Goal: Task Accomplishment & Management: Manage account settings

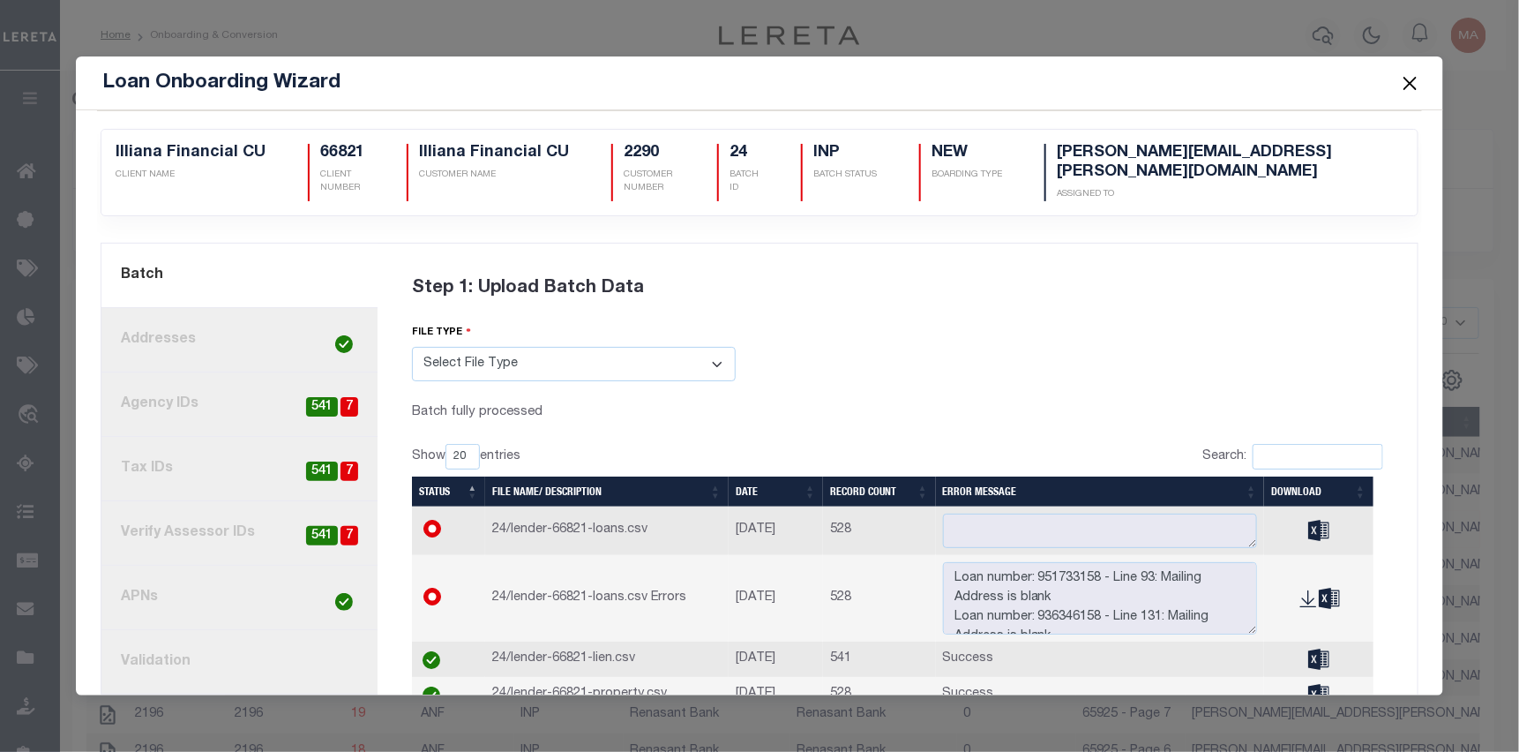
click at [1405, 79] on button "Close" at bounding box center [1410, 82] width 23 height 23
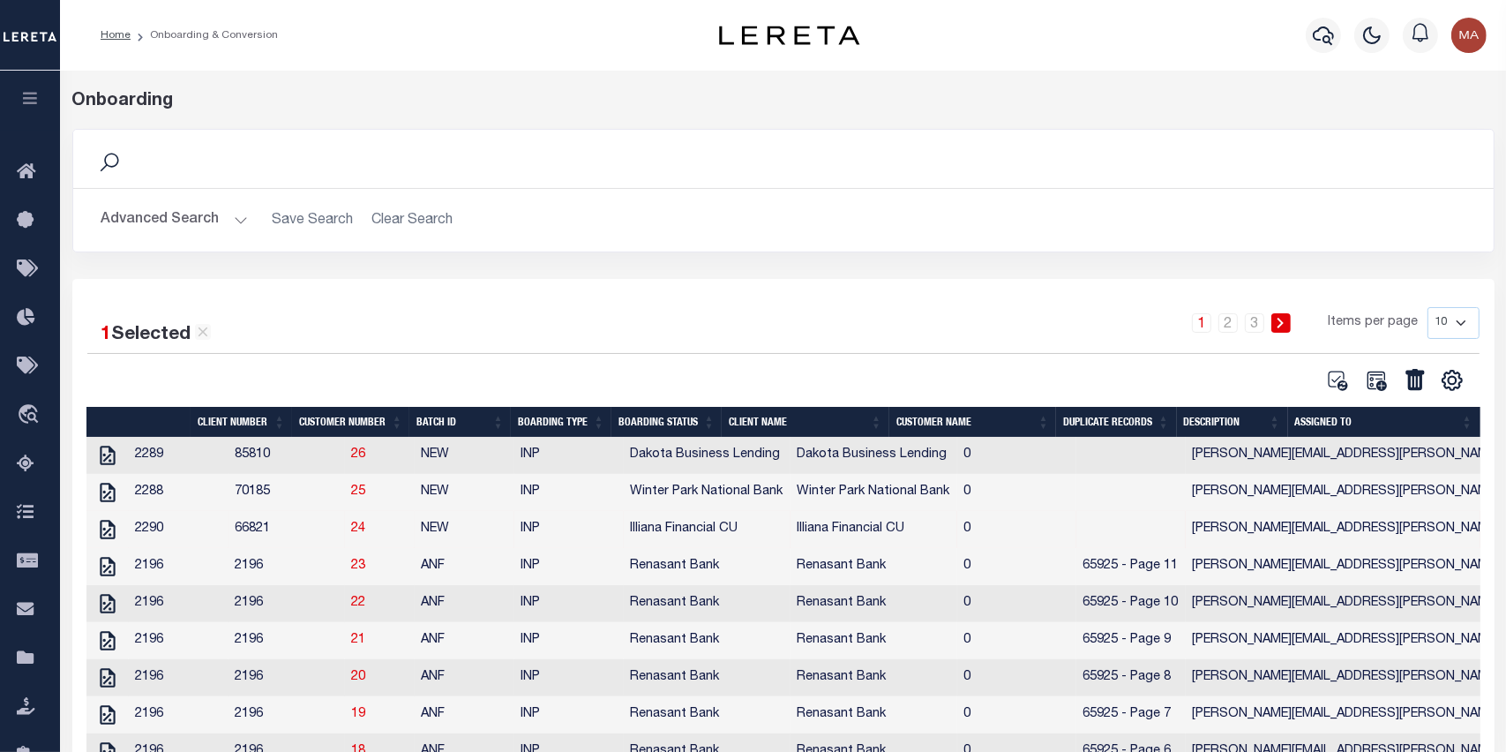
click at [15, 102] on button "button" at bounding box center [30, 101] width 60 height 60
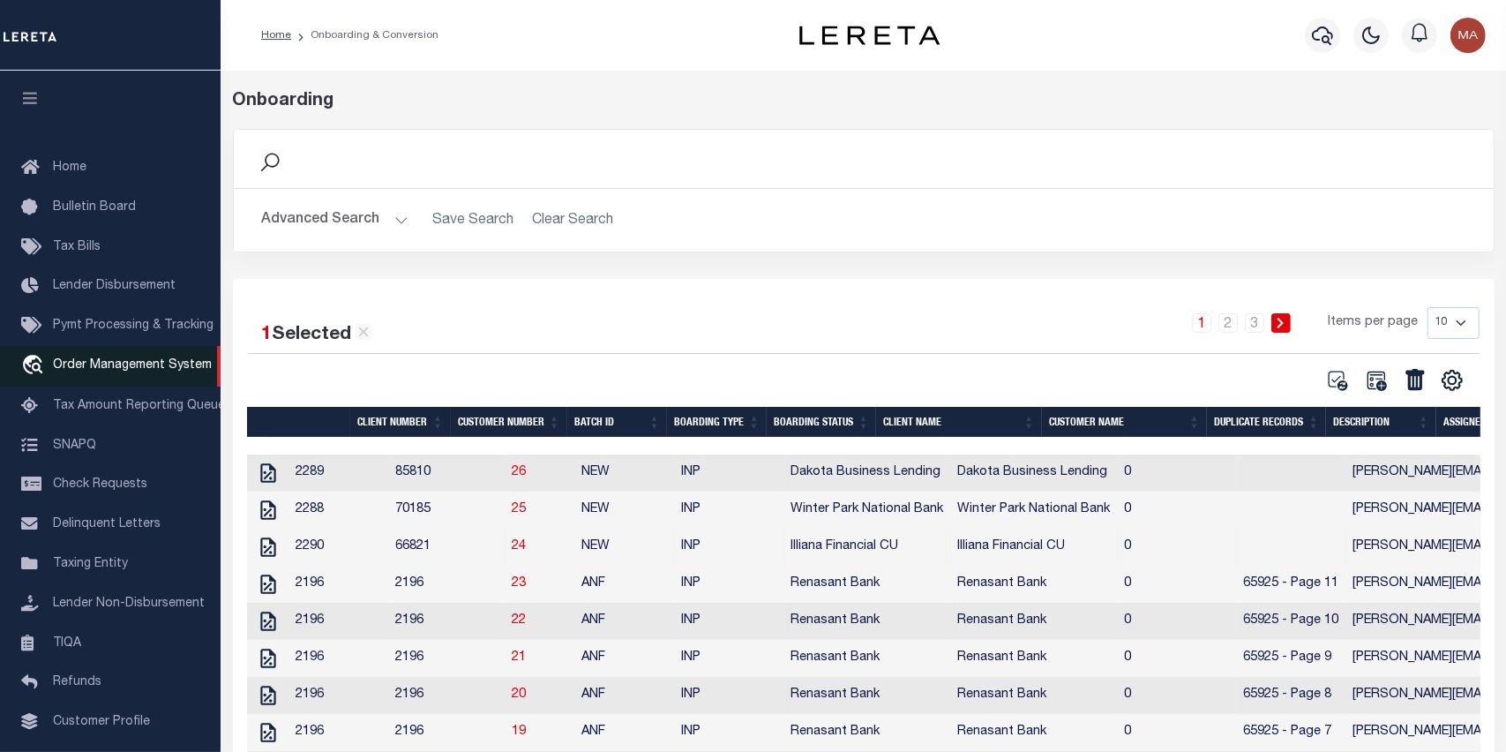
click at [139, 371] on span "Order Management System" at bounding box center [132, 365] width 159 height 12
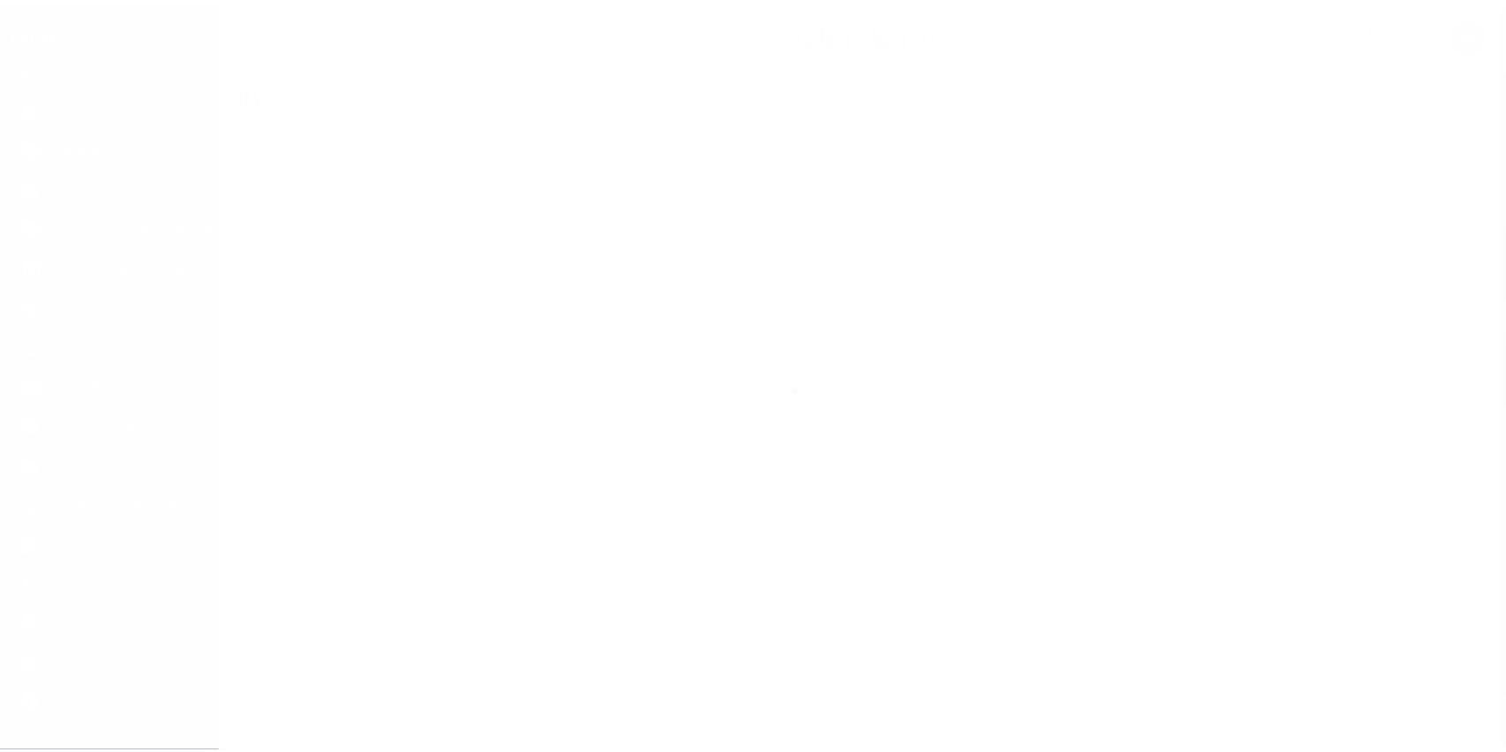
scroll to position [112, 0]
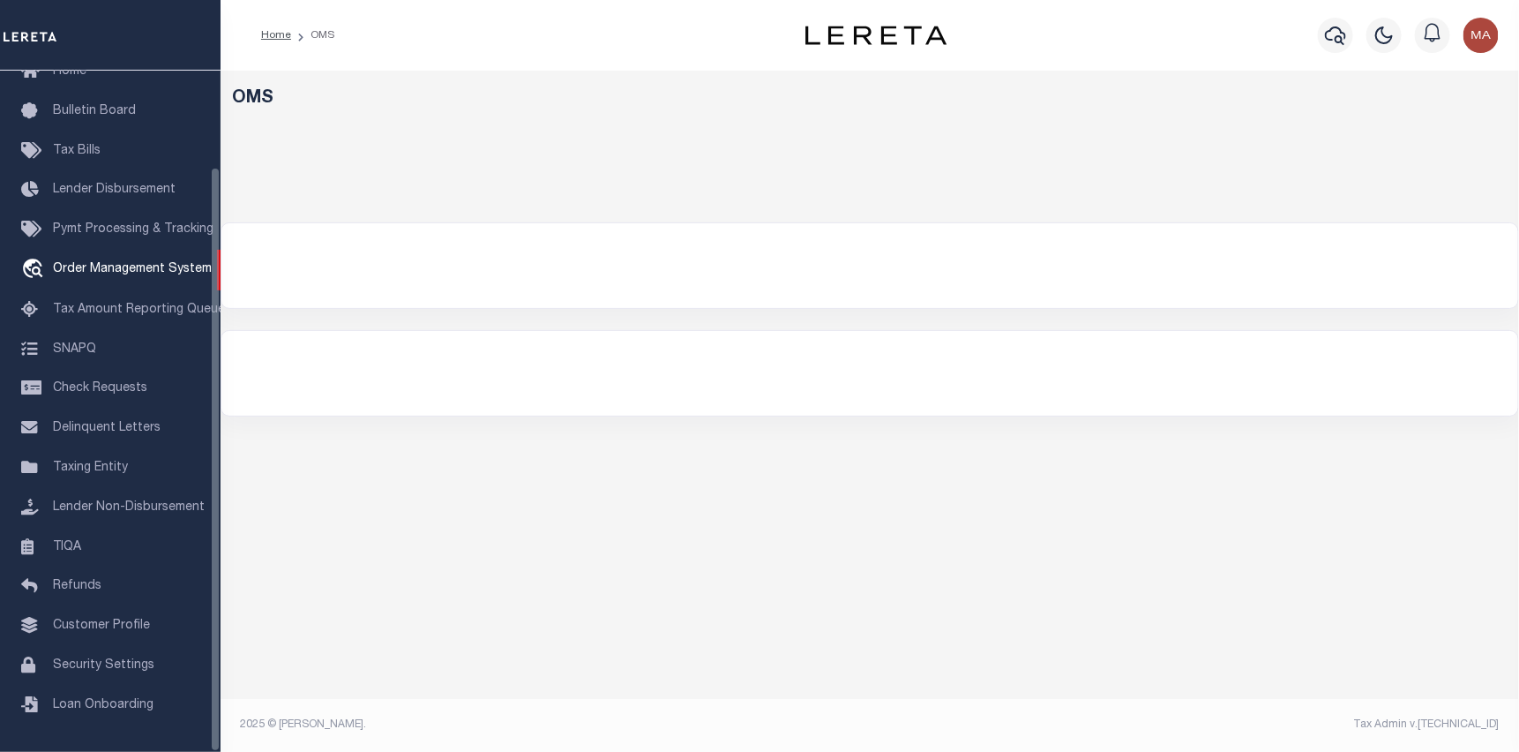
select select "200"
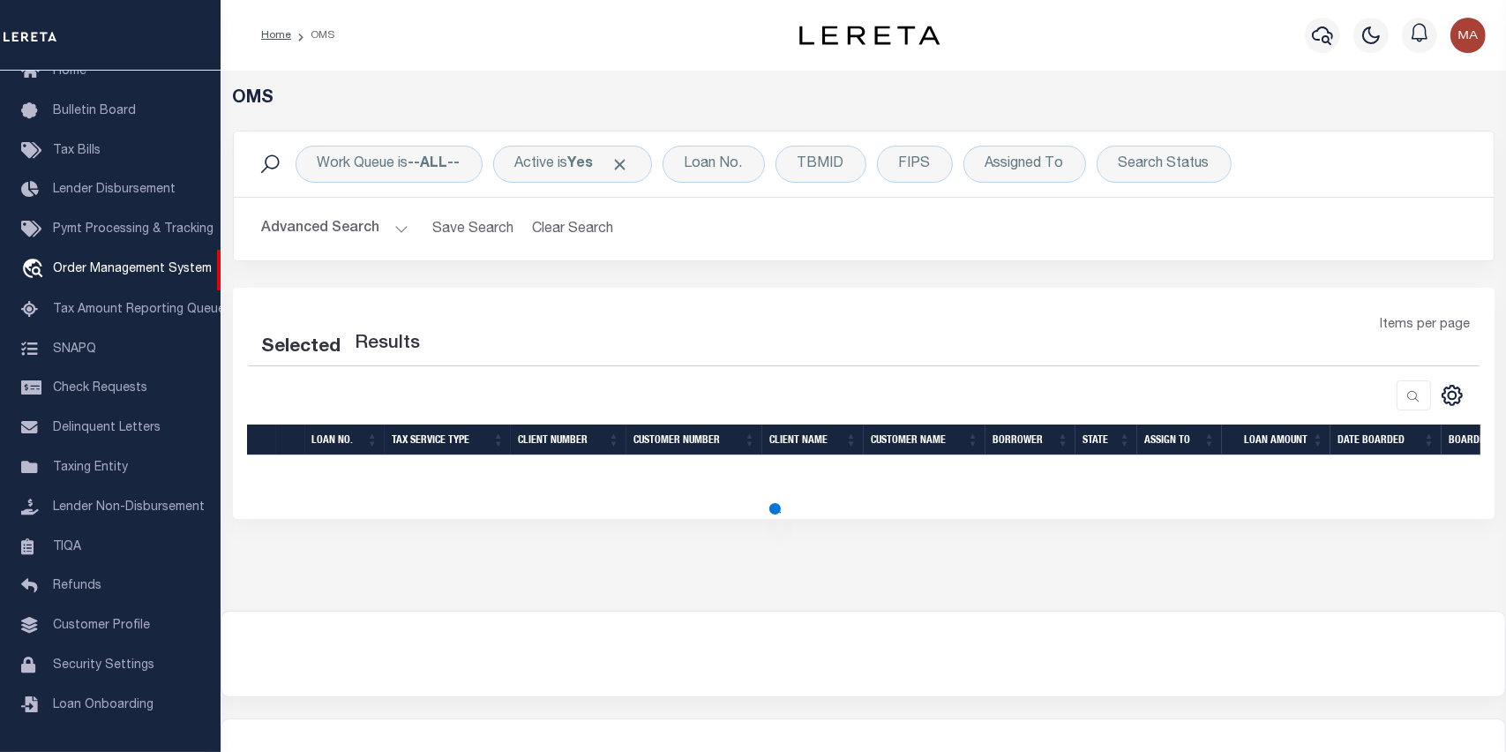
select select "200"
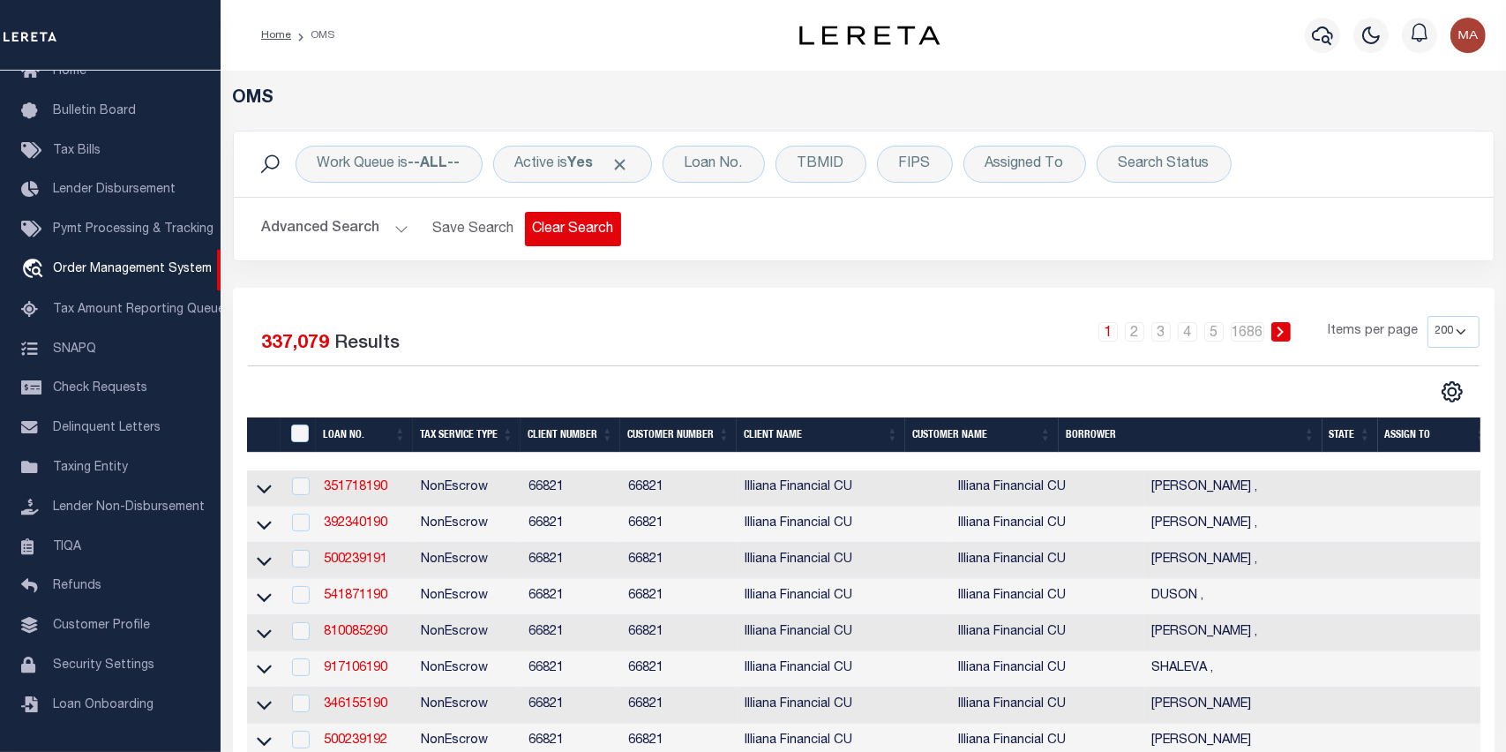
click at [547, 231] on button "Clear Search" at bounding box center [573, 229] width 96 height 34
select select
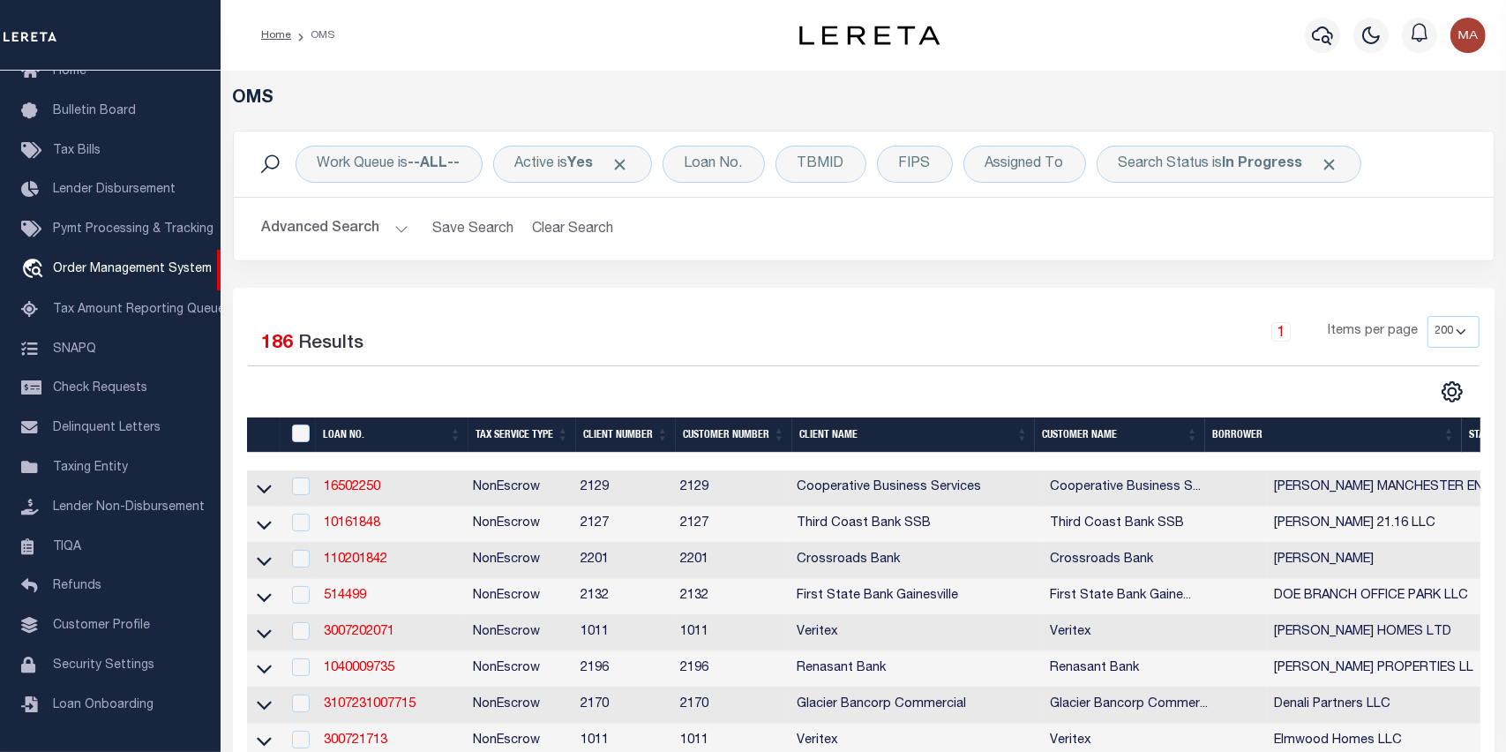
click at [388, 227] on button "Advanced Search" at bounding box center [335, 229] width 146 height 34
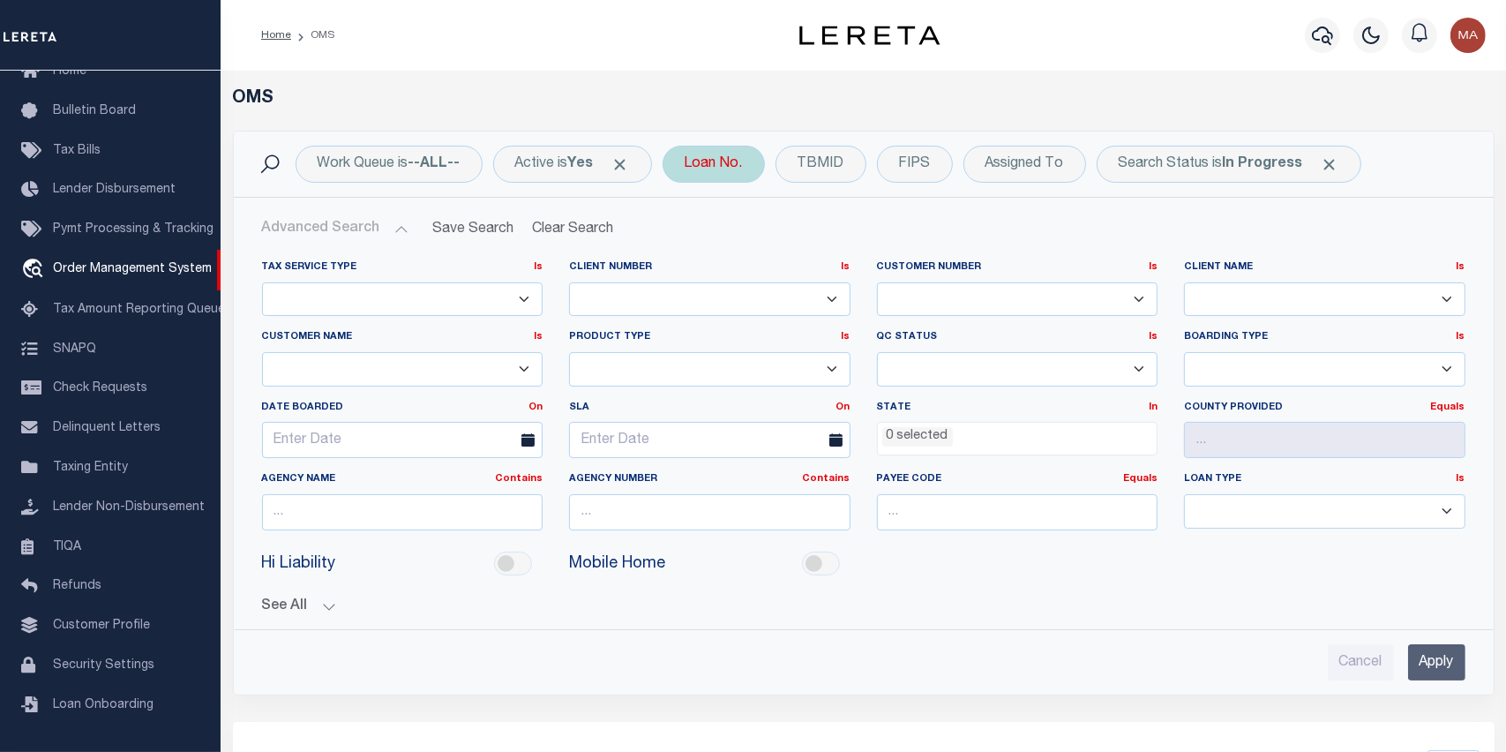
click at [723, 162] on div "Loan No." at bounding box center [714, 164] width 102 height 37
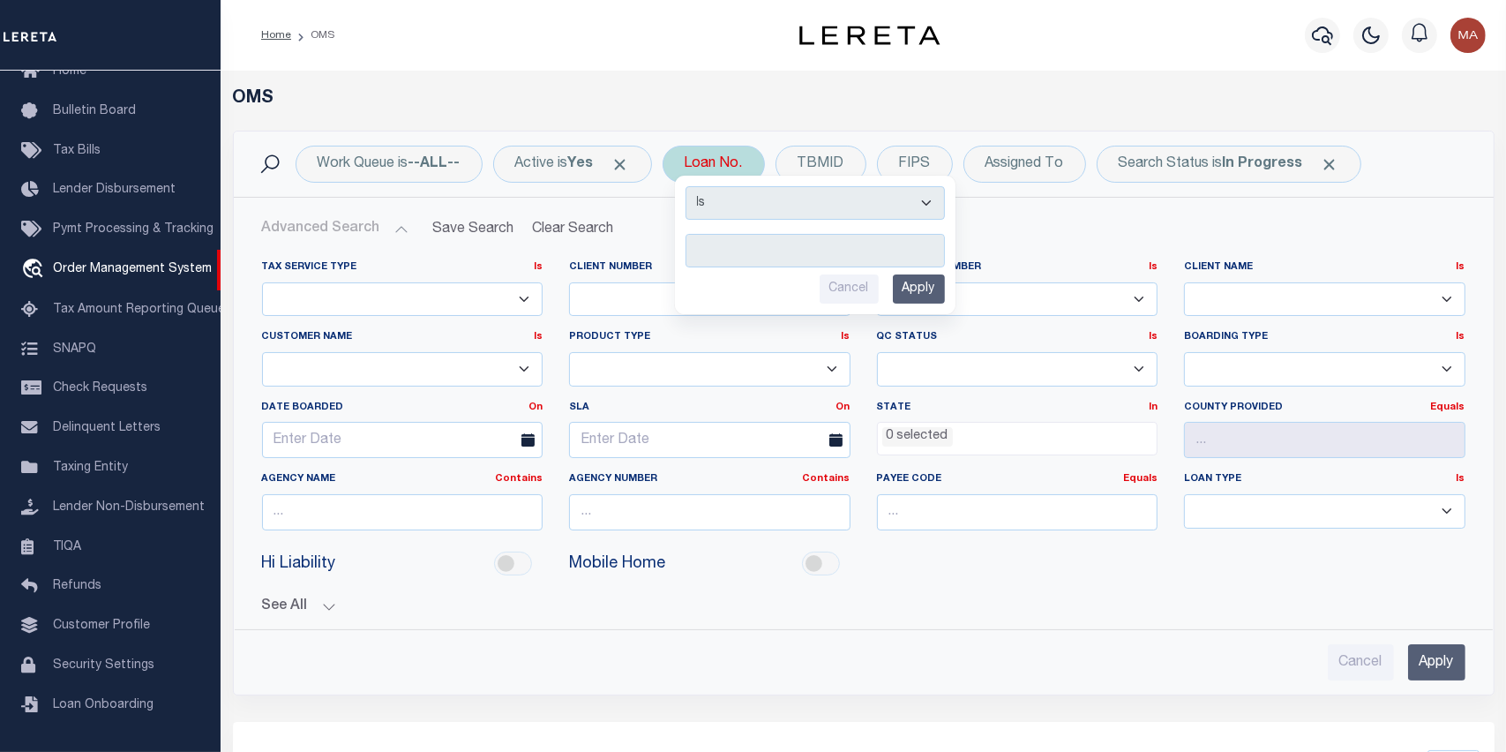
click at [747, 248] on input "text" at bounding box center [815, 251] width 259 height 34
type input "6094939100"
click at [927, 289] on input "Apply" at bounding box center [919, 288] width 52 height 29
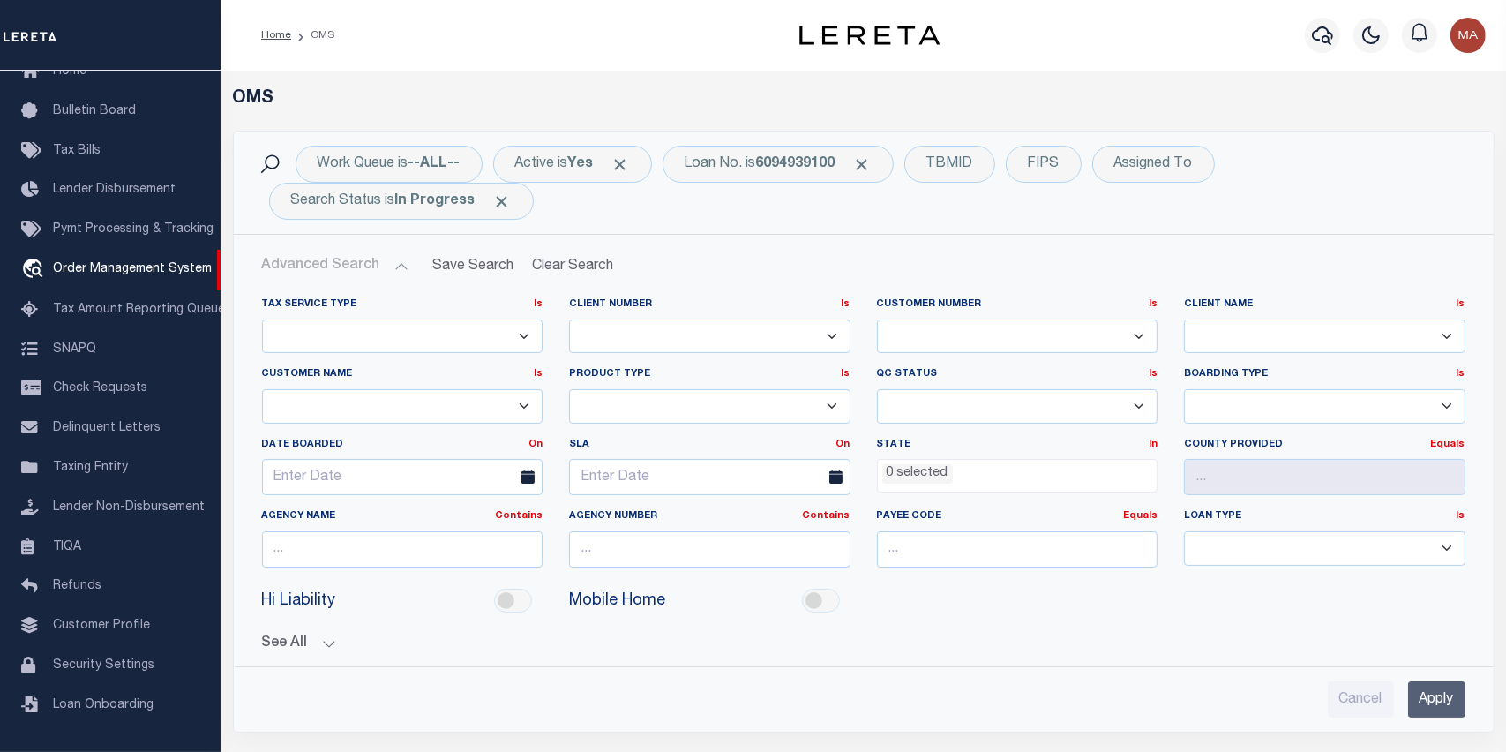
click at [394, 267] on button "Advanced Search" at bounding box center [335, 266] width 146 height 34
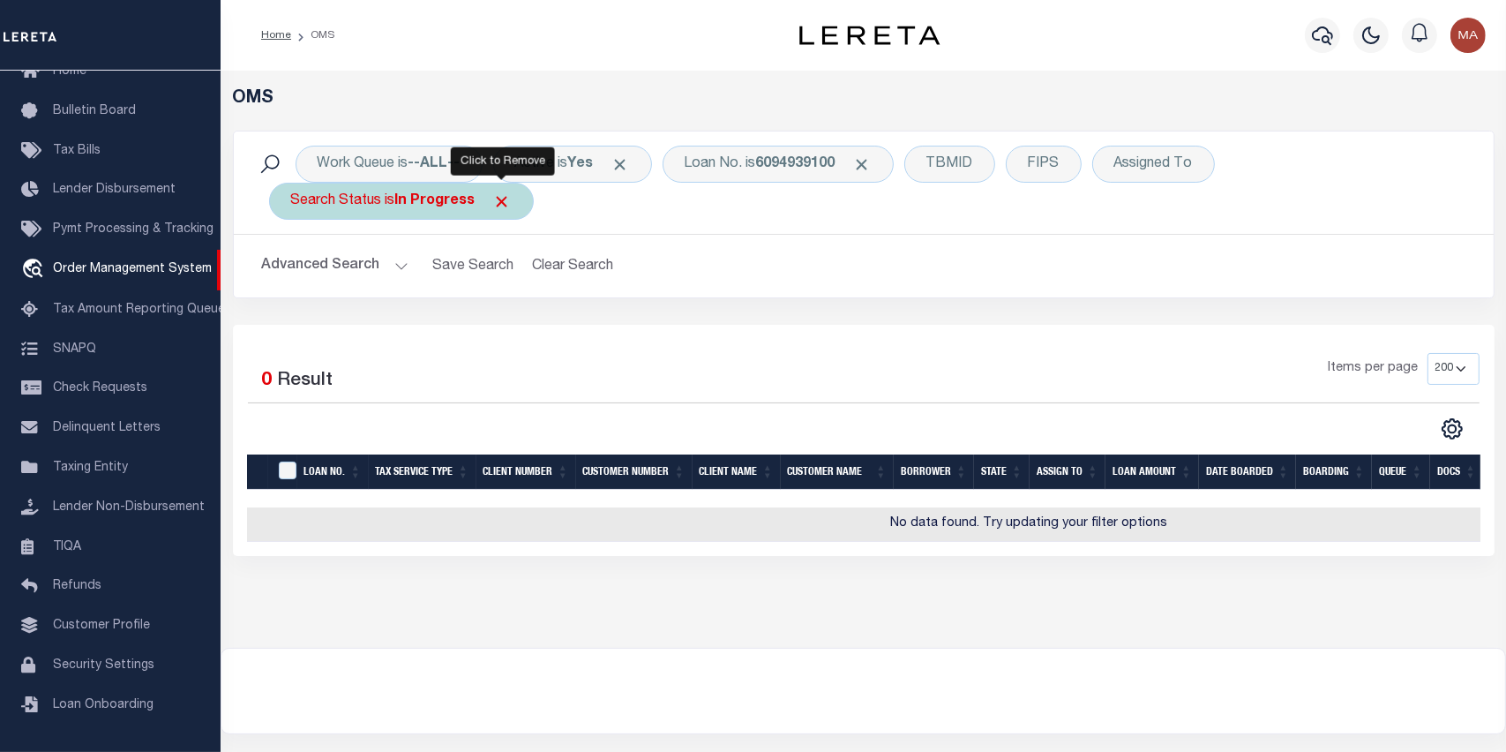
click at [494, 200] on span "Click to Remove" at bounding box center [502, 201] width 19 height 19
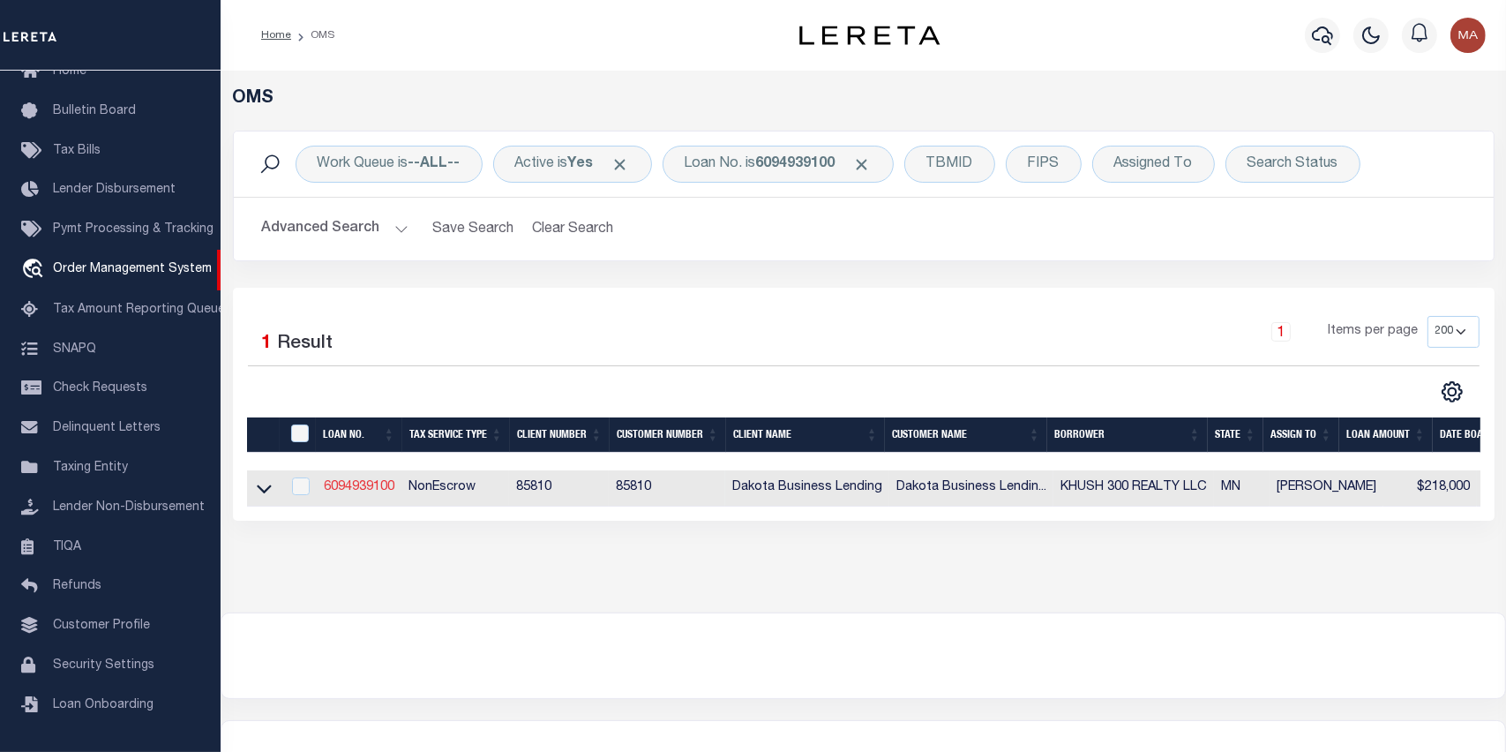
click at [343, 487] on link "6094939100" at bounding box center [359, 487] width 71 height 12
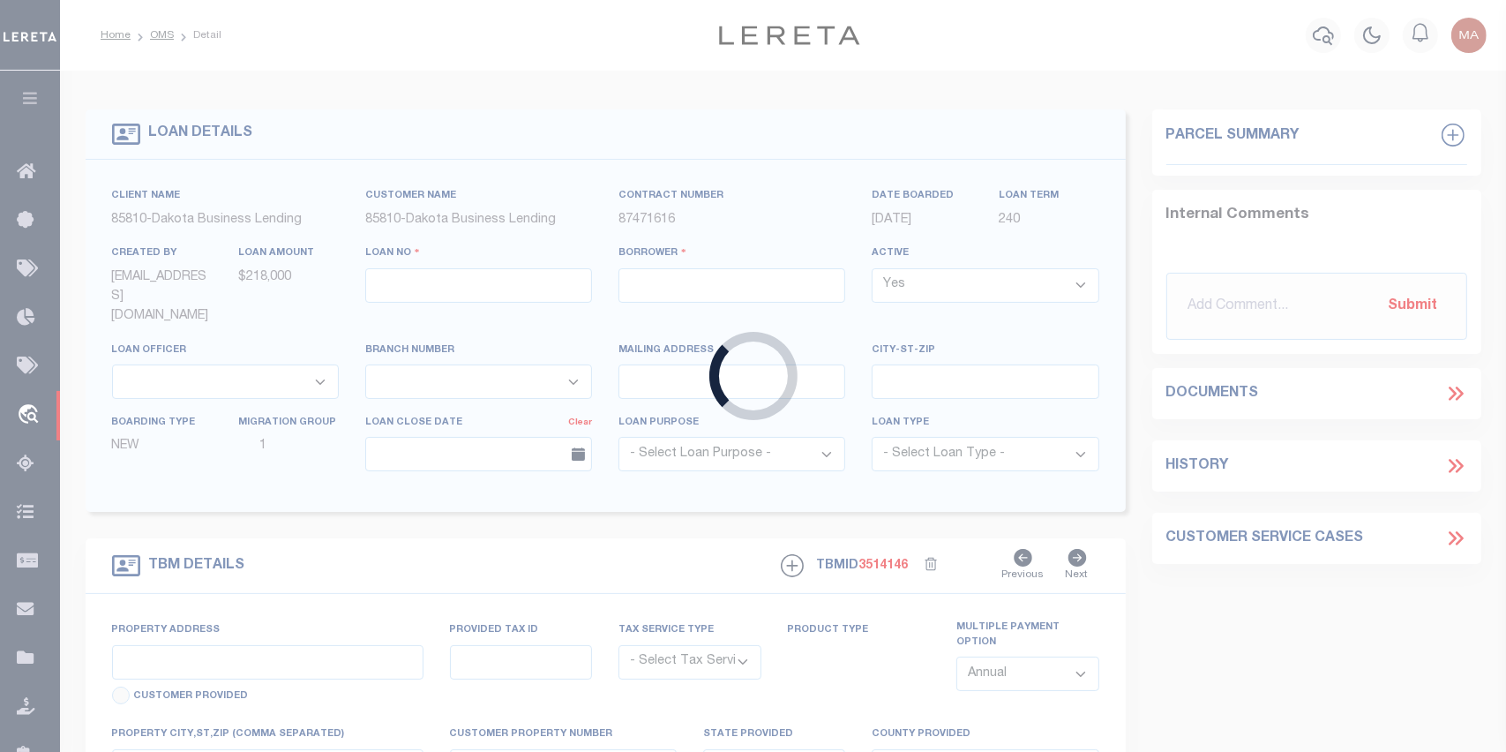
type input "6094939100"
type input "KHUSH 300 REALTY LLC"
select select
type input "[STREET_ADDRESS]"
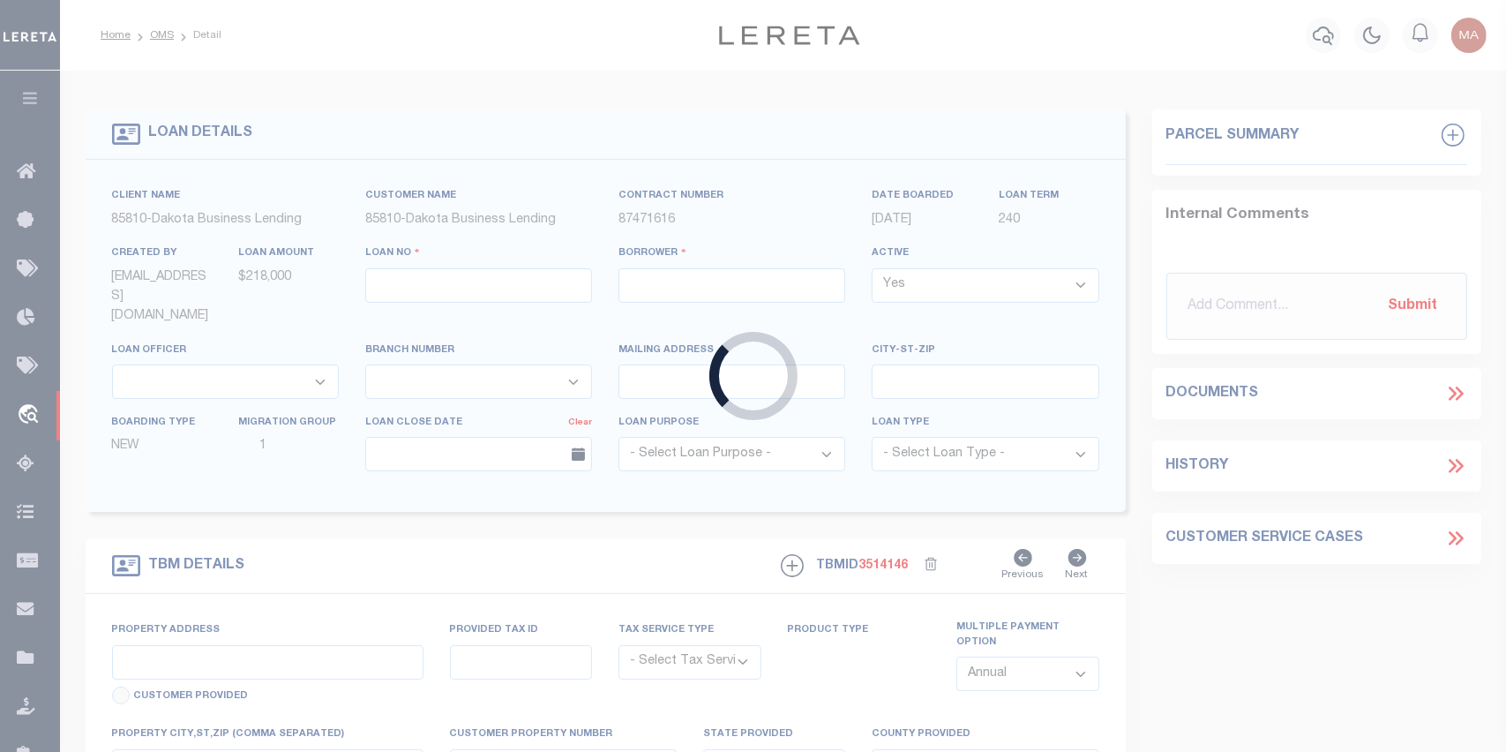
type input "[PERSON_NAME] MN 56267"
select select
select select "20"
select select
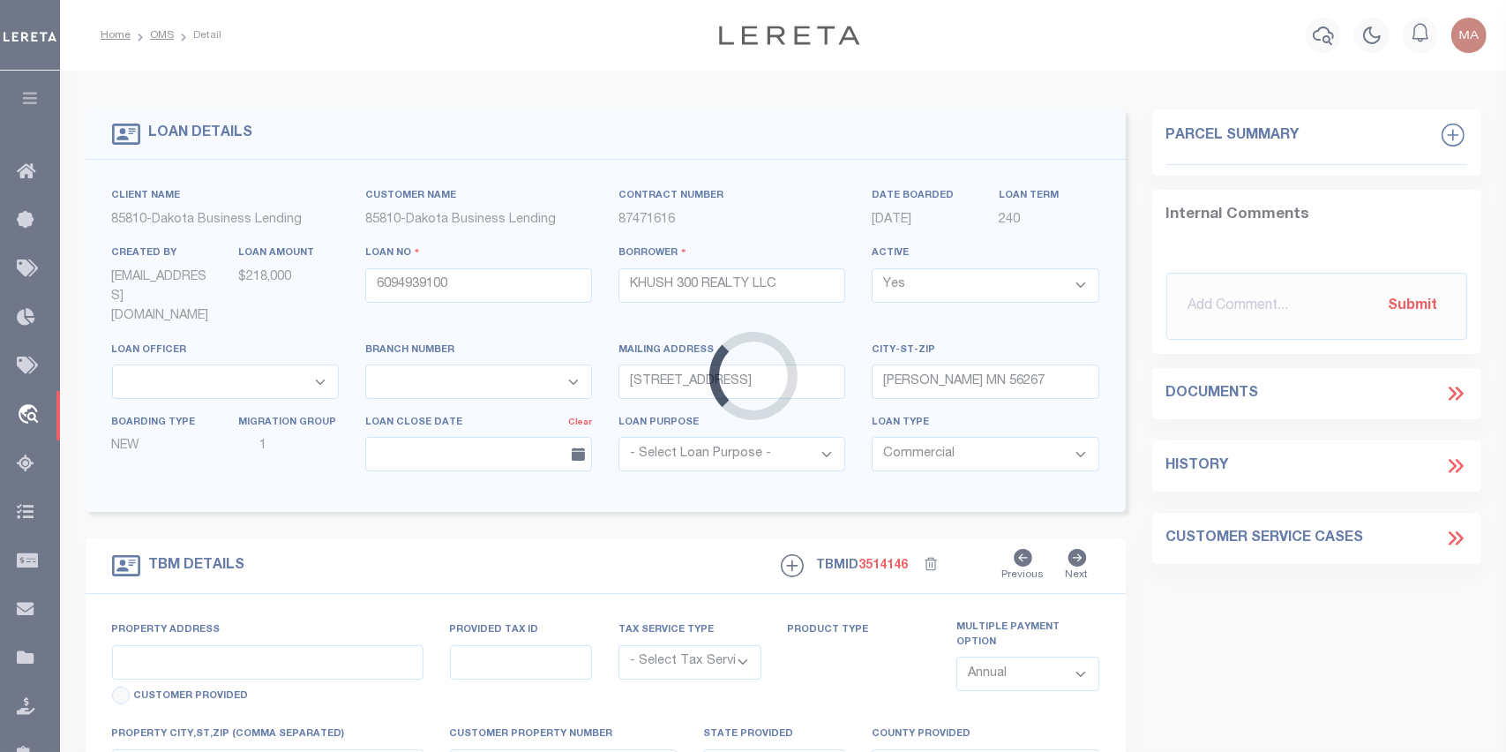
type input "[STREET_ADDRESS]"
radio input "true"
select select "NonEscrow"
select select
type input "[PERSON_NAME] MN 56267"
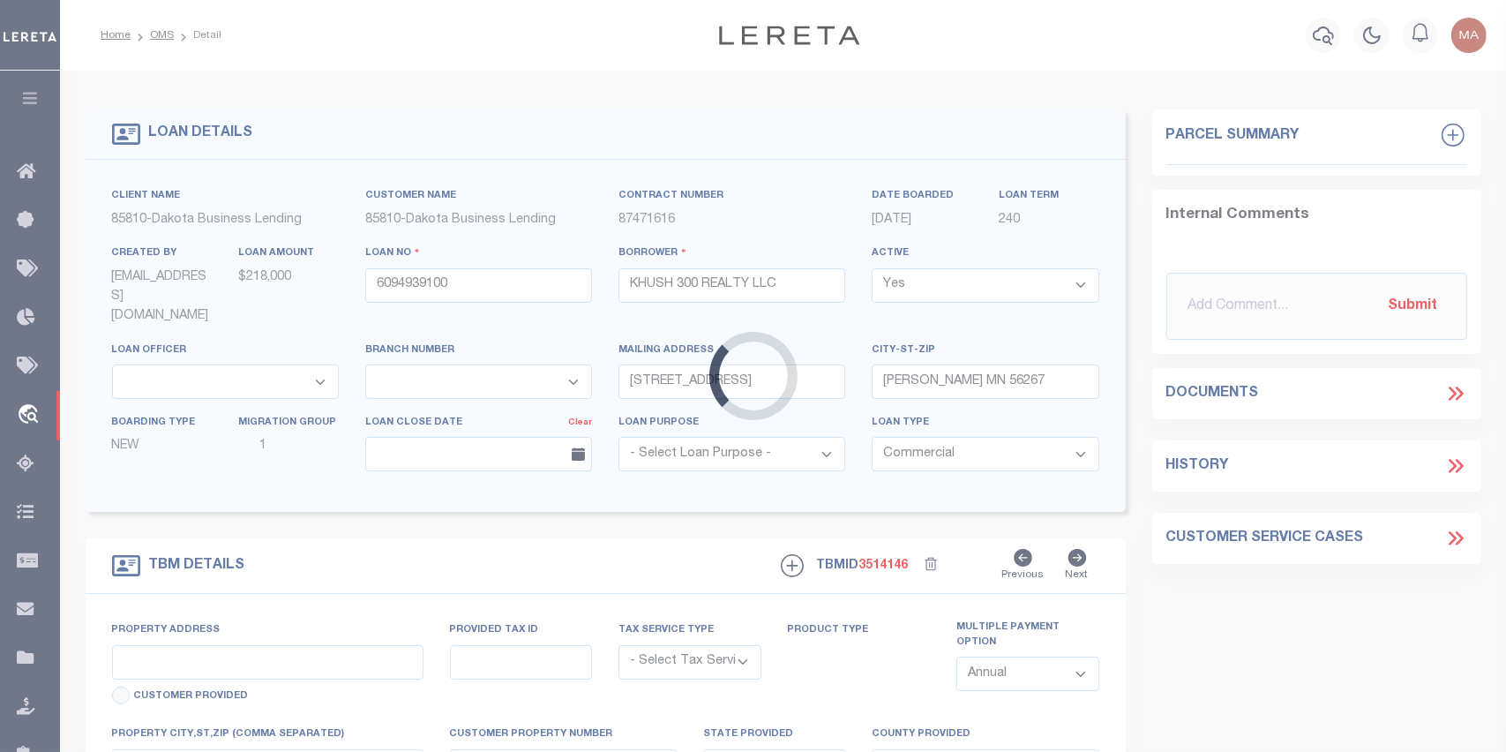
type input "6094939100"
type input "MN"
type textarea "(SEE LEGAL IMAGE ON FILE)."
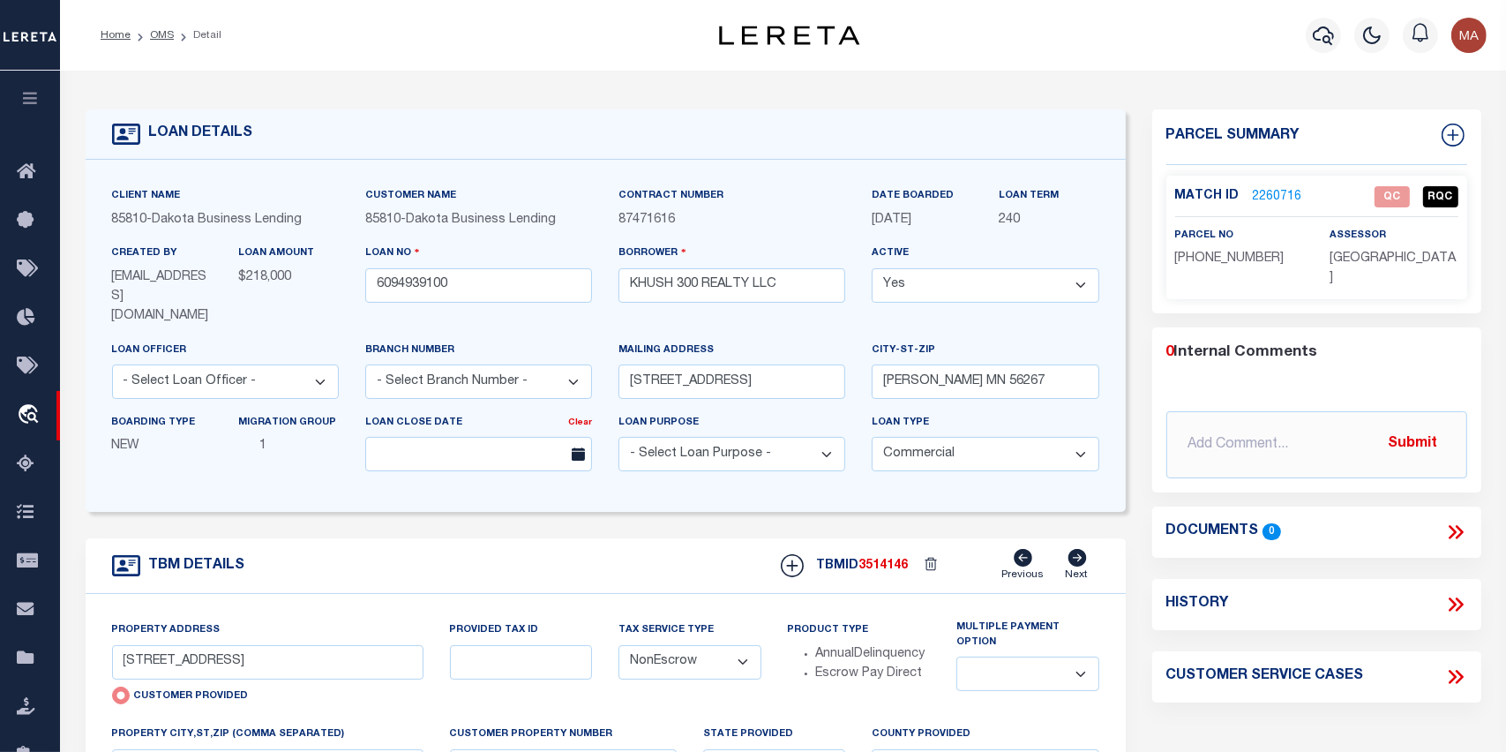
click at [1279, 194] on link "2260716" at bounding box center [1277, 197] width 49 height 19
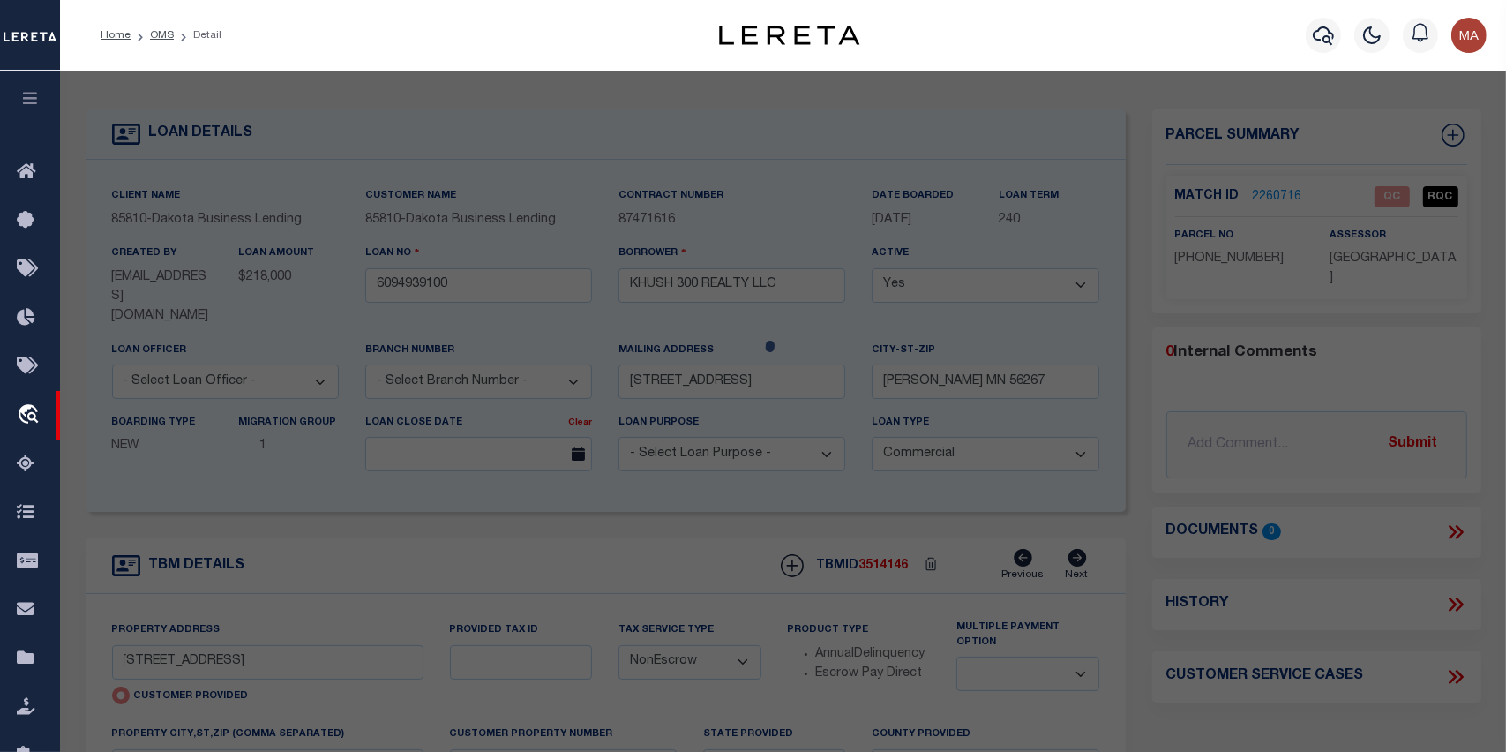
checkbox input "false"
select select "QC"
type input "KHUSH 300 REALTY, LLC"
select select "AGW"
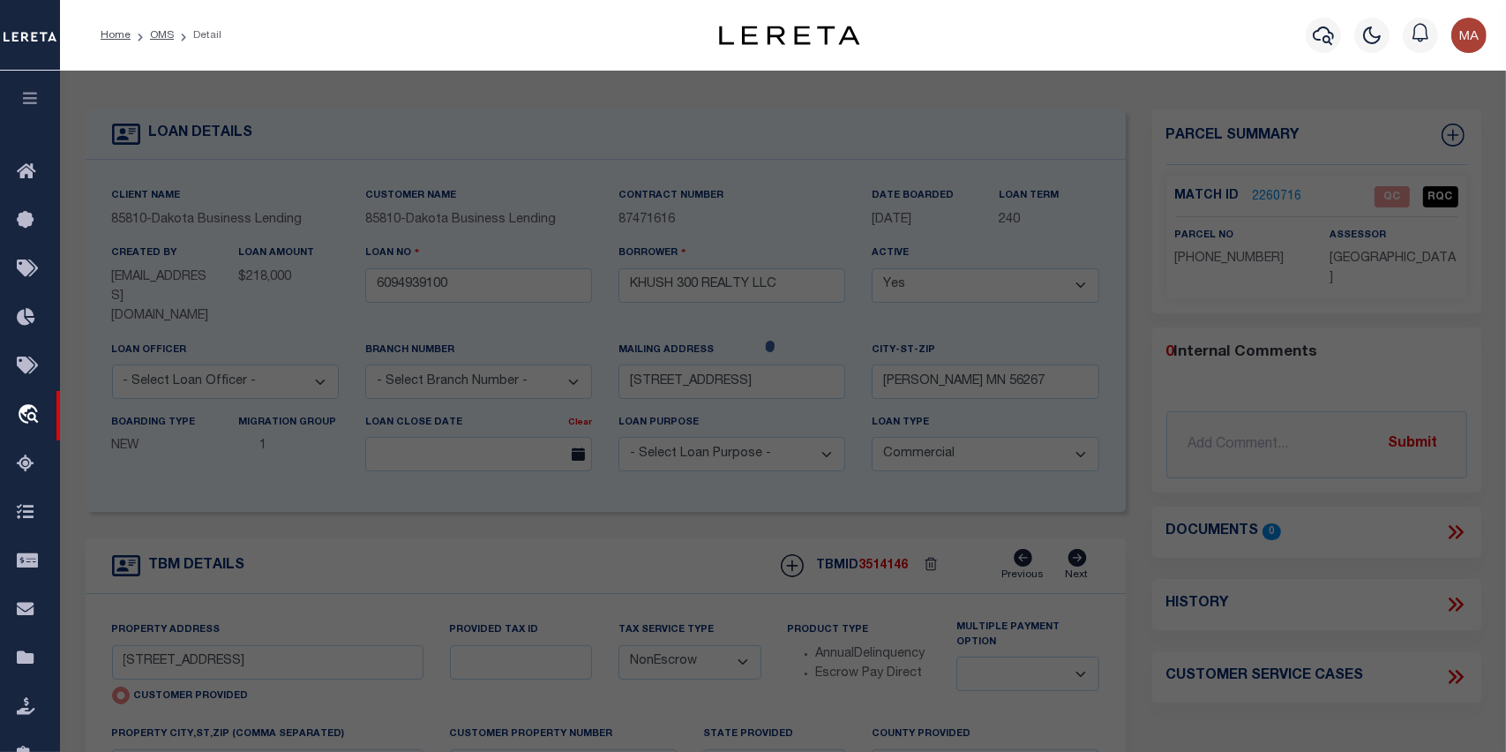
select select "LEG"
type input "[STREET_ADDRESS]"
type input "[PERSON_NAME] MN 56267"
type textarea "LTS 12-14 & SELY1/2 LT 15 OF BLK 29 1ST ADD'N & LTS 12-14 OF BLK 12 [PERSON_NAM…"
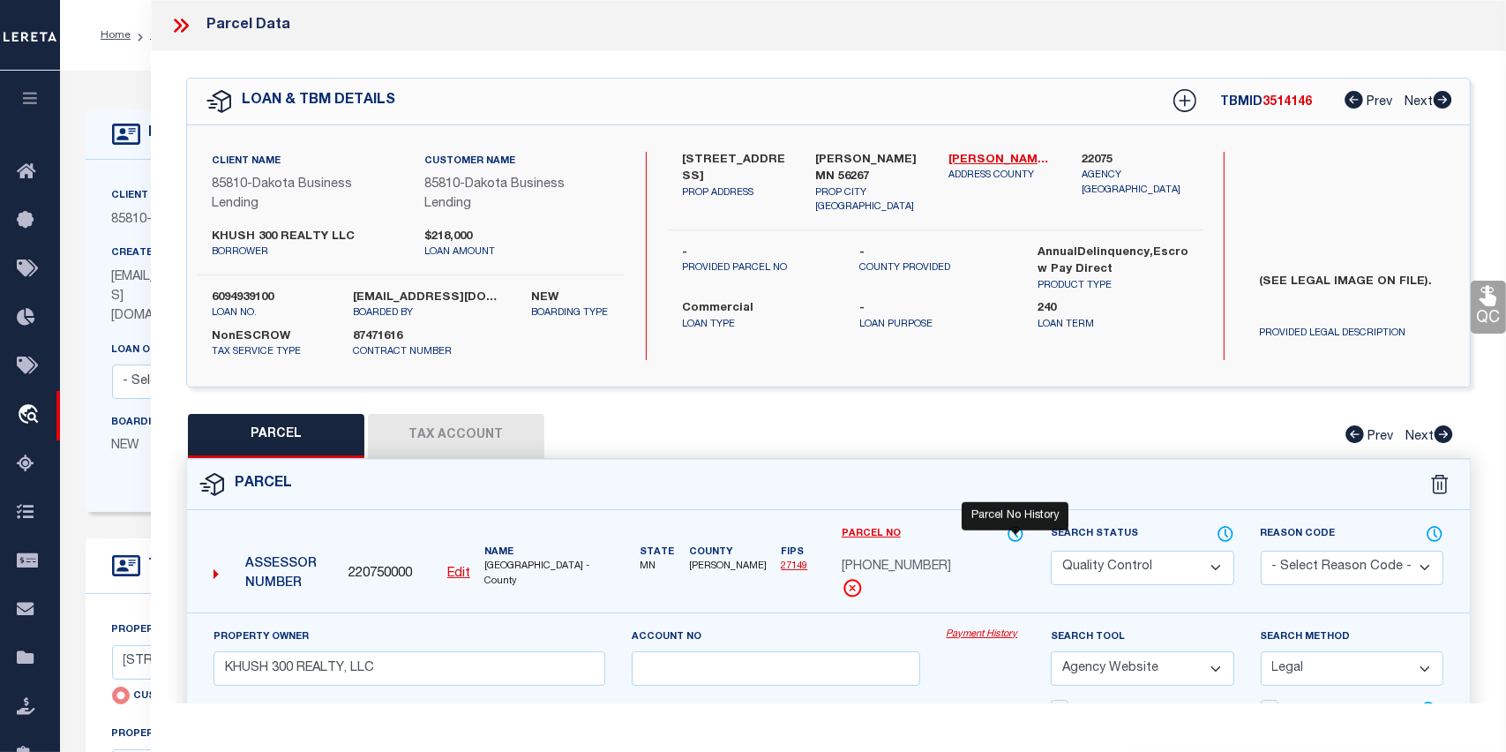
click at [1009, 530] on icon at bounding box center [1016, 534] width 14 height 14
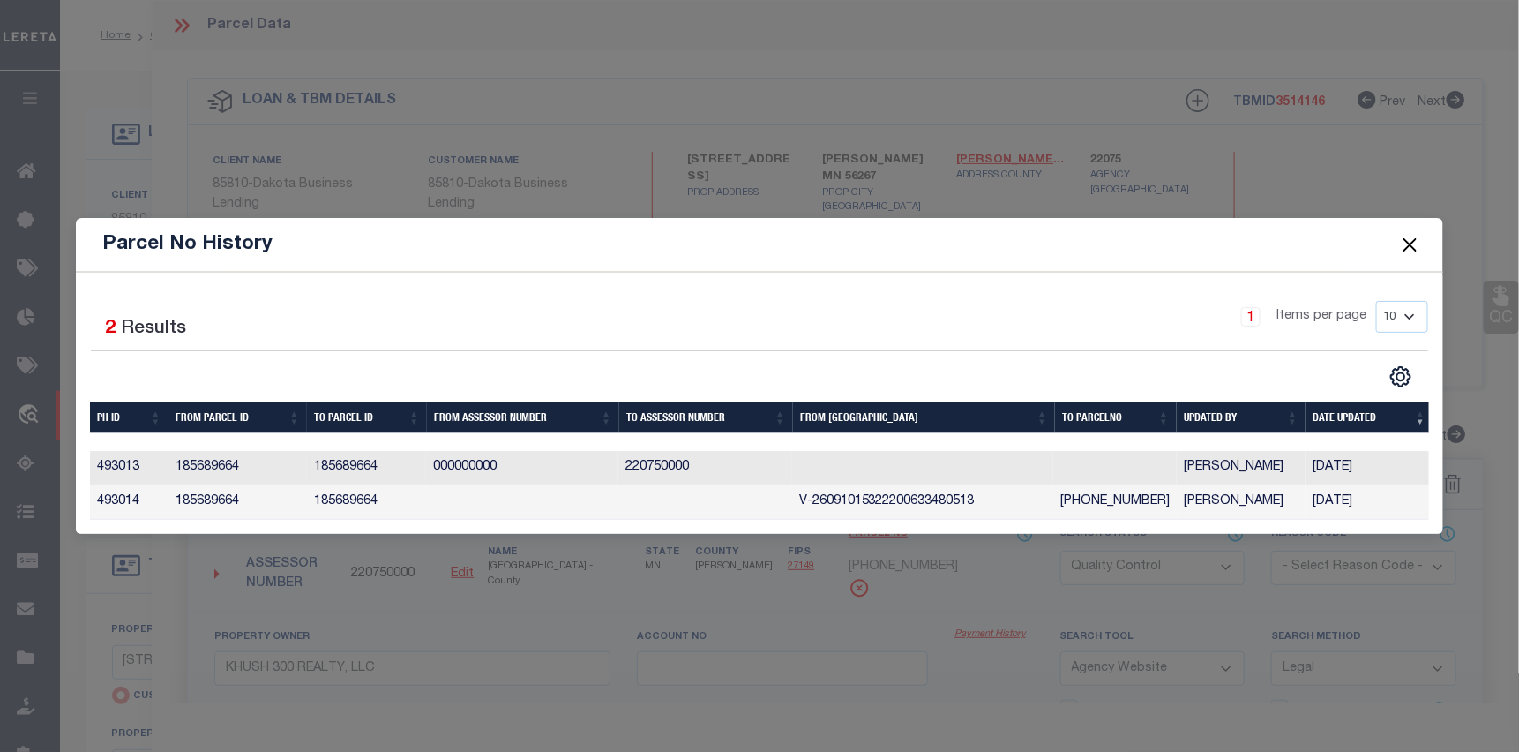
click at [1417, 241] on button "Close" at bounding box center [1410, 244] width 23 height 23
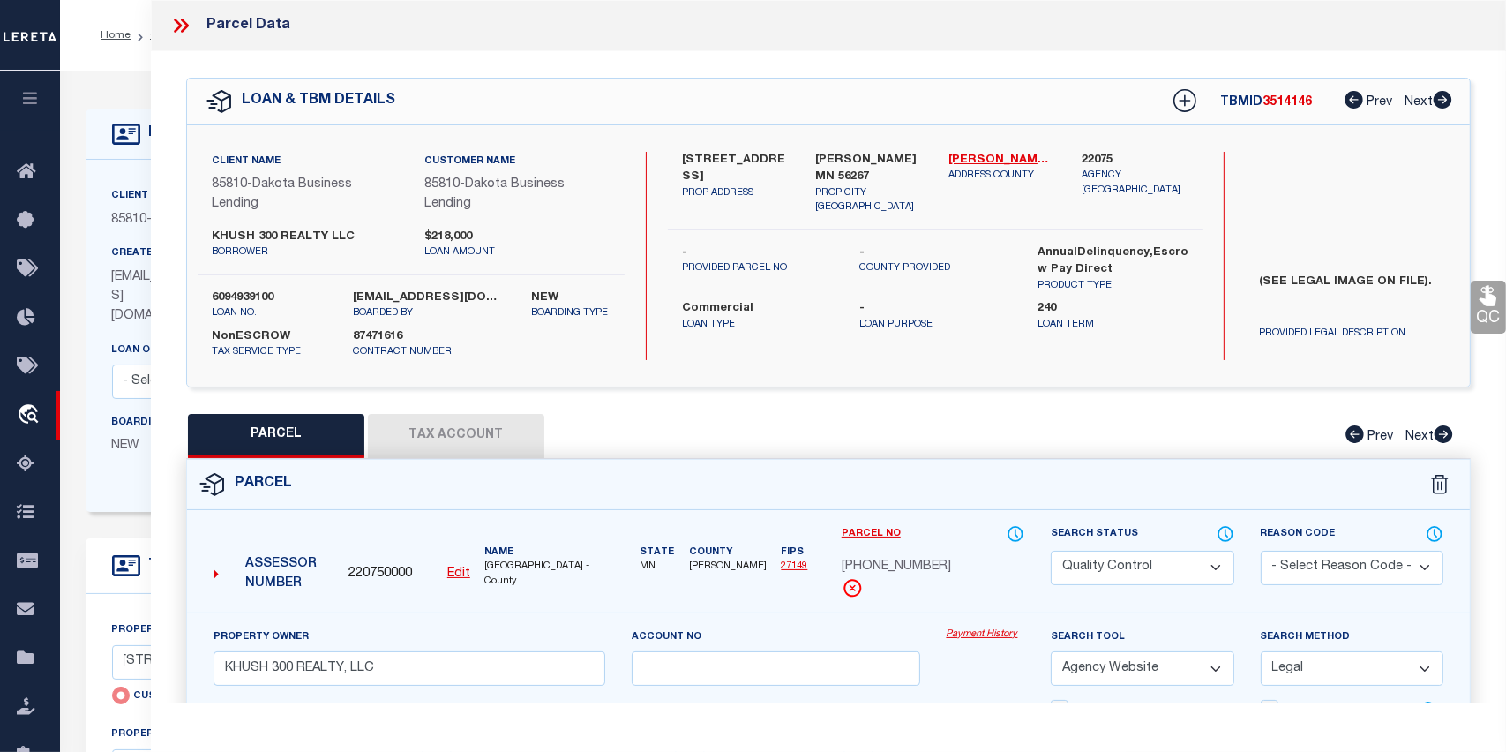
click at [1002, 634] on link "Payment History" at bounding box center [986, 634] width 79 height 15
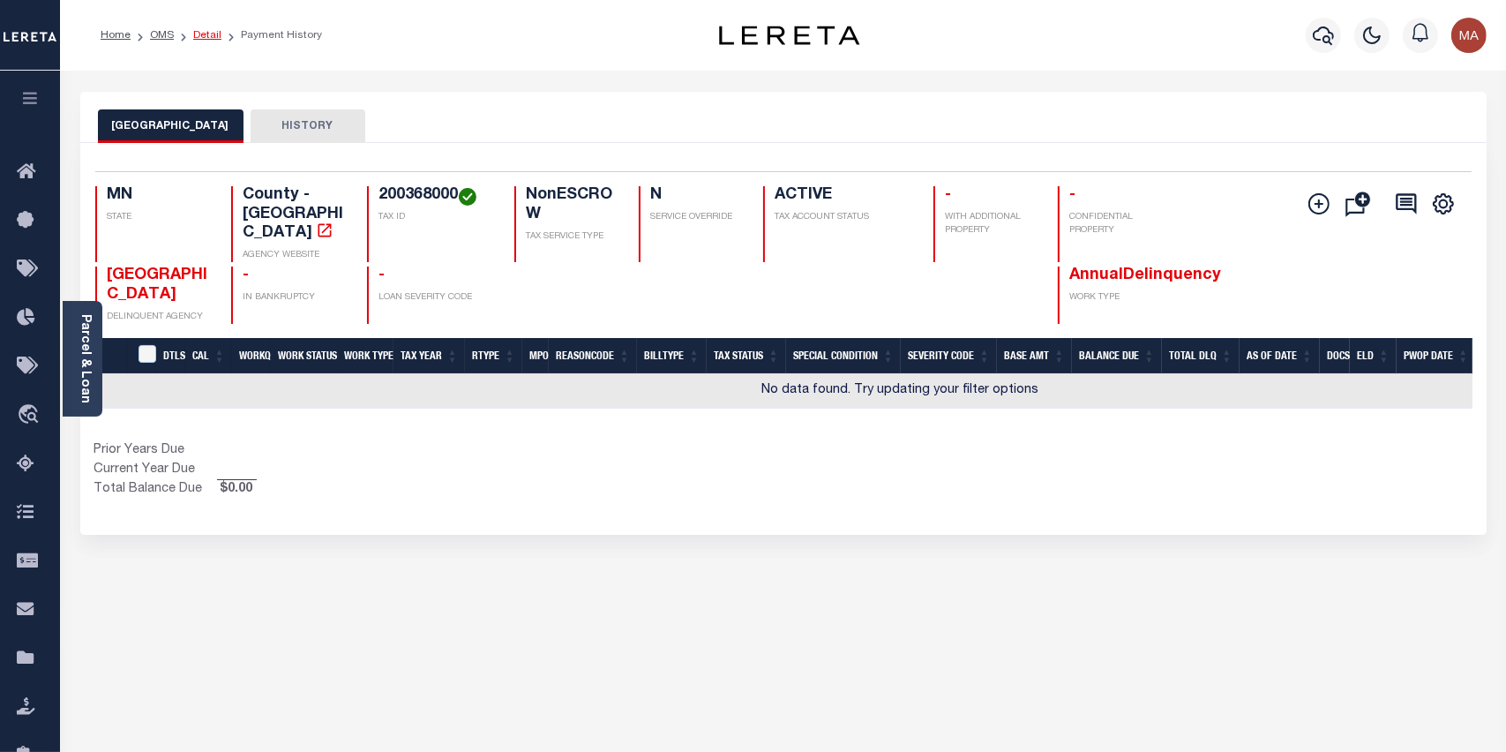
click at [205, 34] on link "Detail" at bounding box center [207, 35] width 28 height 11
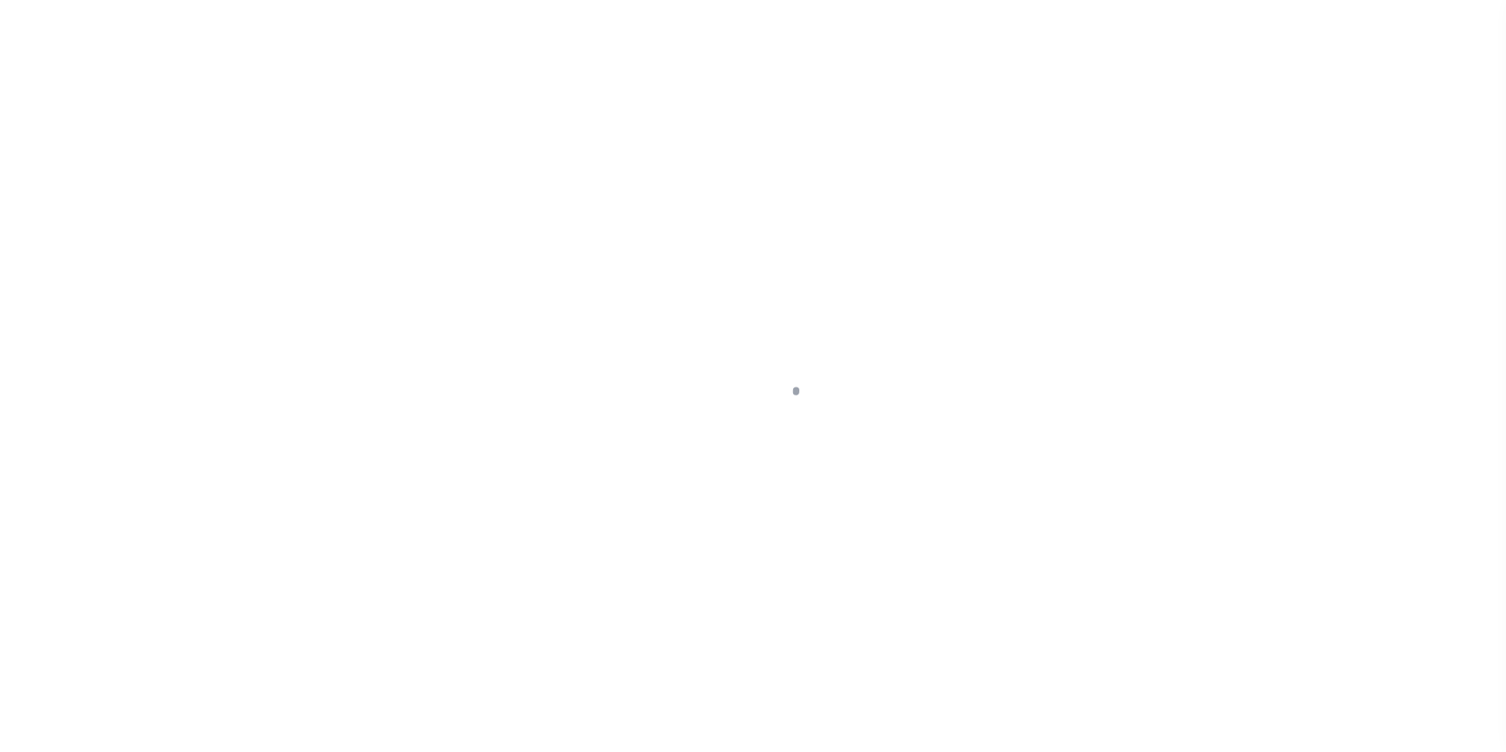
select select "20"
select select "NonEscrow"
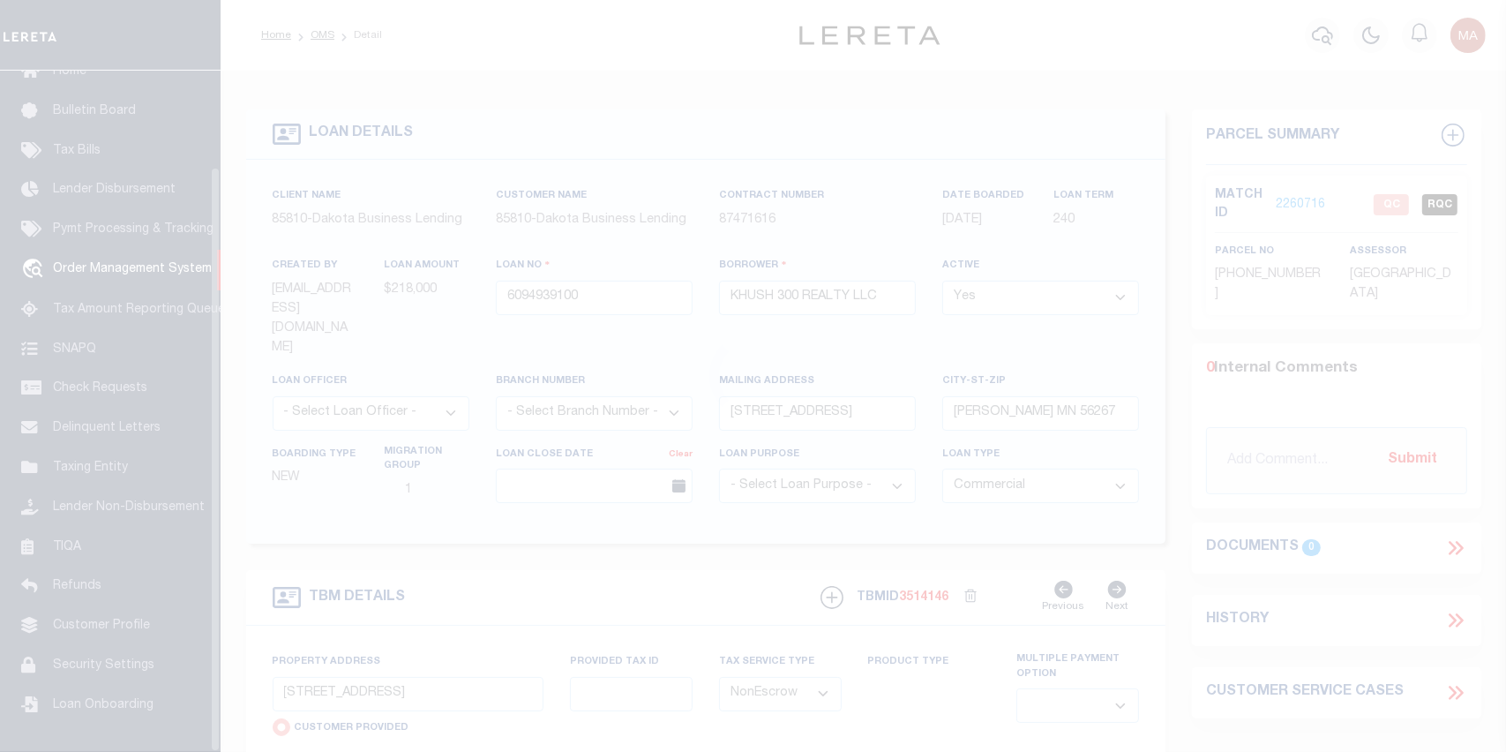
scroll to position [112, 0]
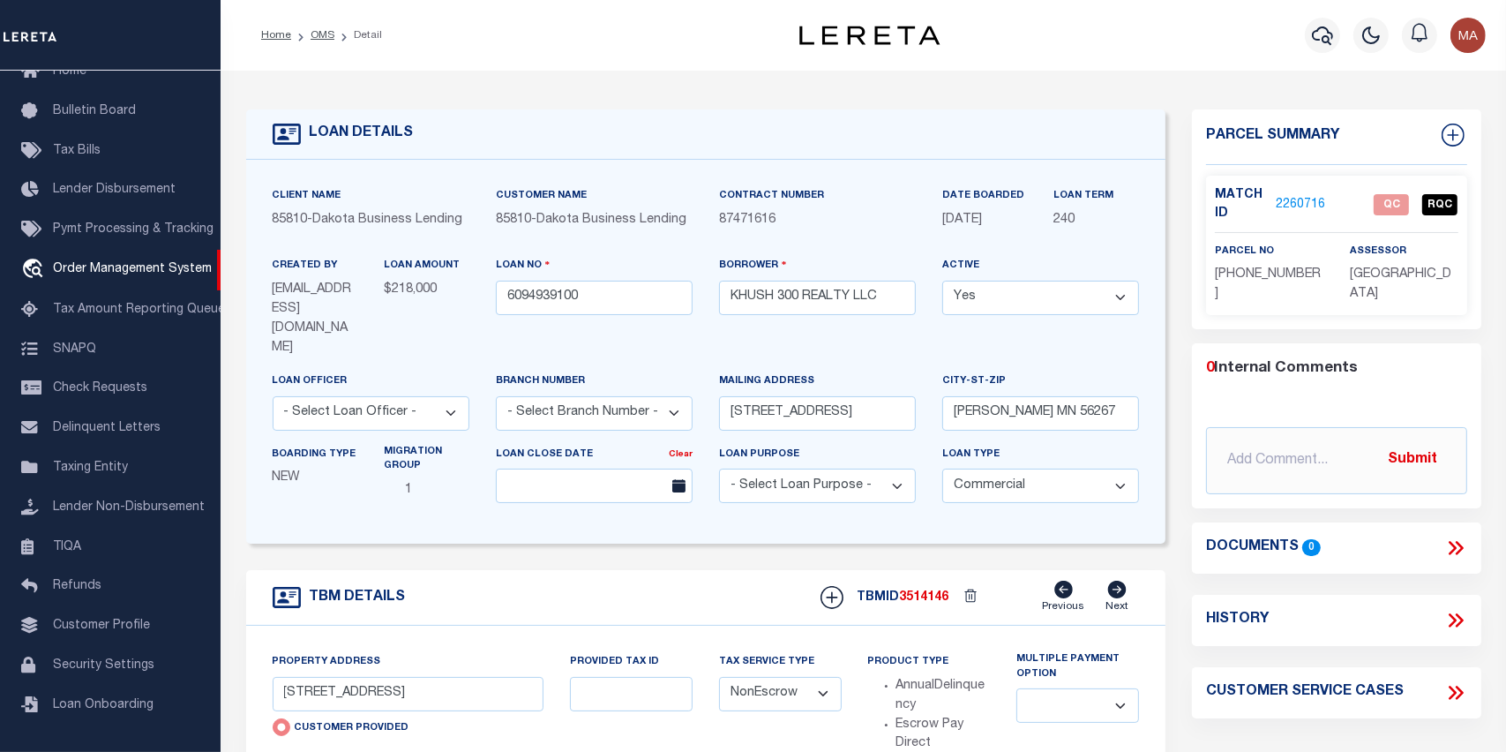
click at [1304, 202] on link "2260716" at bounding box center [1300, 205] width 49 height 19
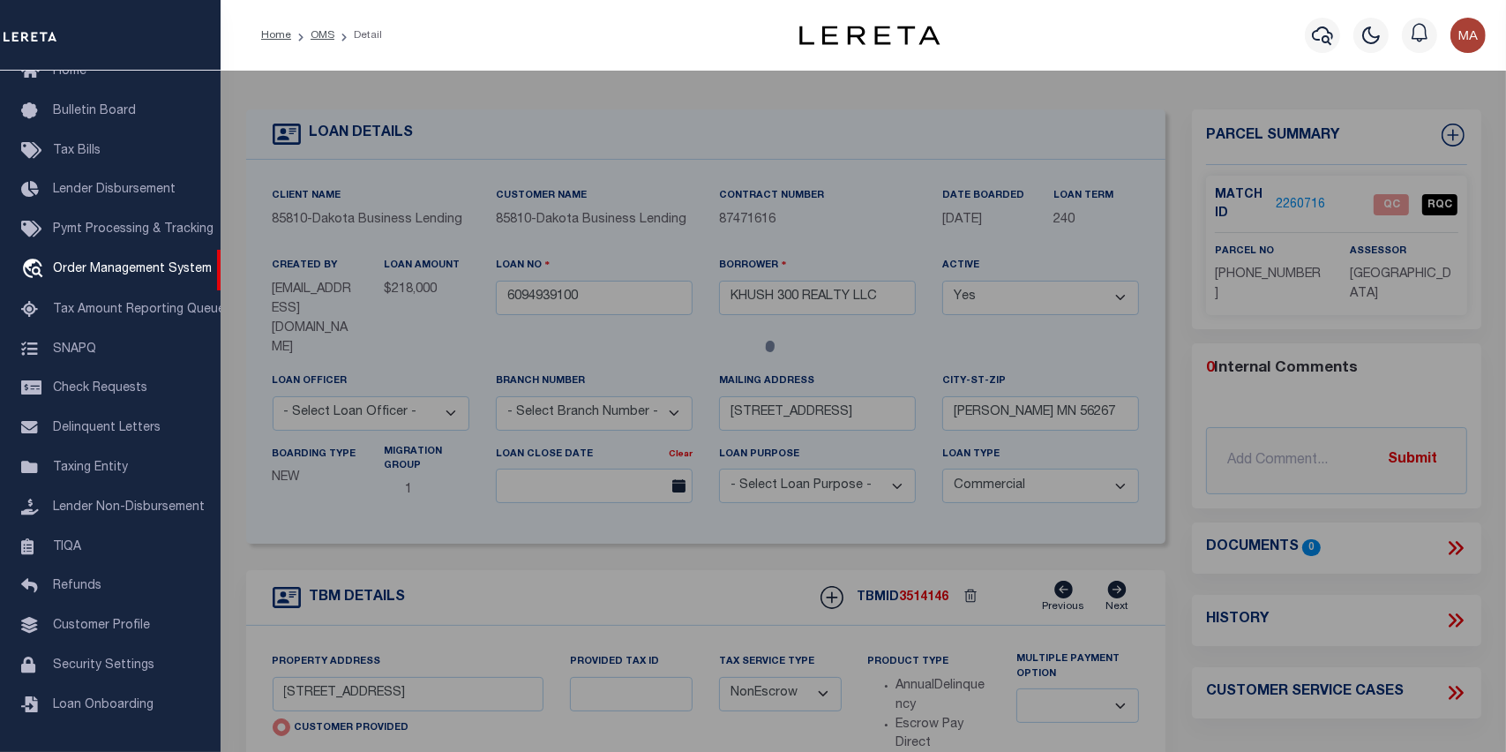
checkbox input "false"
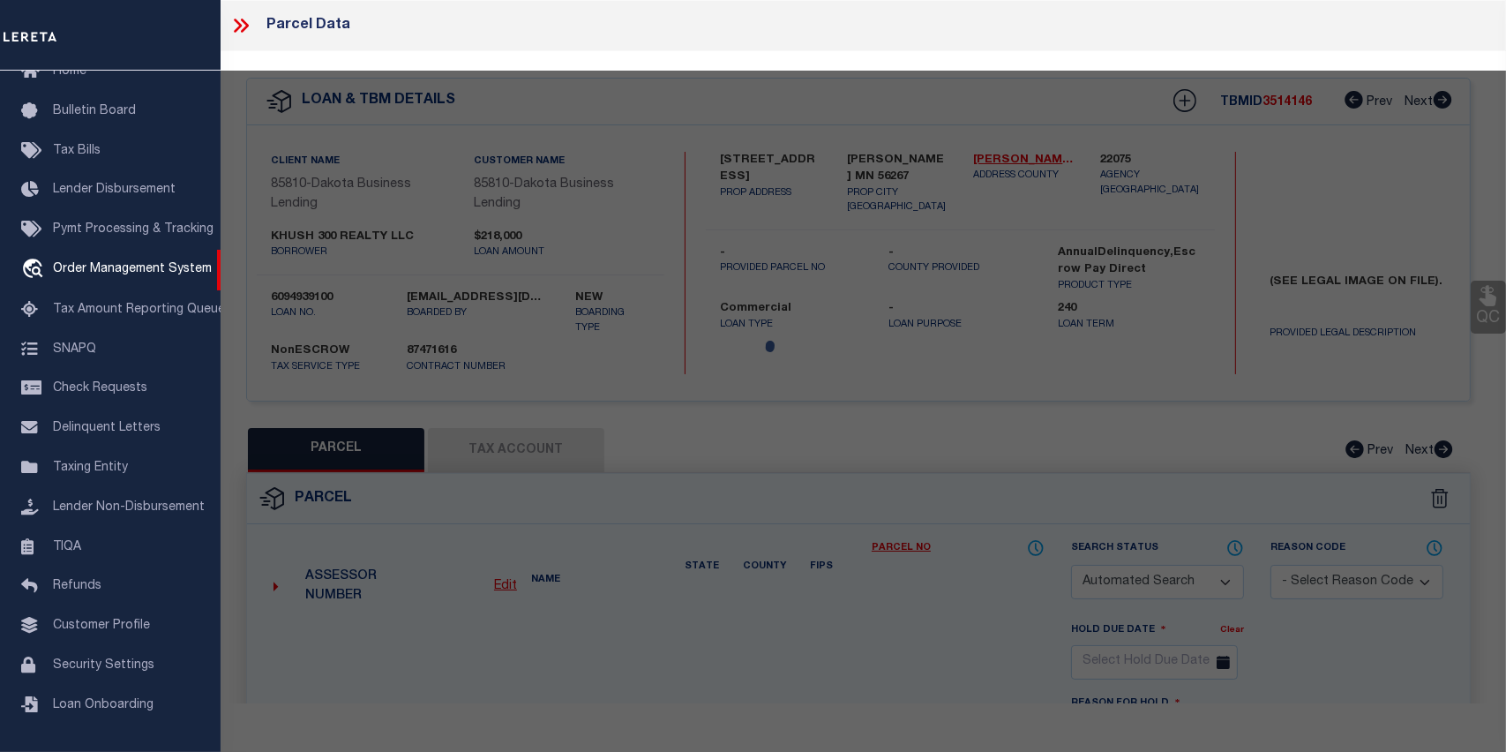
select select "QC"
type input "KHUSH 300 REALTY, LLC"
select select "AGW"
select select "LEG"
type input "[STREET_ADDRESS]"
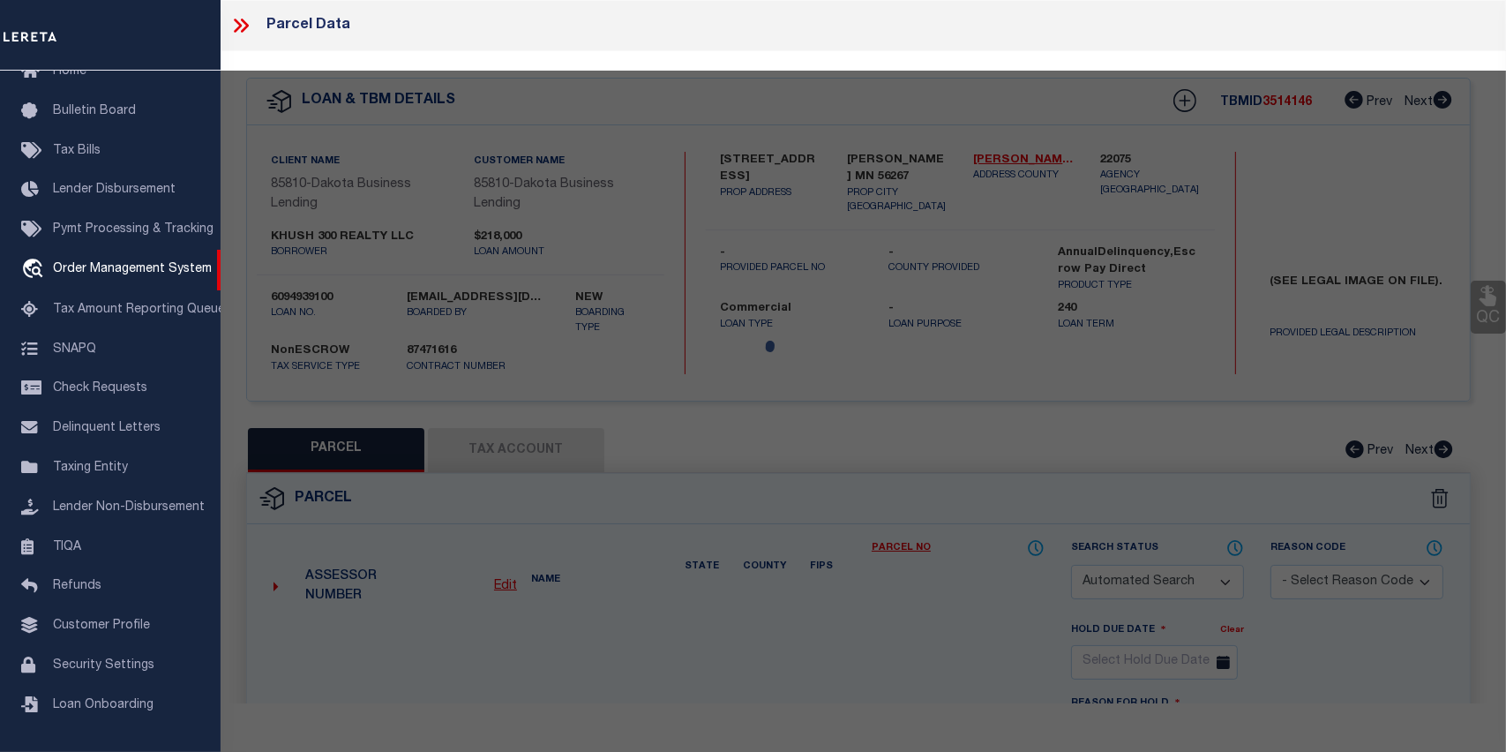
type input "[PERSON_NAME] MN 56267"
type textarea "LTS 12-14 & SELY1/2 LT 15 OF BLK 29 1ST ADD'N & LTS 12-14 OF BLK 12 [PERSON_NAM…"
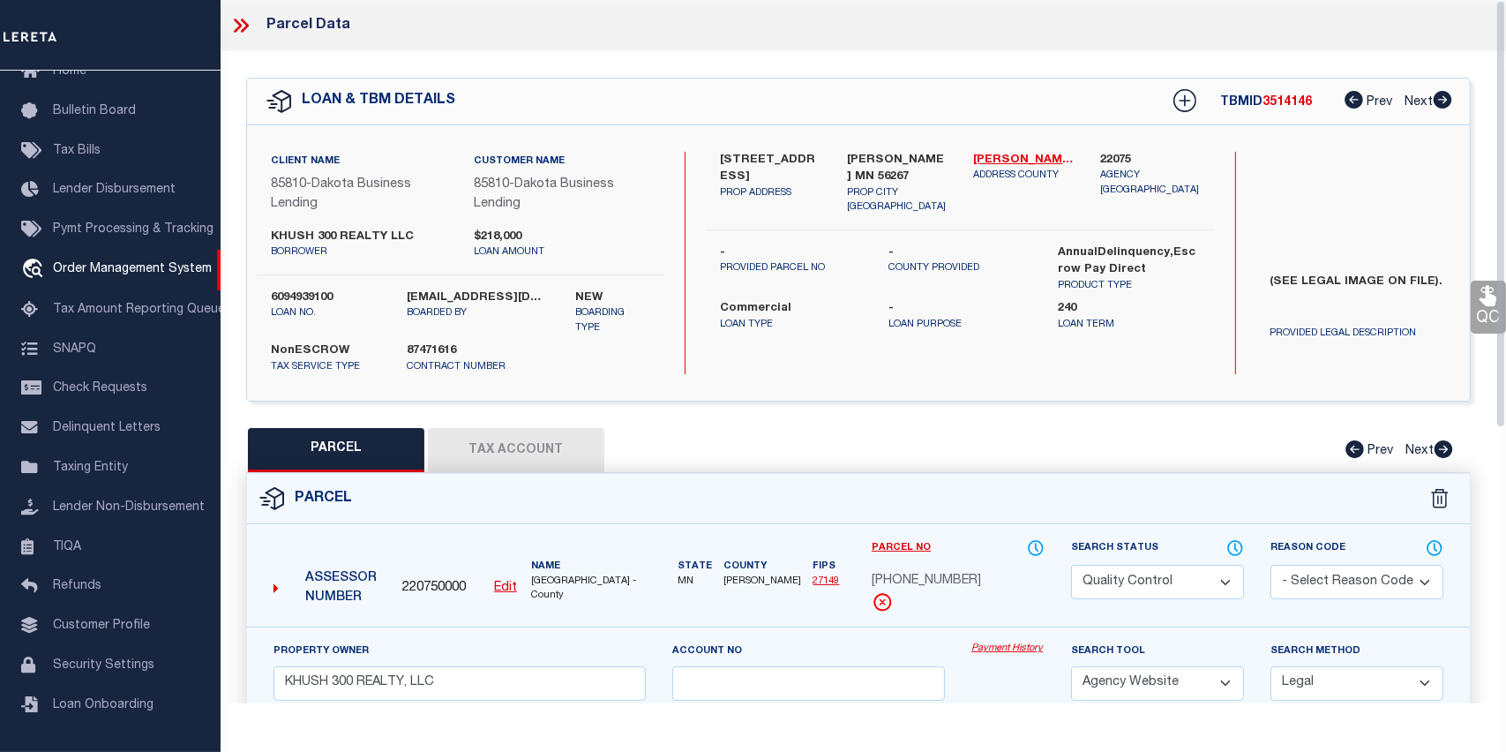
click at [561, 454] on button "Tax Account" at bounding box center [516, 450] width 176 height 44
select select "100"
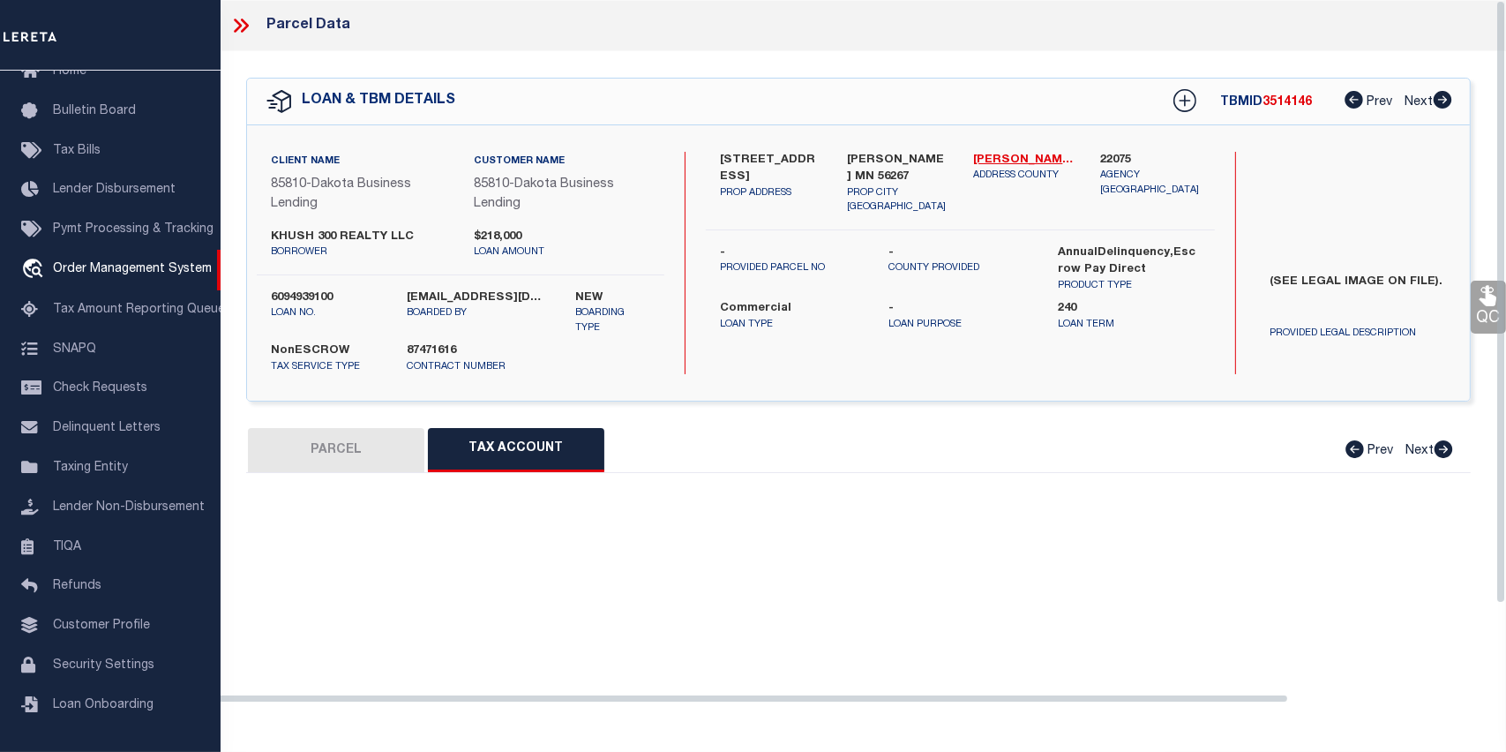
select select "100"
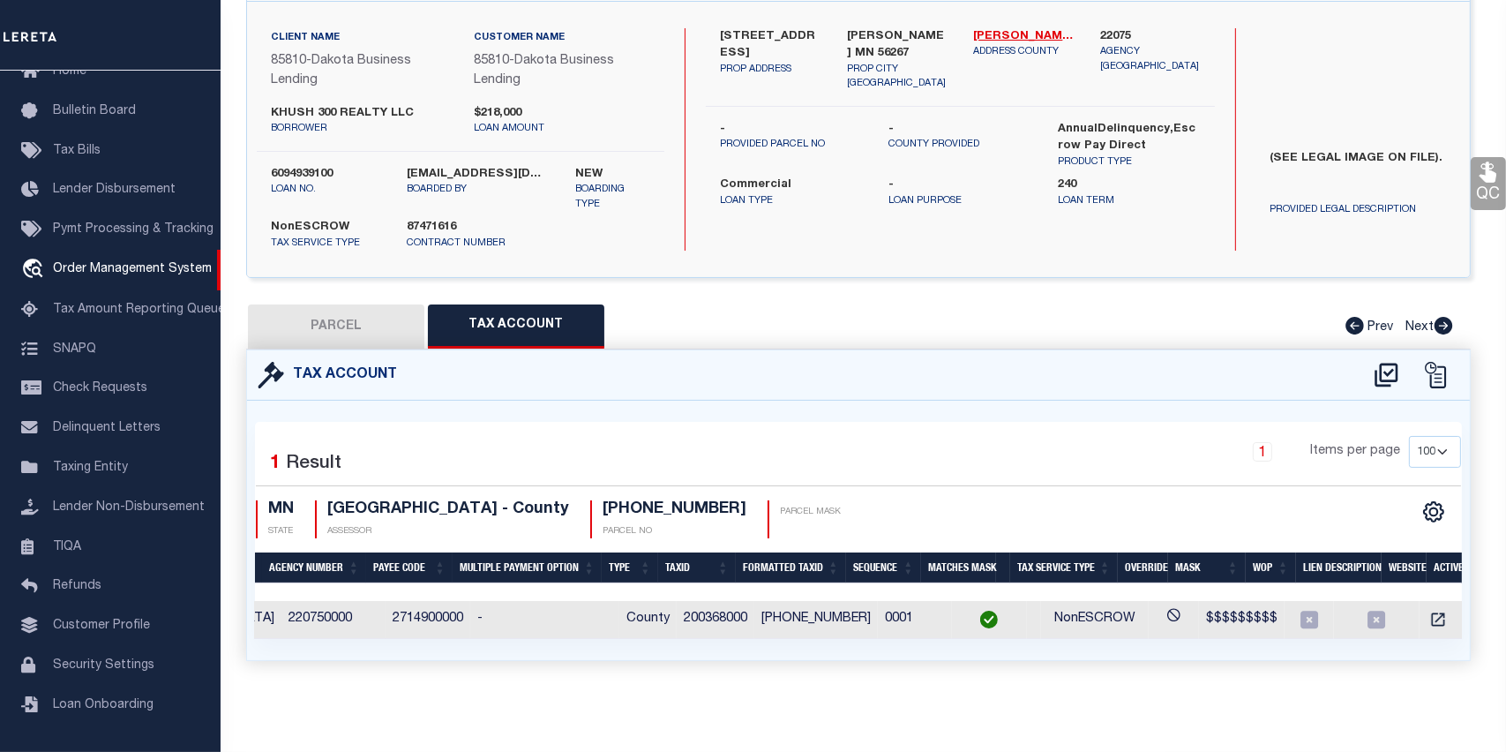
scroll to position [0, 0]
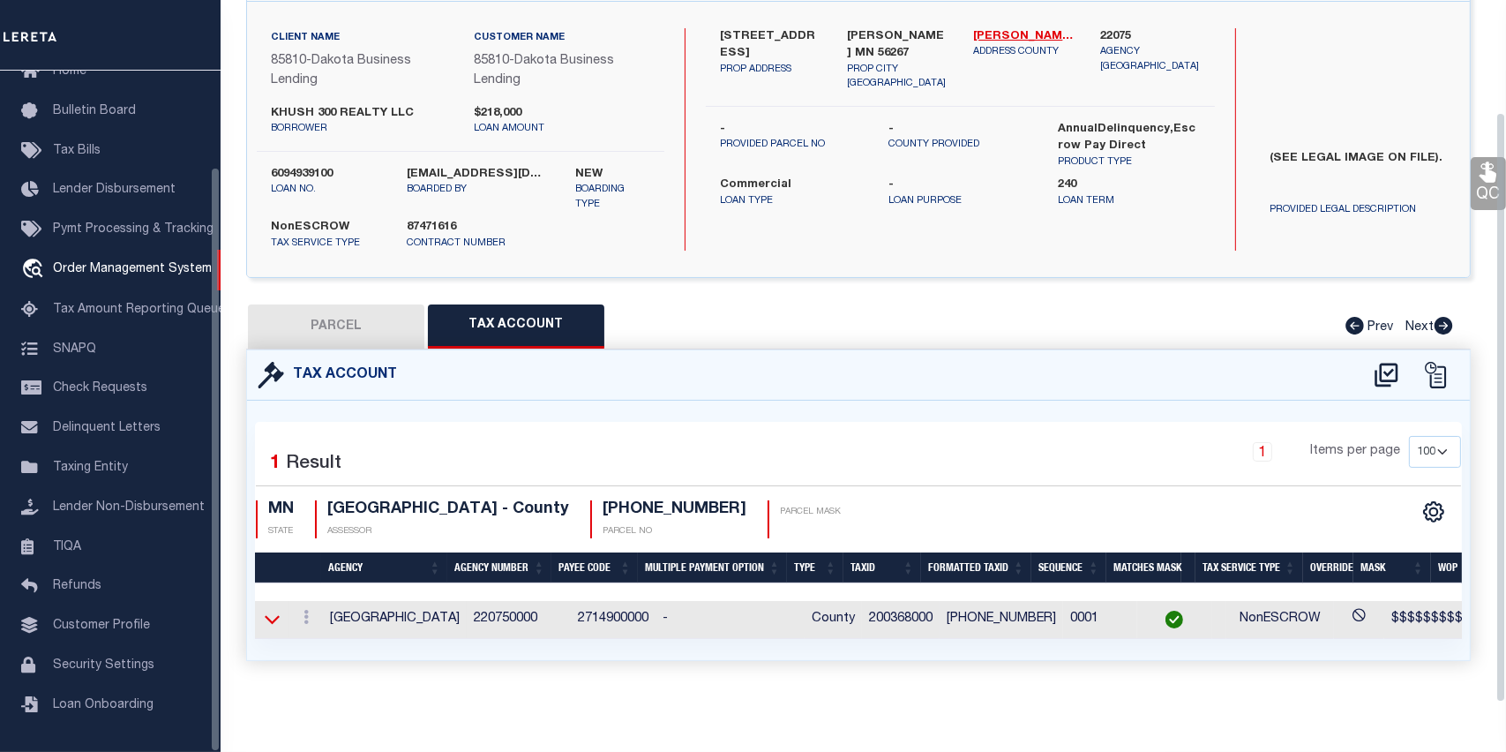
click at [270, 610] on icon at bounding box center [272, 619] width 15 height 19
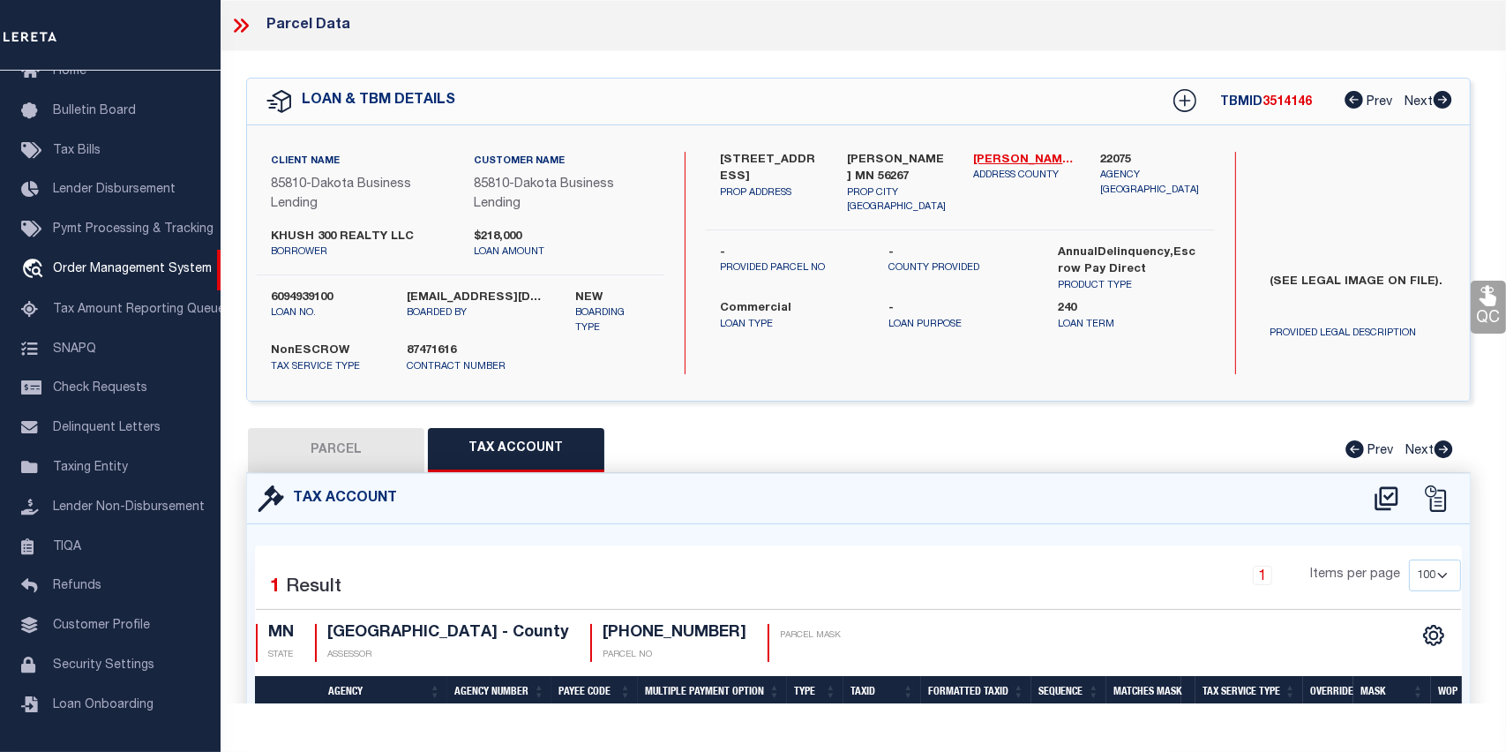
click at [354, 450] on button "PARCEL" at bounding box center [336, 450] width 176 height 44
select select "AS"
select select
checkbox input "false"
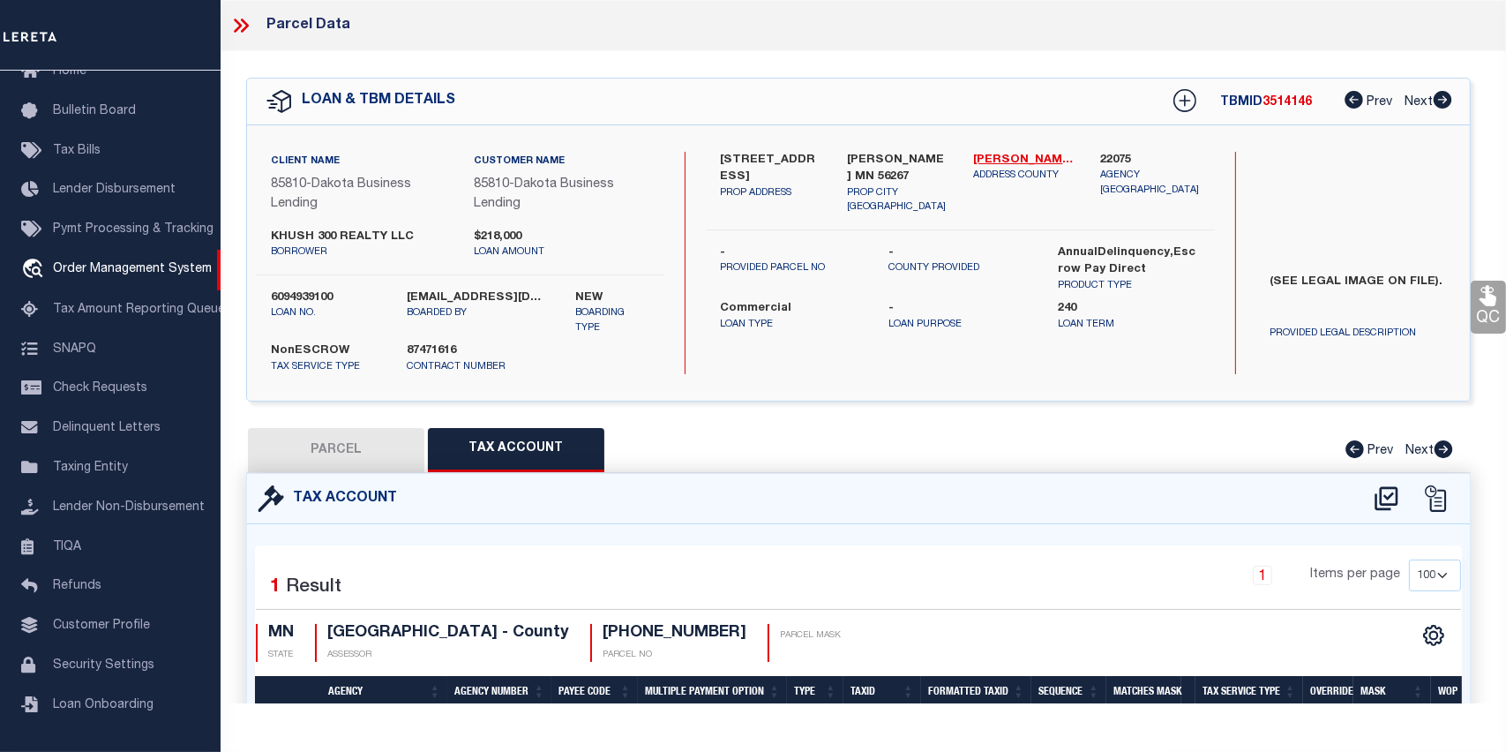
checkbox input "false"
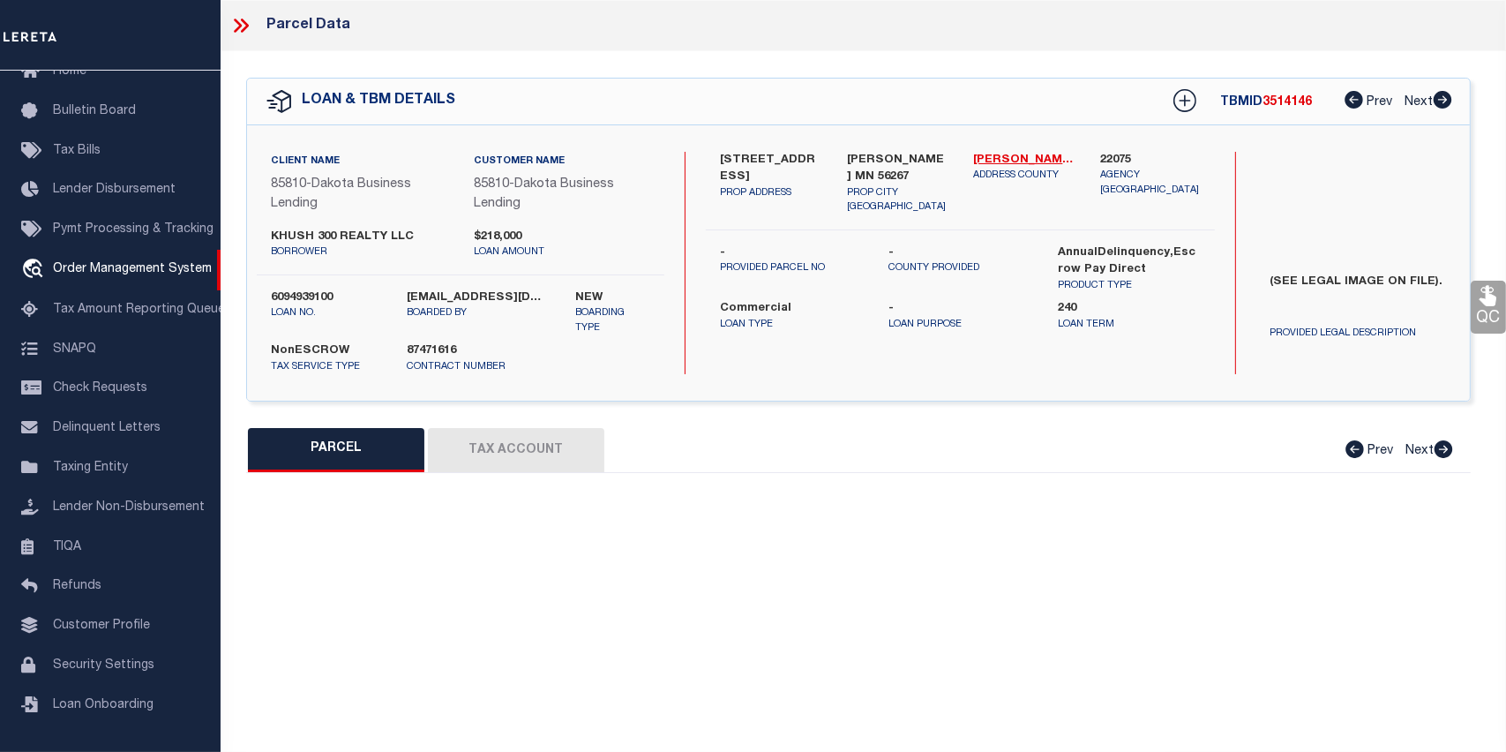
select select "QC"
type input "KHUSH 300 REALTY, LLC"
select select "AGW"
select select "LEG"
type input "[STREET_ADDRESS]"
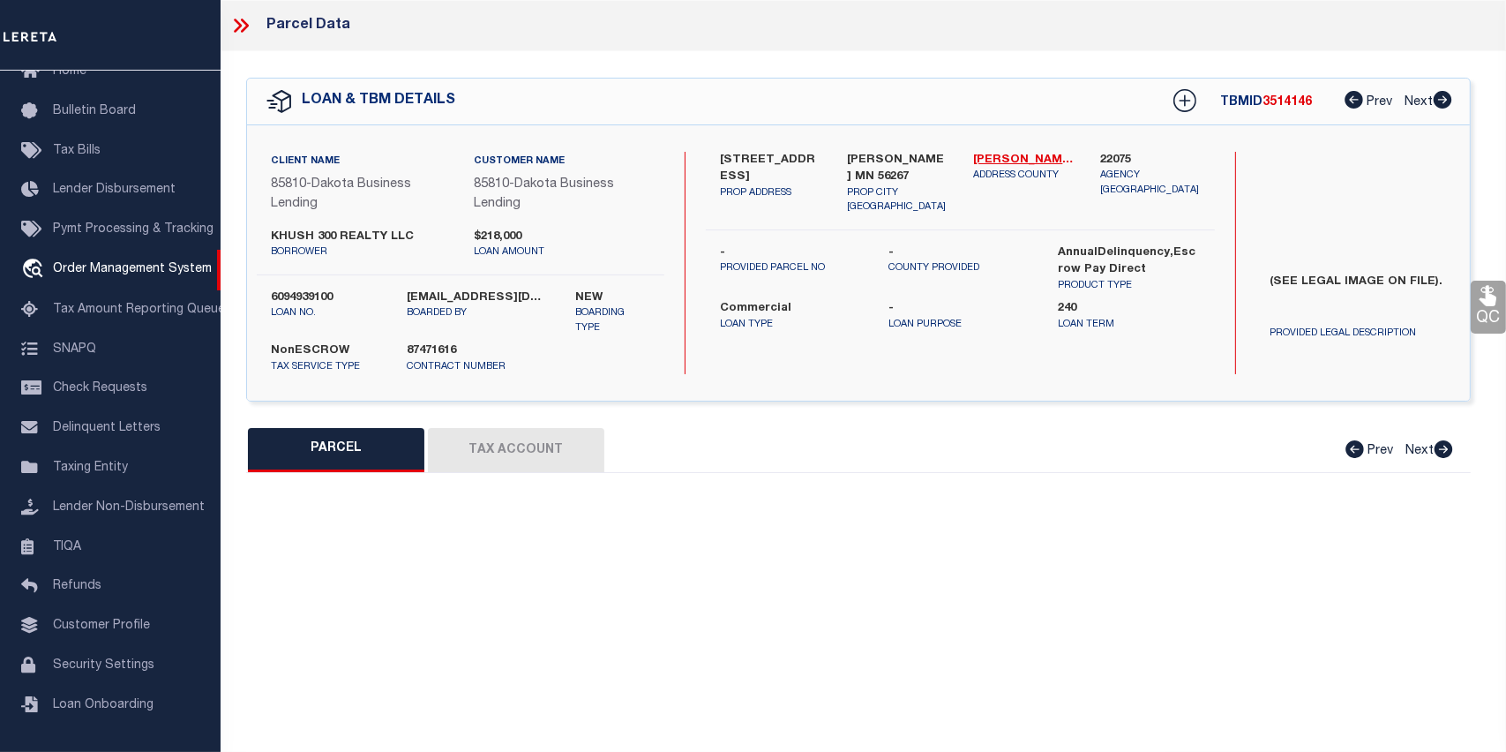
type input "[PERSON_NAME] MN 56267"
type textarea "LTS 12-14 & SELY1/2 LT 15 OF BLK 29 1ST ADD'N & LTS 12-14 OF BLK 12 [PERSON_NAM…"
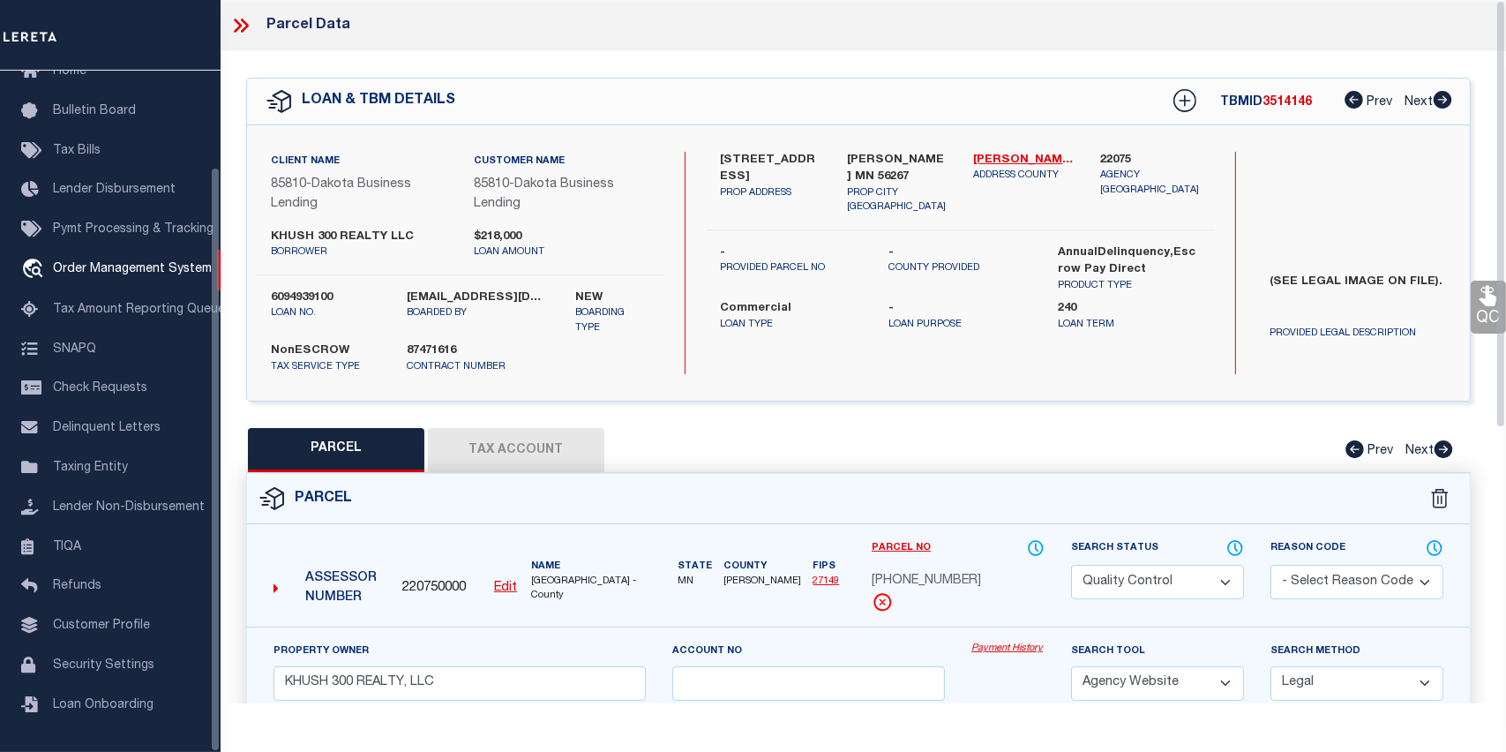
click at [244, 22] on icon at bounding box center [245, 26] width 8 height 14
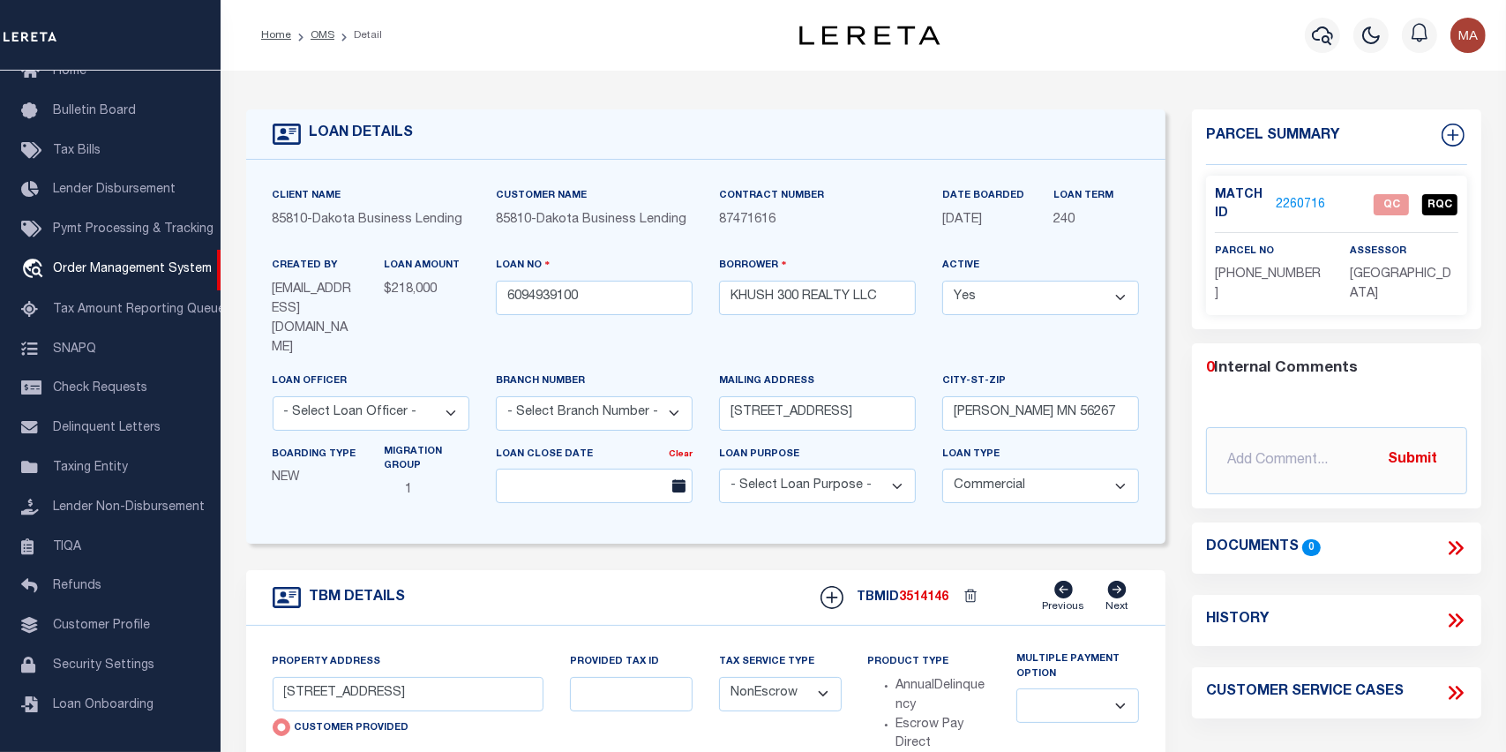
click at [1298, 199] on link "2260716" at bounding box center [1300, 205] width 49 height 19
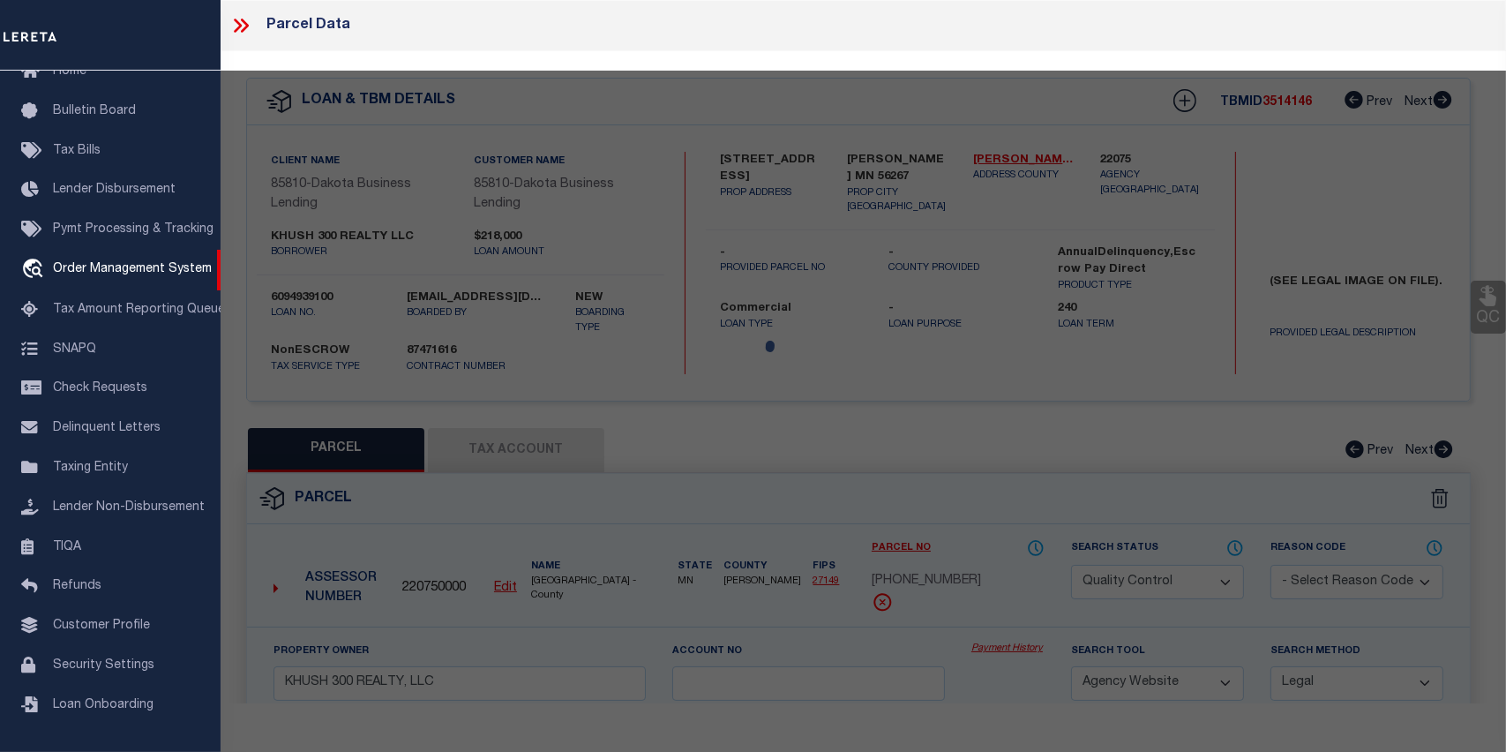
select select "AS"
select select
checkbox input "false"
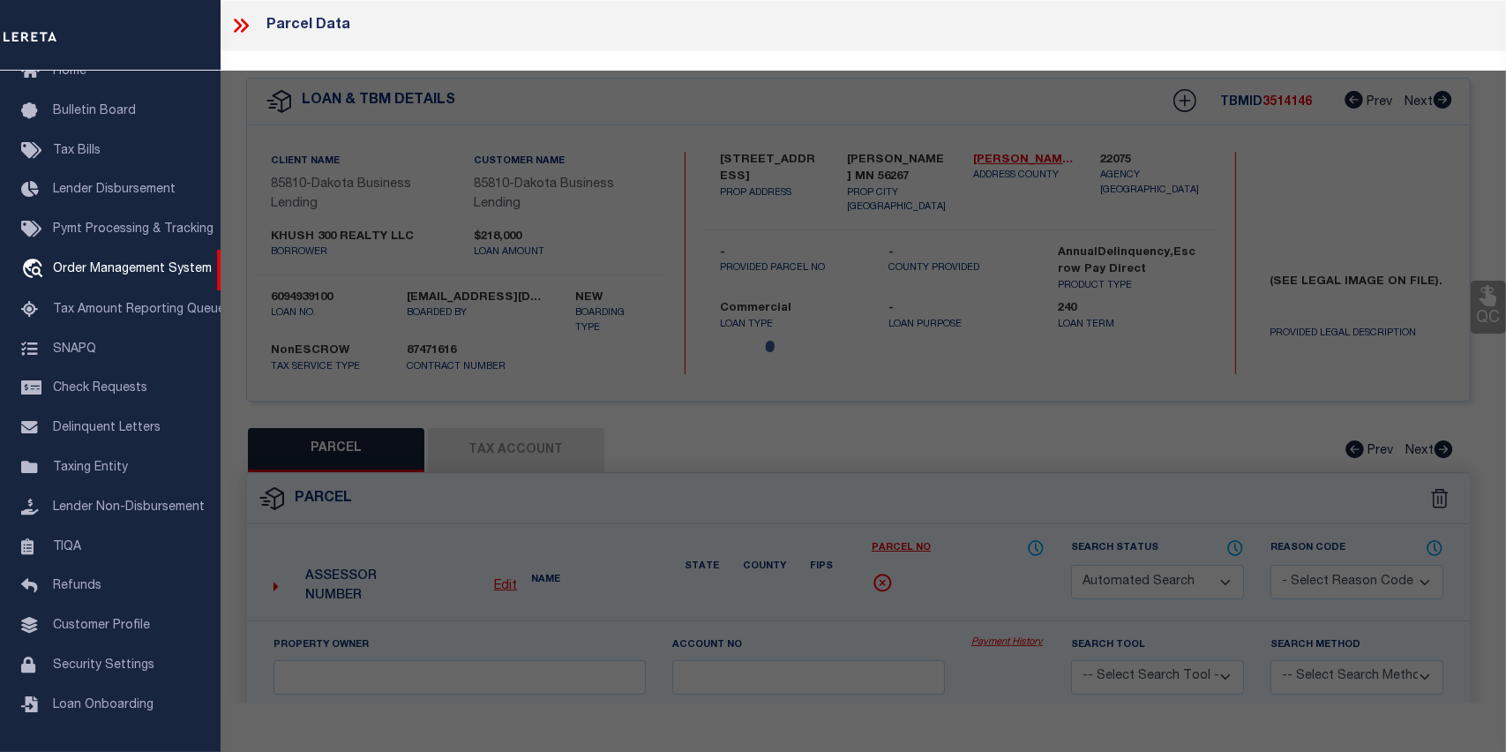
select select "QC"
type input "KHUSH 300 REALTY, LLC"
select select "AGW"
select select "LEG"
type input "[STREET_ADDRESS]"
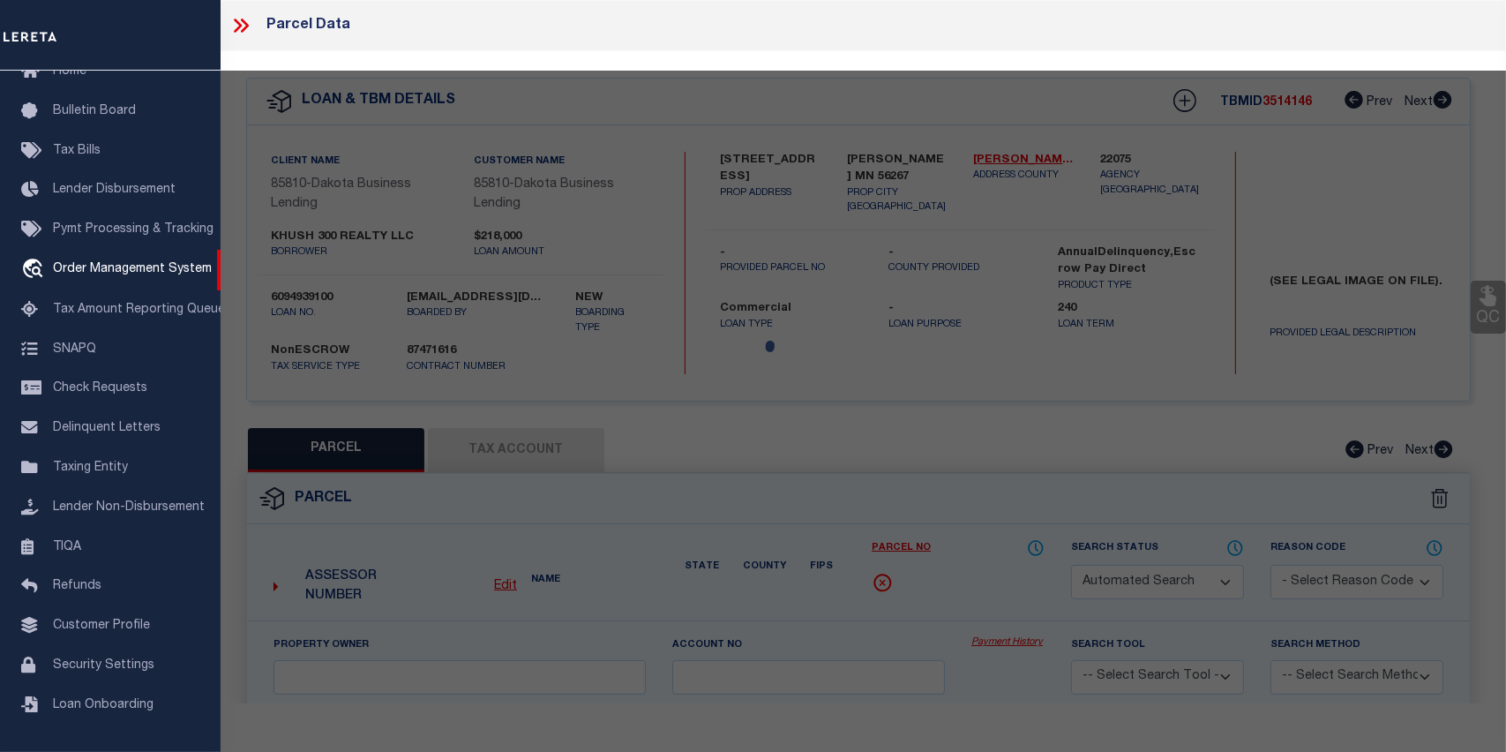
type input "[PERSON_NAME] MN 56267"
type textarea "LTS 12-14 & SELY1/2 LT 15 OF BLK 29 1ST ADD'N & LTS 12-14 OF BLK 12 [PERSON_NAM…"
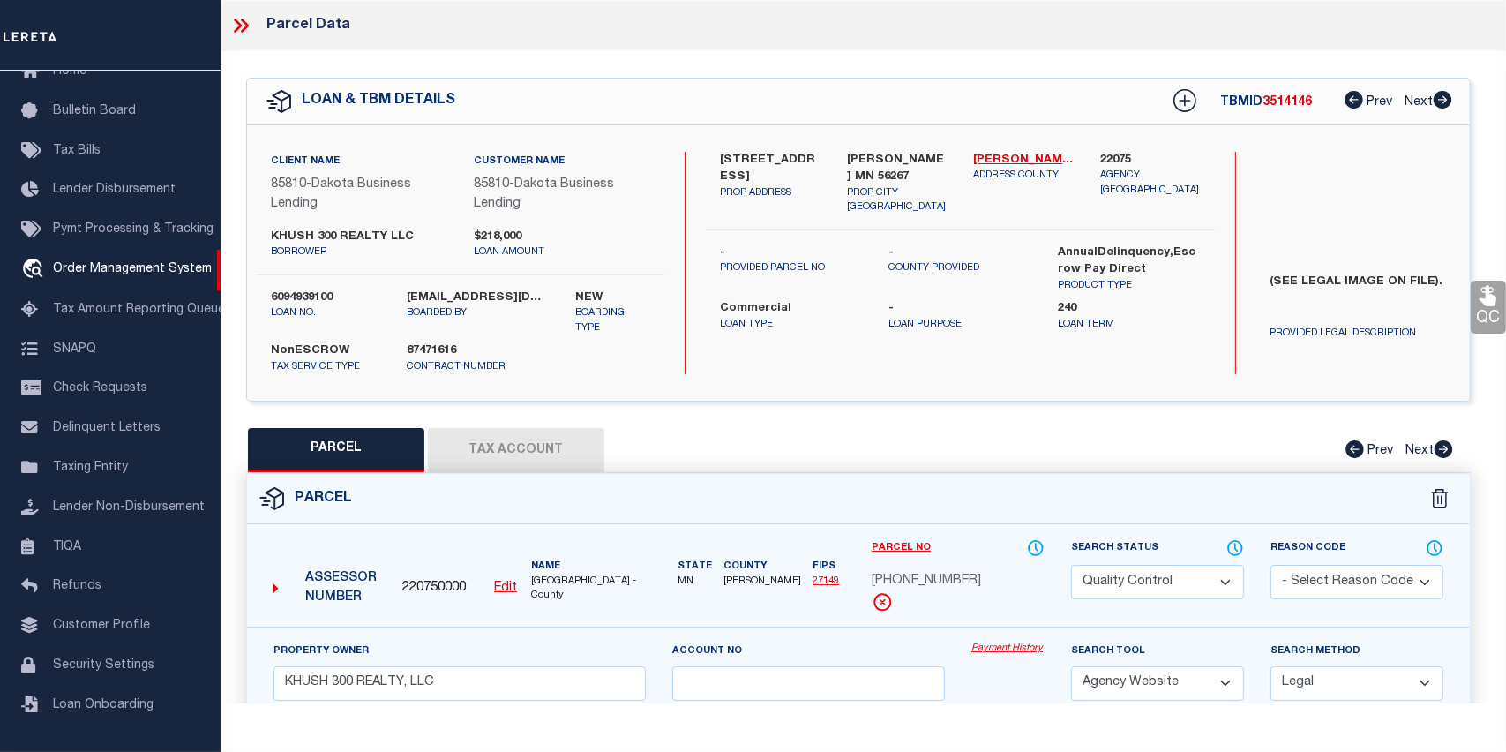
click at [241, 22] on icon at bounding box center [240, 25] width 23 height 23
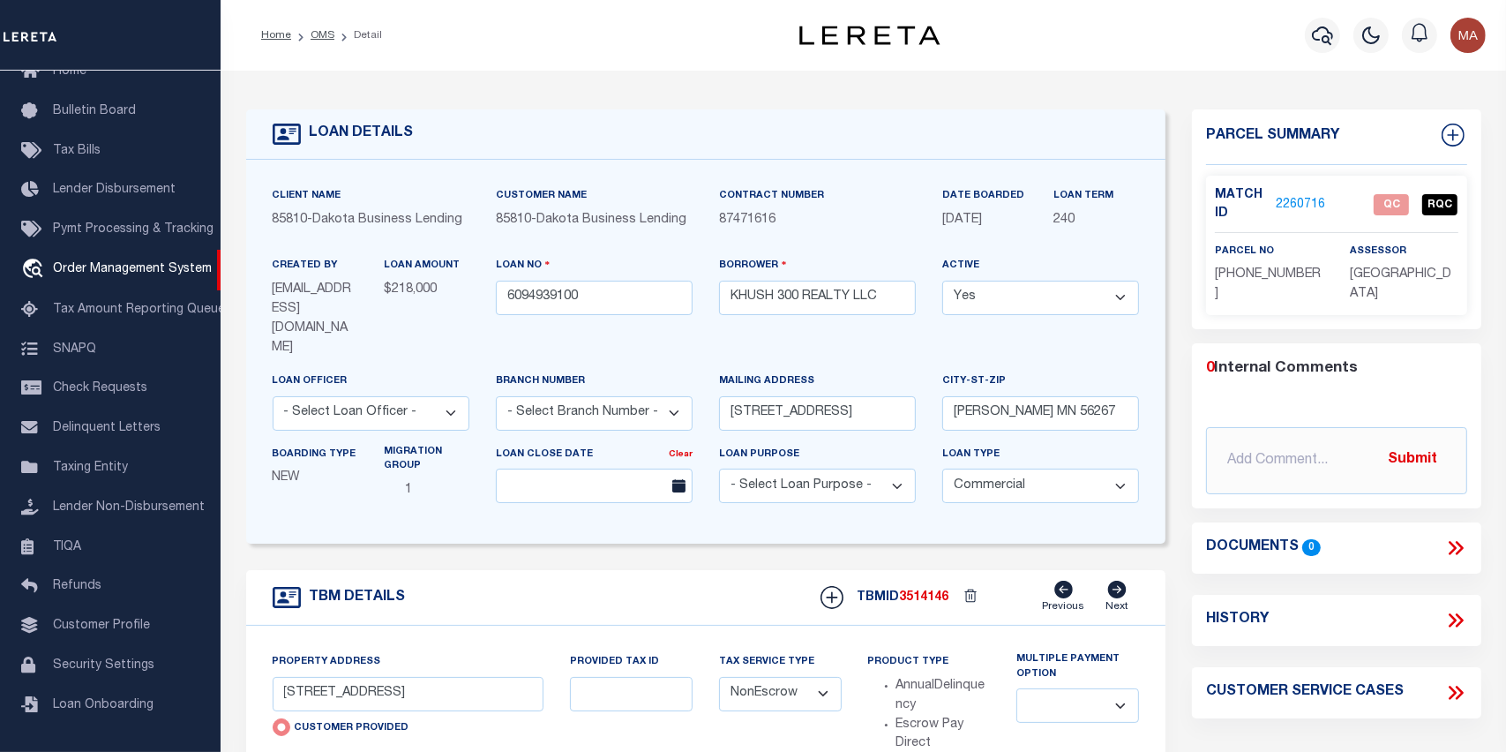
scroll to position [88, 0]
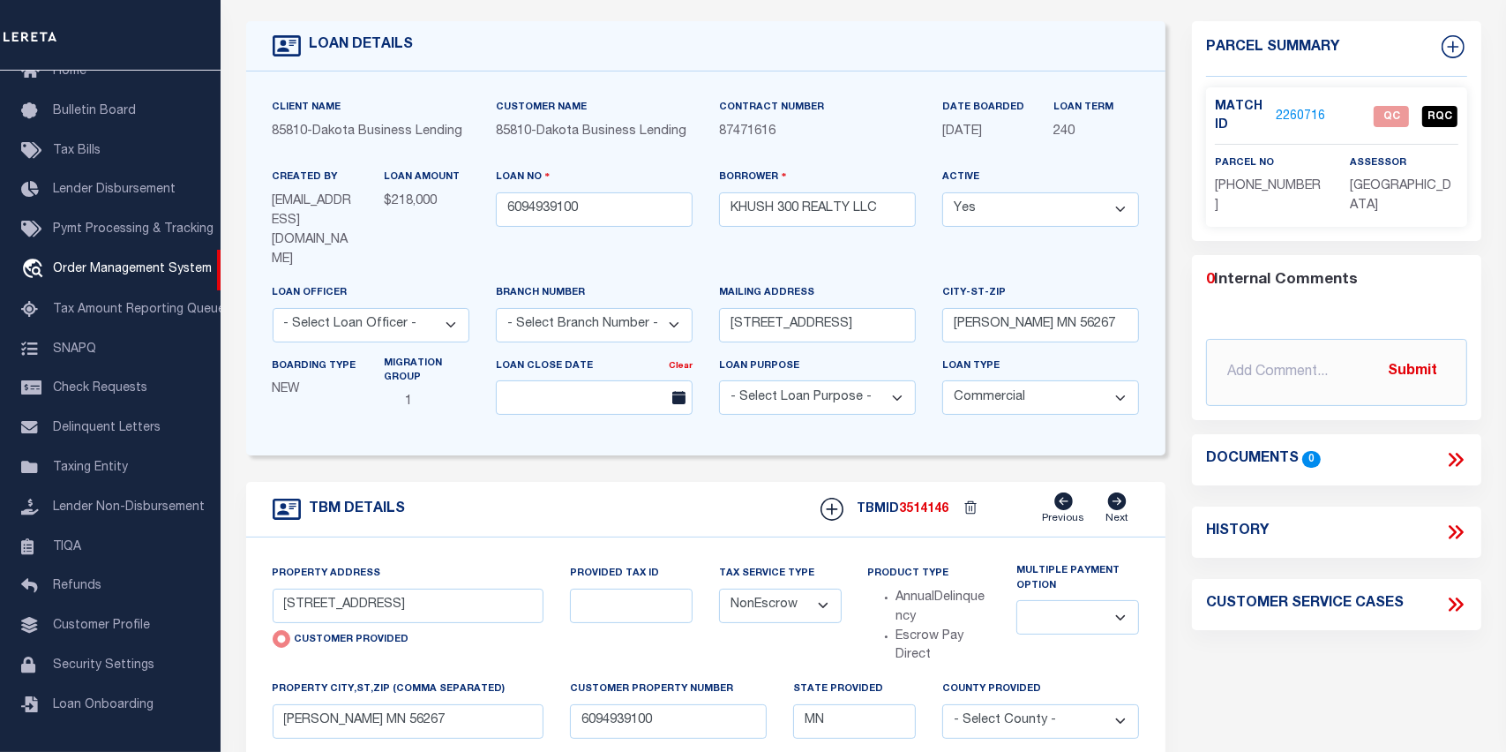
click at [1291, 114] on link "2260716" at bounding box center [1300, 117] width 49 height 19
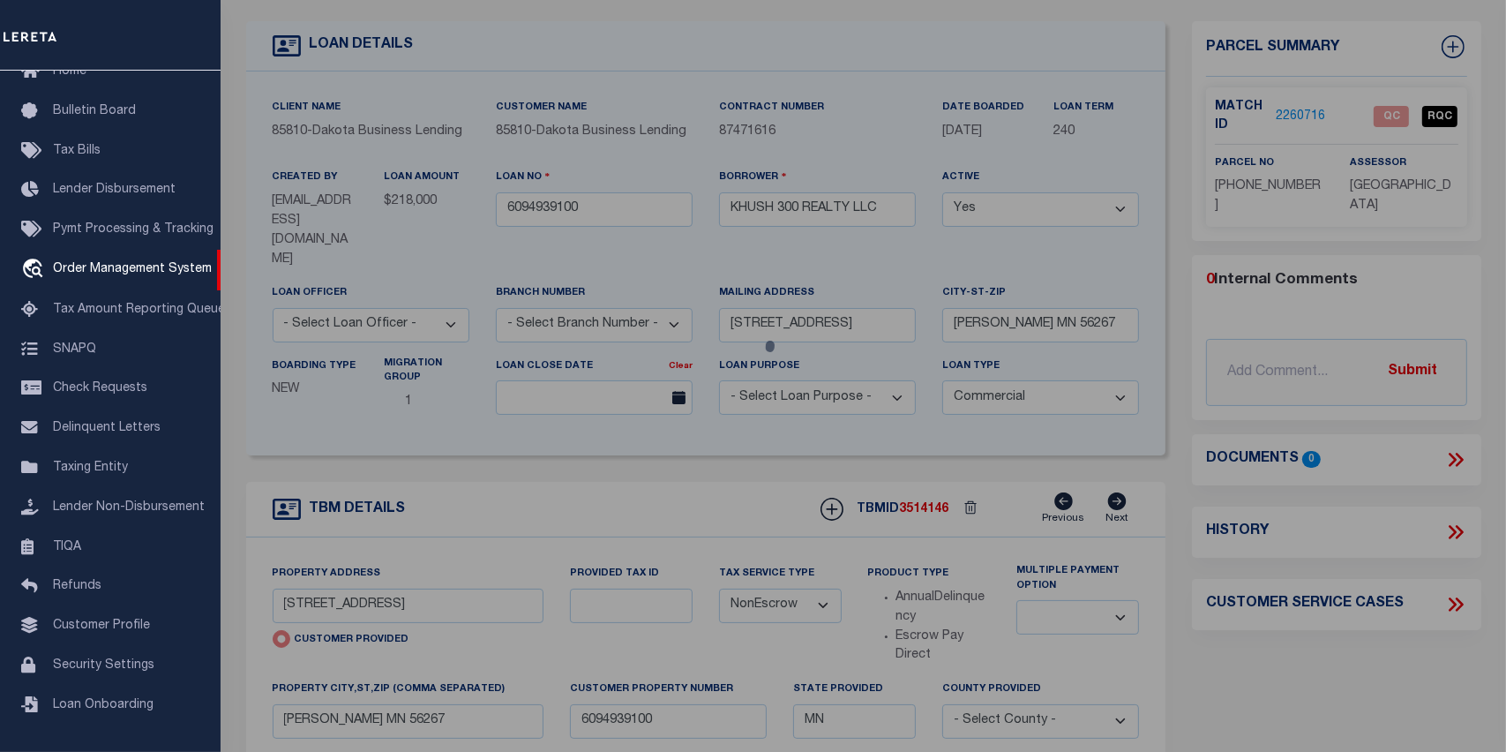
select select "AS"
select select
checkbox input "false"
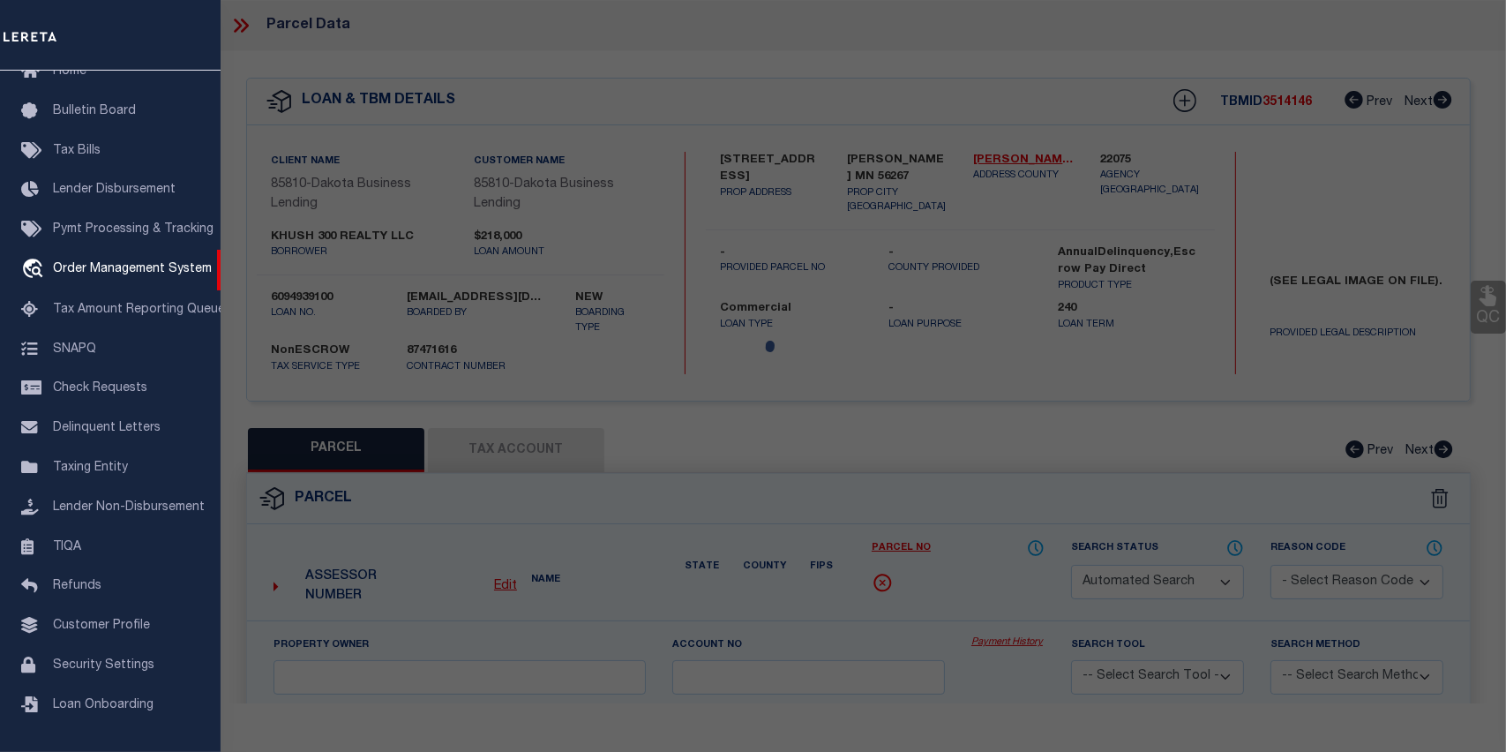
select select "QC"
type input "KHUSH 300 REALTY, LLC"
select select "AGW"
select select "LEG"
type input "[STREET_ADDRESS]"
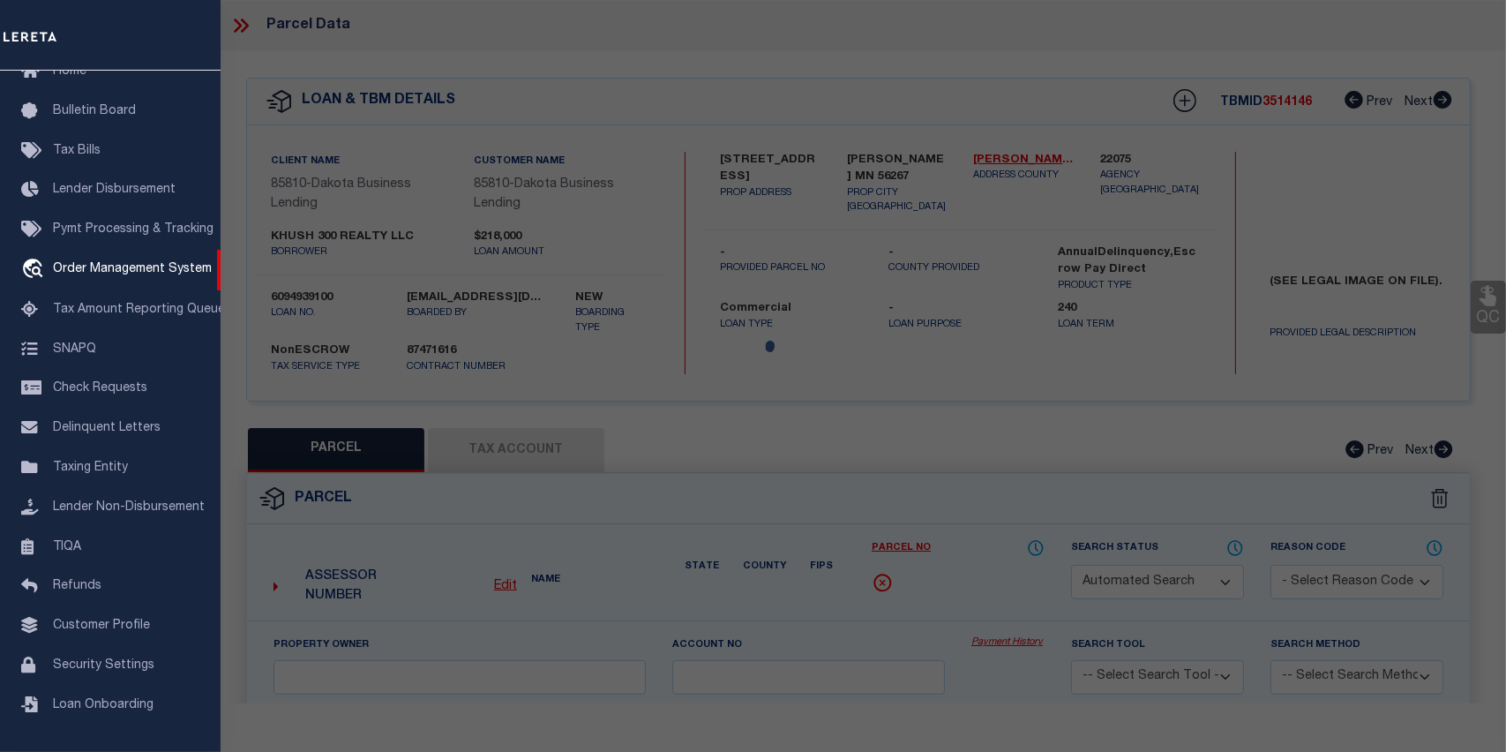
type input "[PERSON_NAME] MN 56267"
type textarea "LTS 12-14 & SELY1/2 LT 15 OF BLK 29 1ST ADD'N & LTS 12-14 OF BLK 12 [PERSON_NAM…"
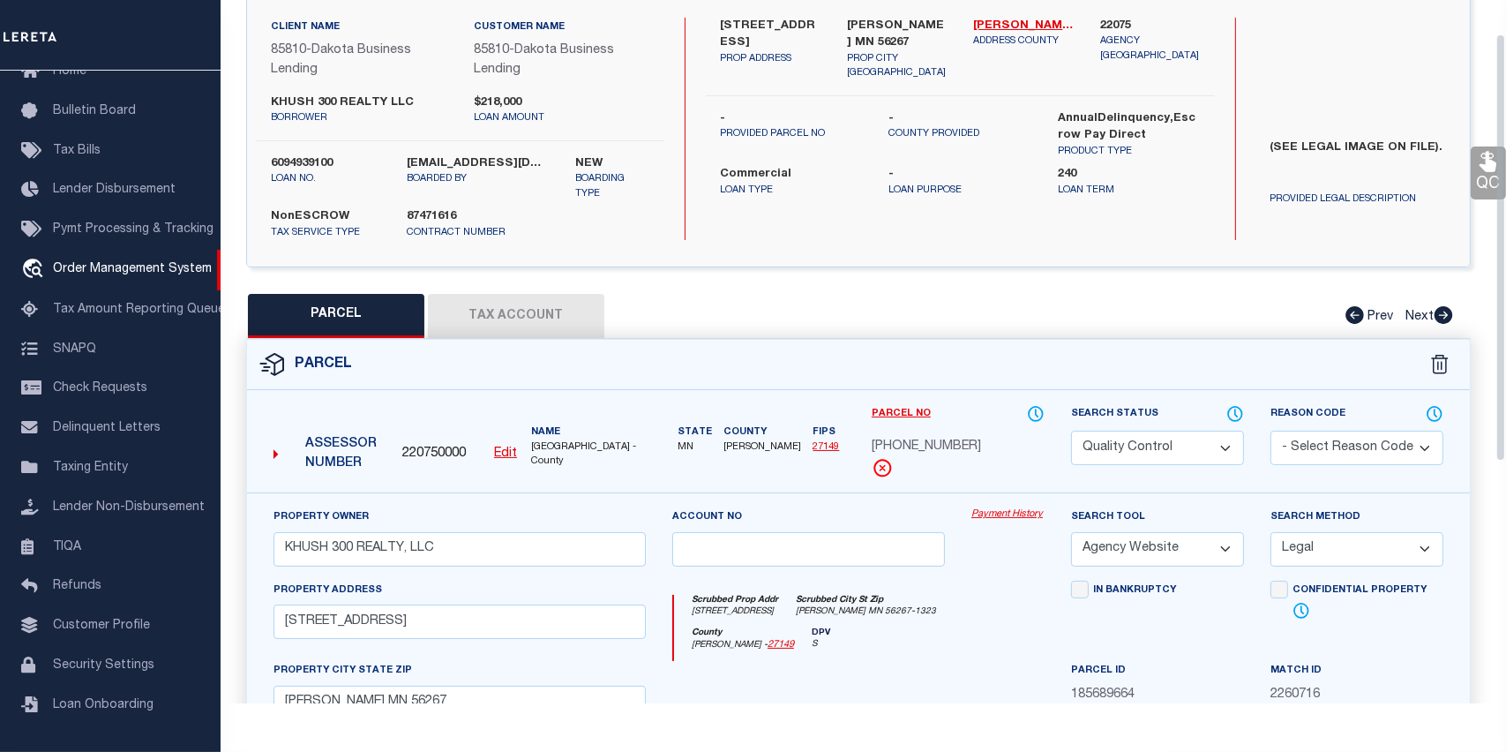
scroll to position [176, 0]
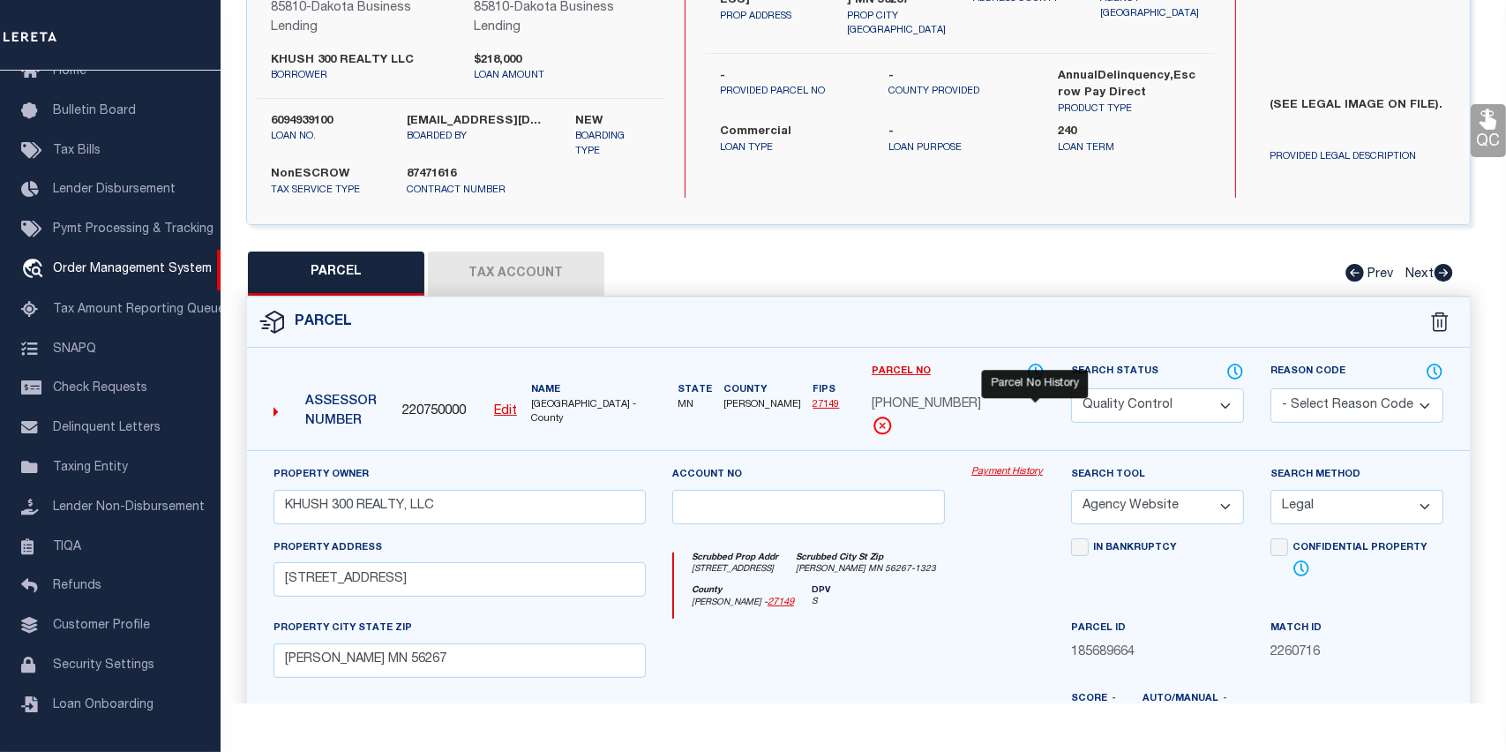
click at [1035, 373] on icon at bounding box center [1036, 371] width 18 height 19
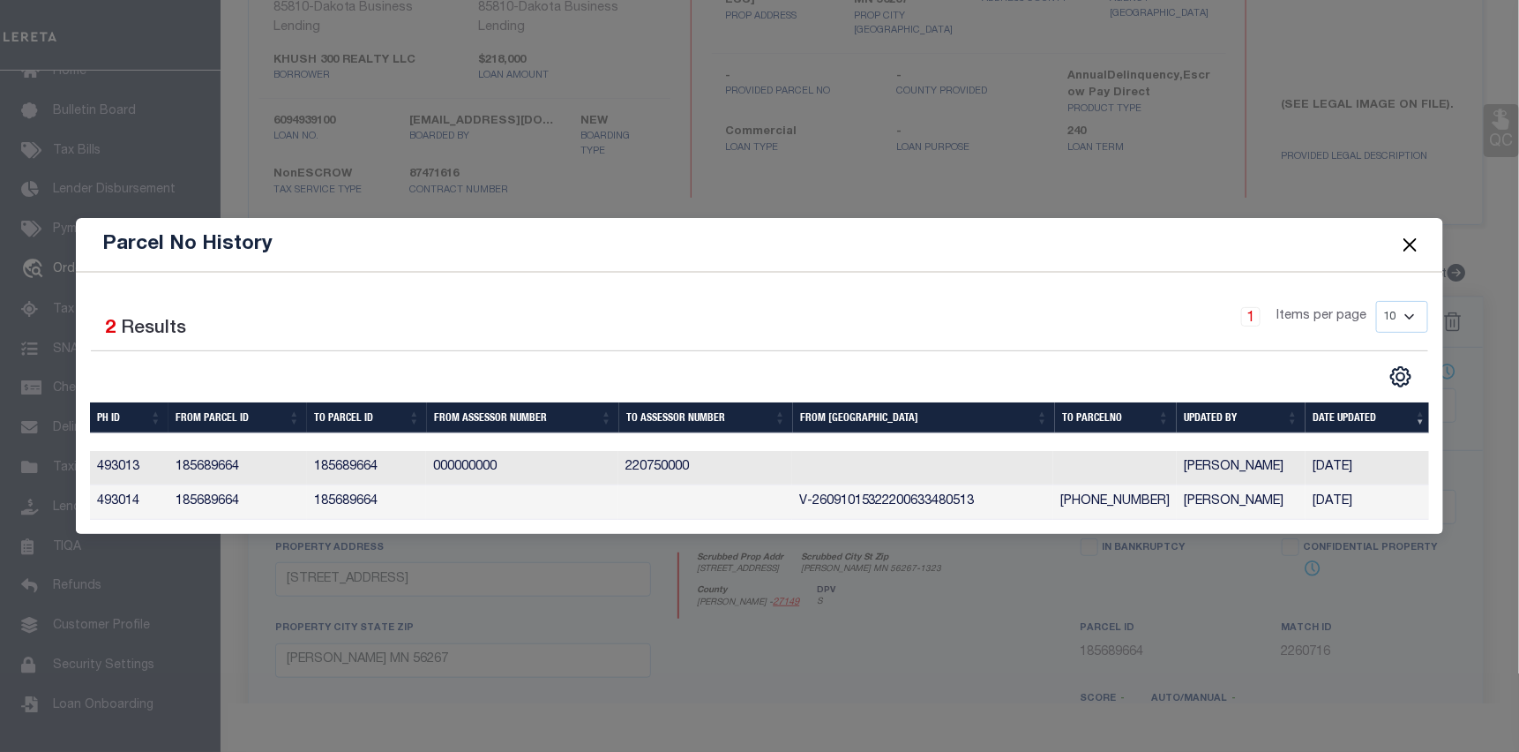
click at [1418, 234] on button "Close" at bounding box center [1410, 244] width 23 height 23
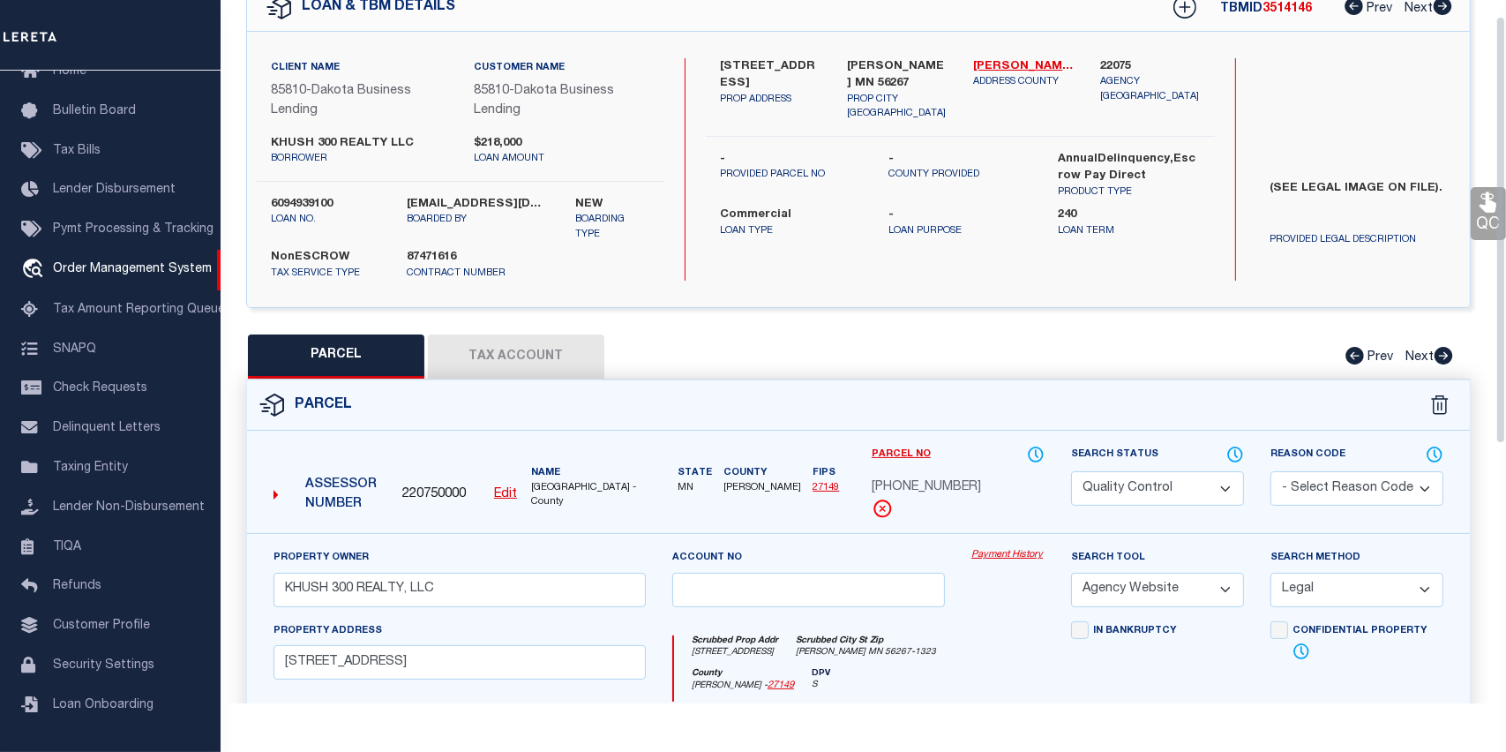
scroll to position [0, 0]
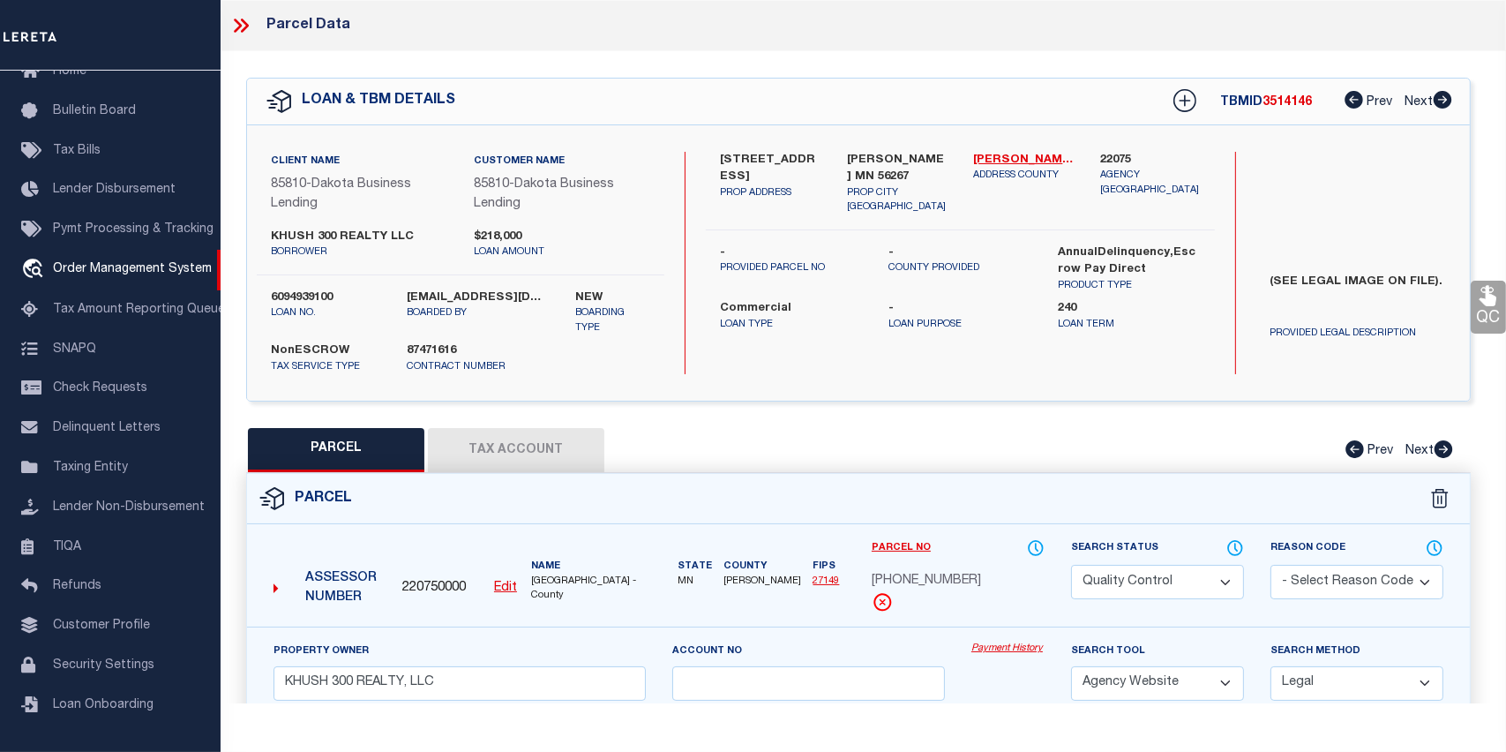
click at [244, 19] on icon at bounding box center [240, 25] width 23 height 23
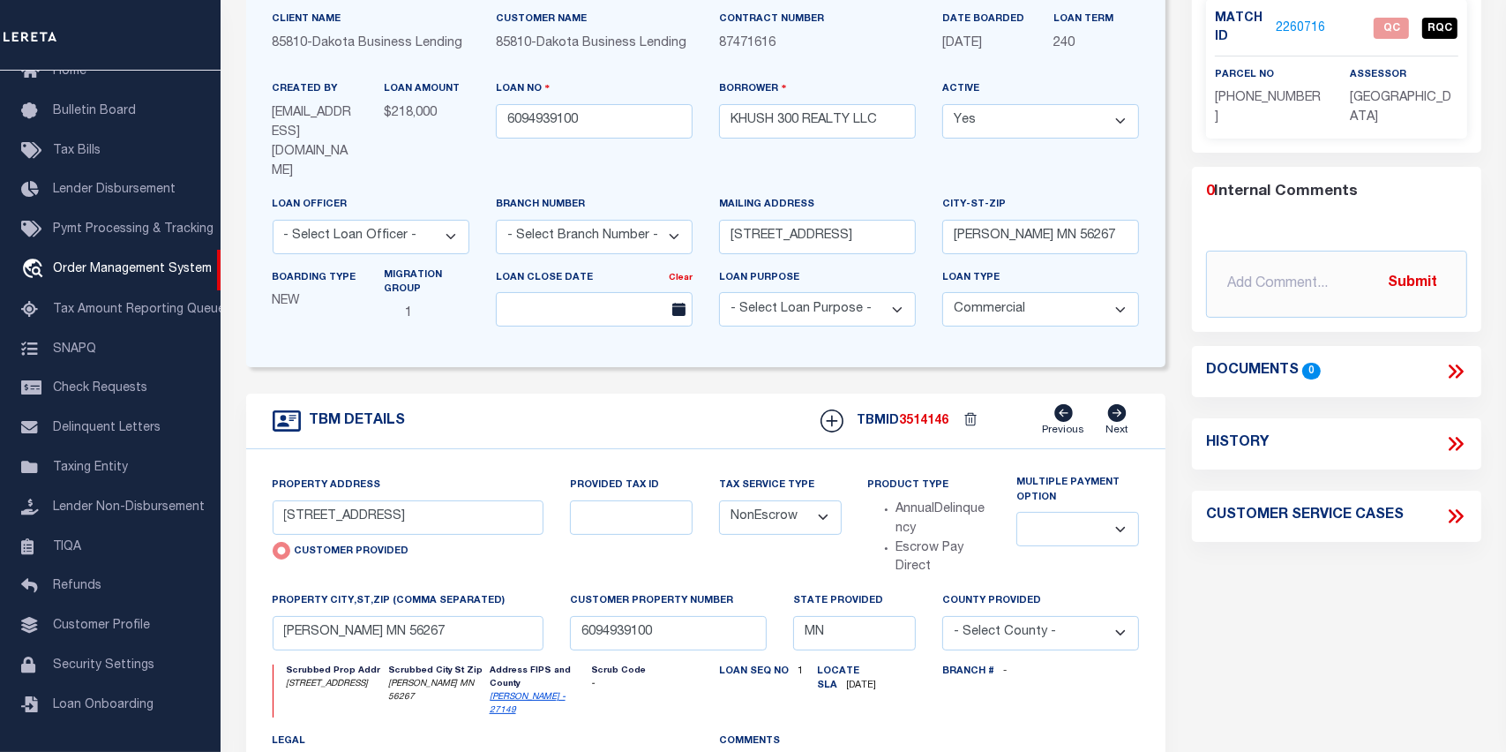
scroll to position [88, 0]
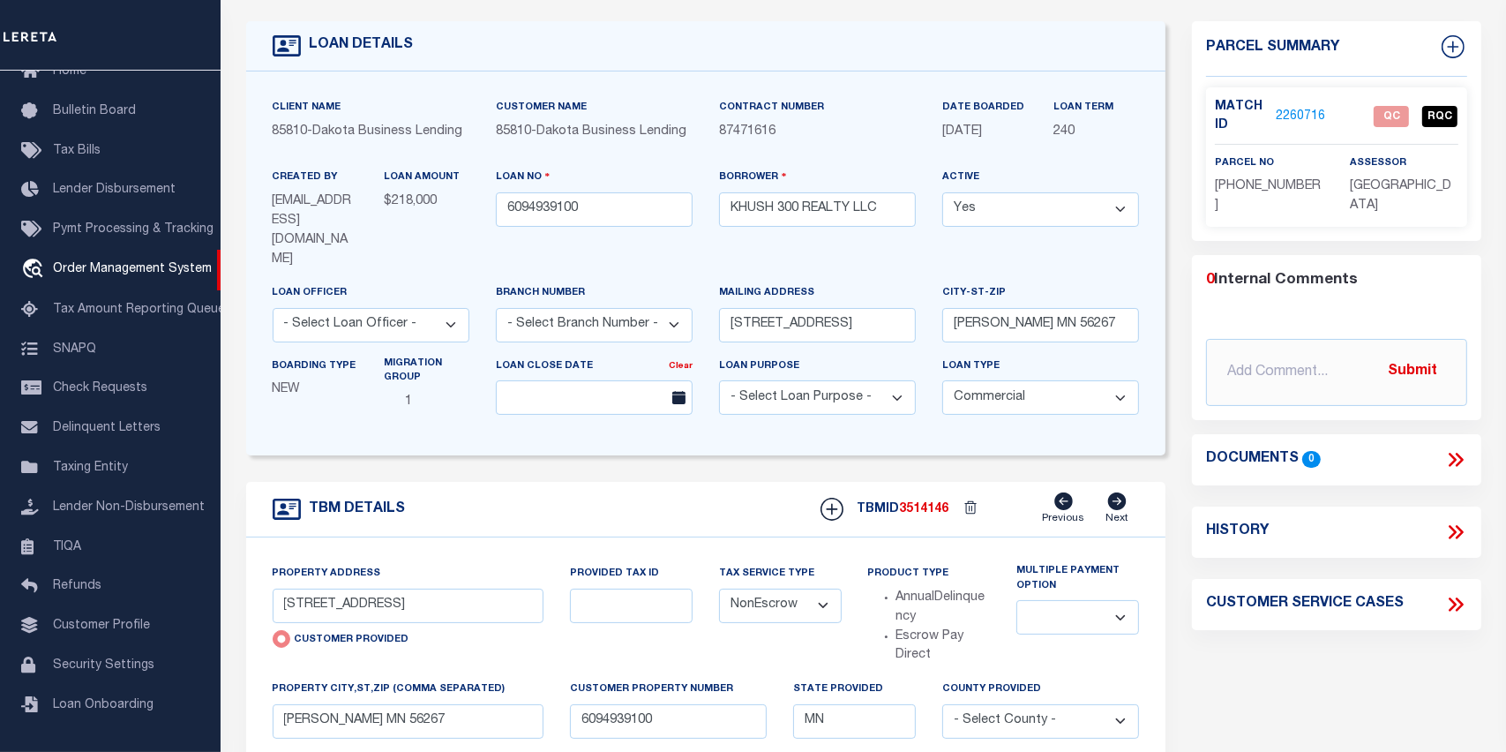
click at [1294, 109] on link "2260716" at bounding box center [1300, 117] width 49 height 19
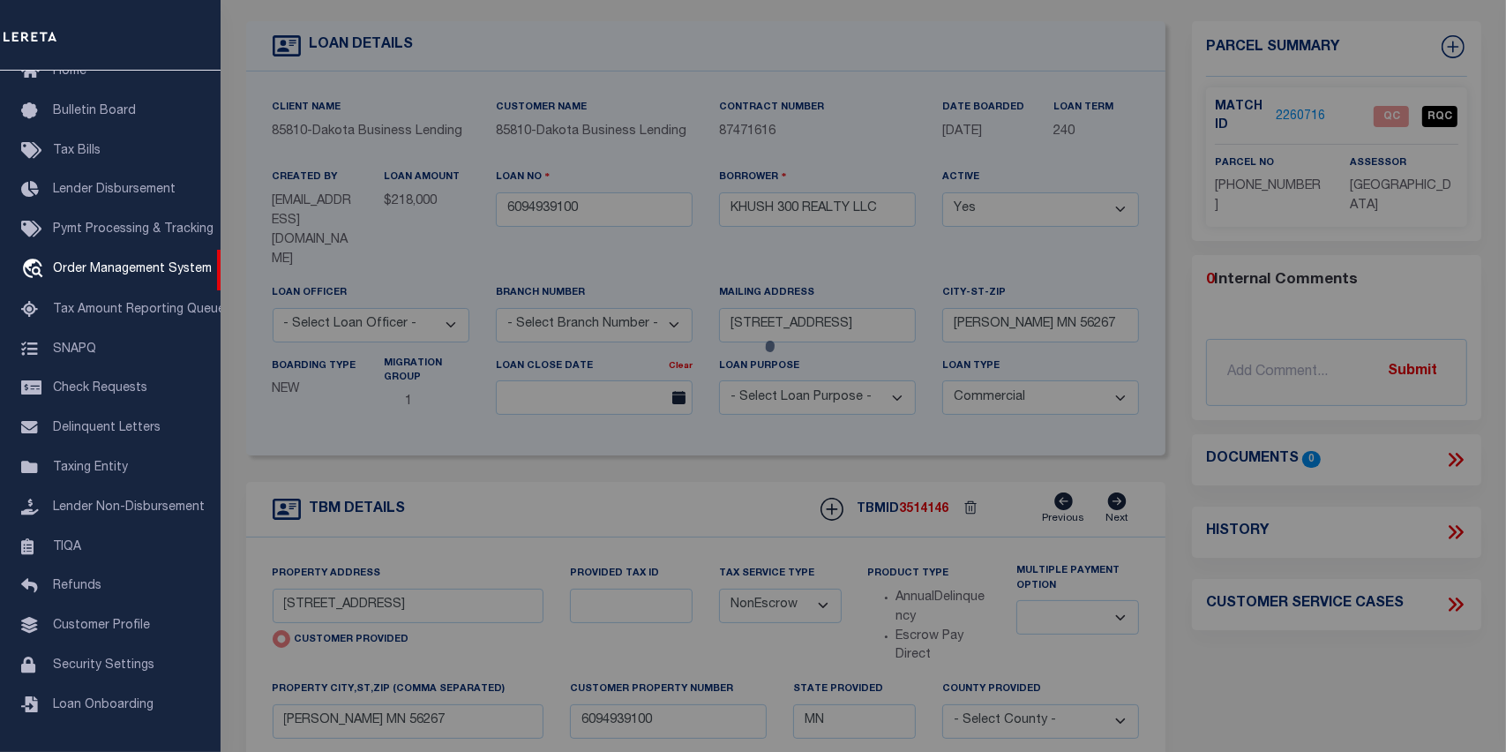
select select "AS"
select select
checkbox input "false"
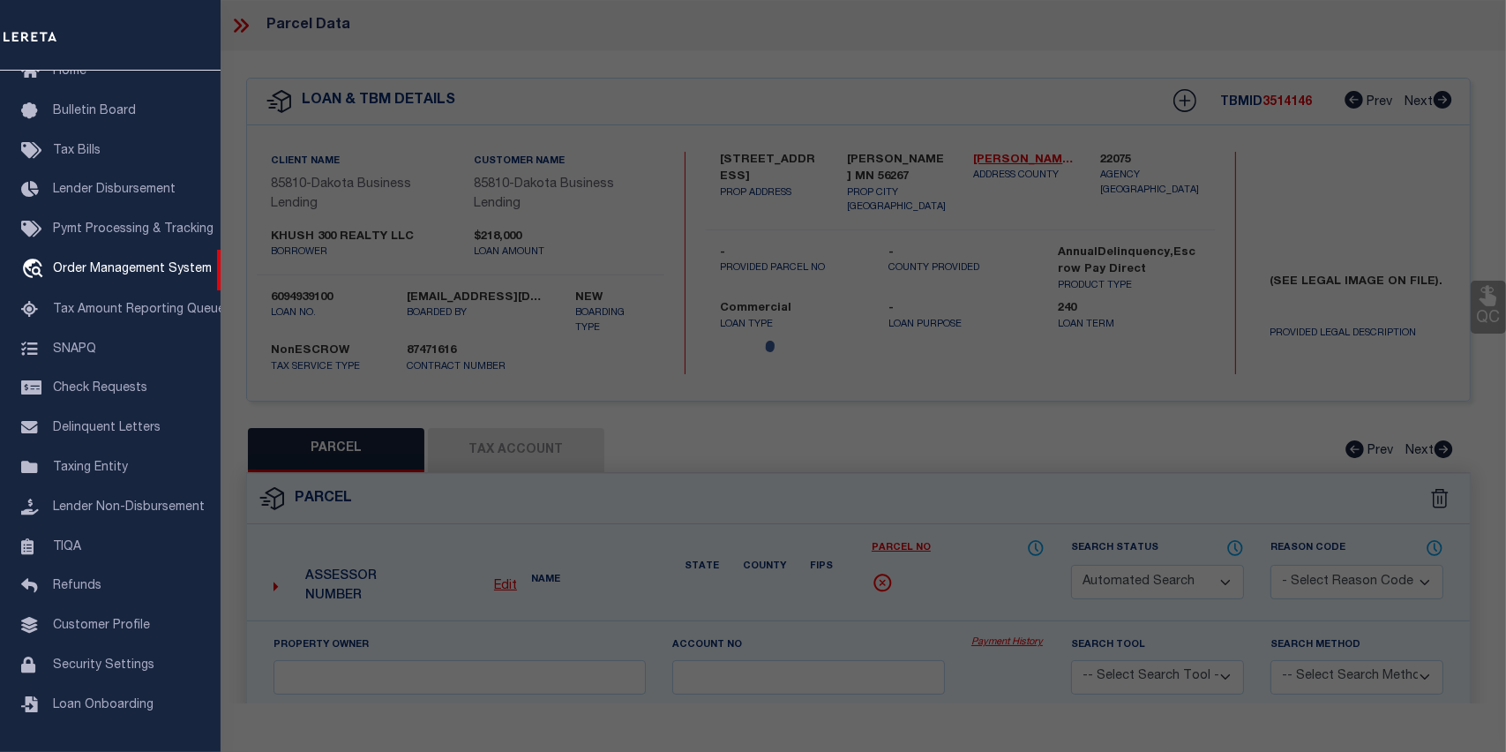
select select "QC"
type input "KHUSH 300 REALTY, LLC"
select select "AGW"
select select "LEG"
type input "[STREET_ADDRESS]"
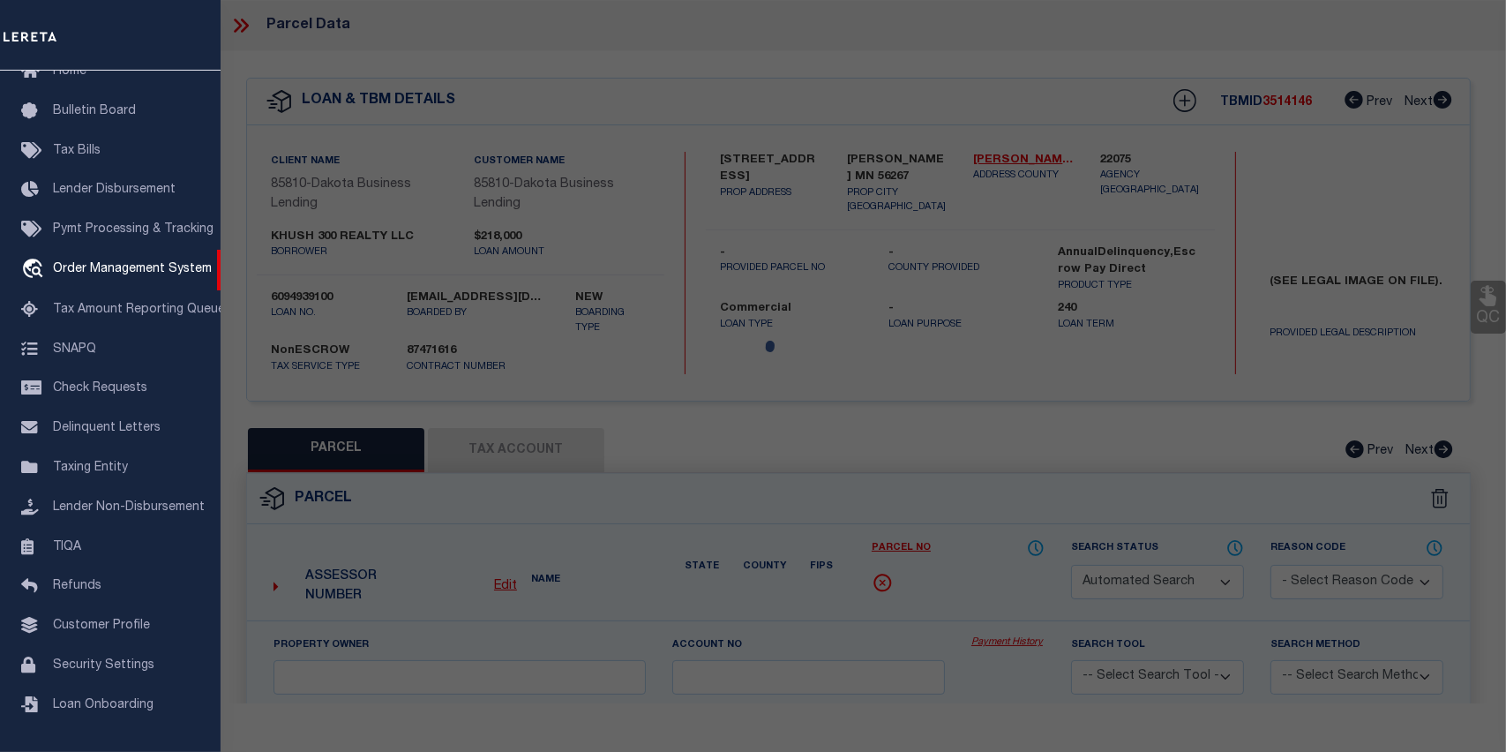
type input "[PERSON_NAME] MN 56267"
type textarea "LTS 12-14 & SELY1/2 LT 15 OF BLK 29 1ST ADD'N & LTS 12-14 OF BLK 12 [PERSON_NAM…"
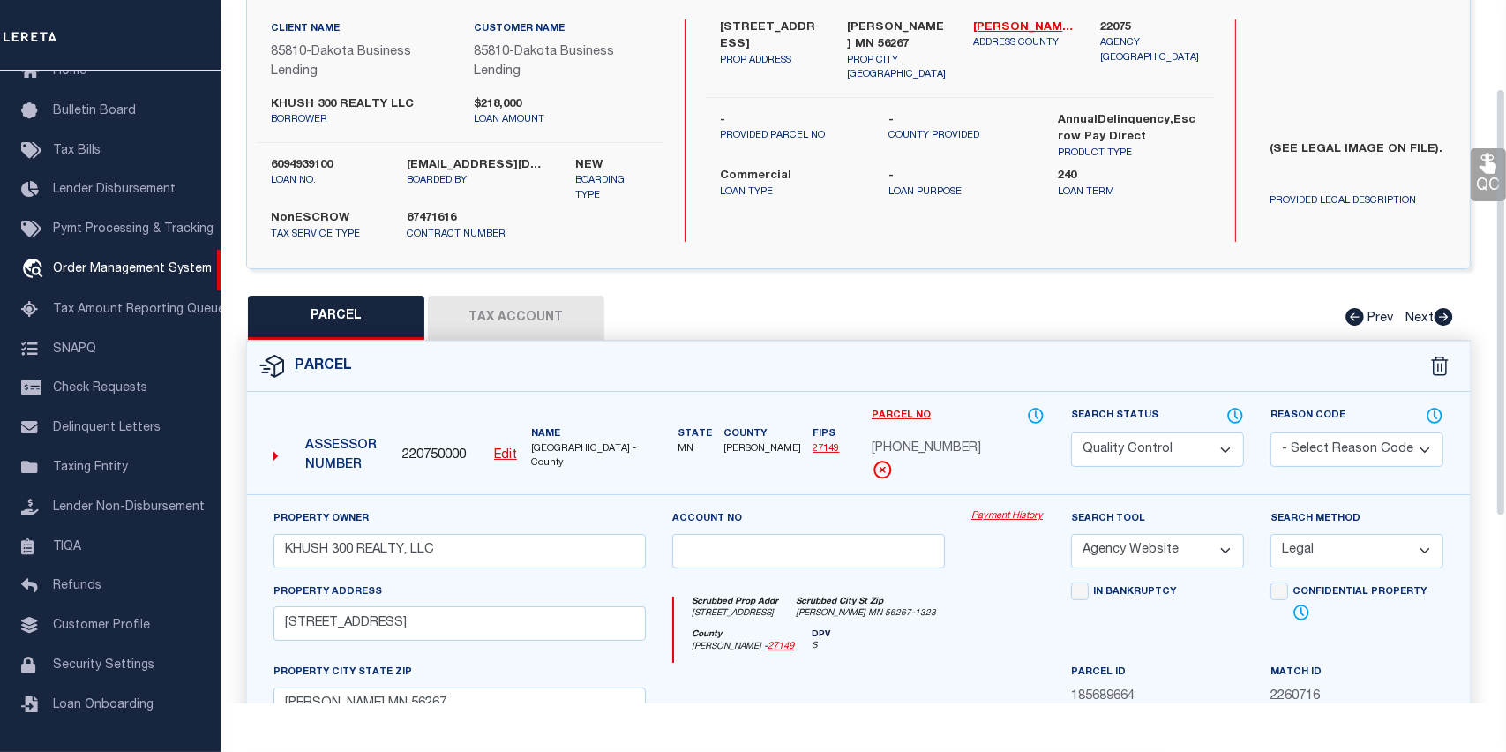
scroll to position [176, 0]
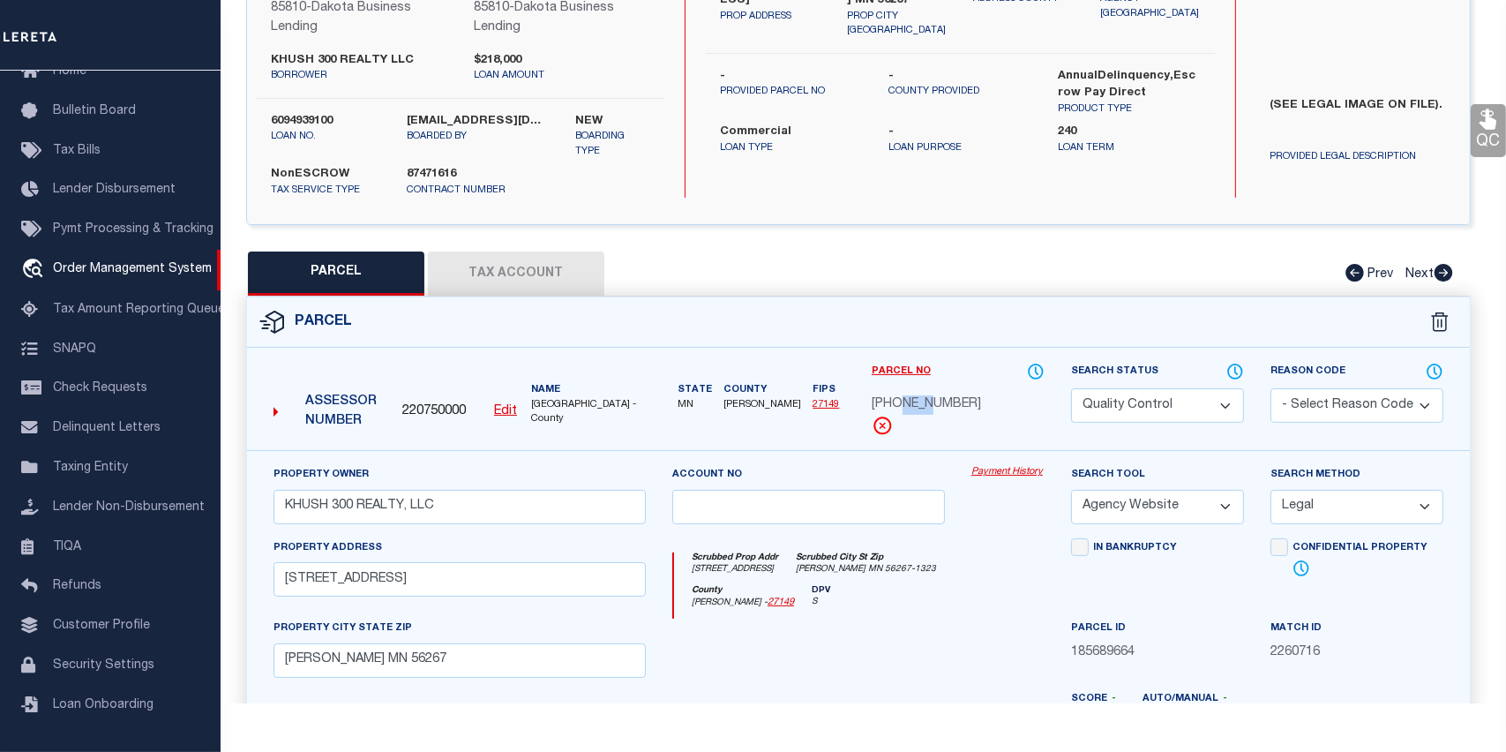
drag, startPoint x: 900, startPoint y: 401, endPoint x: 926, endPoint y: 401, distance: 25.6
click at [926, 401] on span "[PHONE_NUMBER]" at bounding box center [926, 404] width 109 height 19
drag, startPoint x: 456, startPoint y: 582, endPoint x: 266, endPoint y: 582, distance: 190.6
click at [266, 582] on div "Property Address 316 ATLANTIC AVE 56267" at bounding box center [459, 578] width 399 height 81
click at [585, 450] on div "Property Owner KHUSH 300 REALTY, LLC Account no Payment History Search Tool -- …" at bounding box center [858, 680] width 1223 height 461
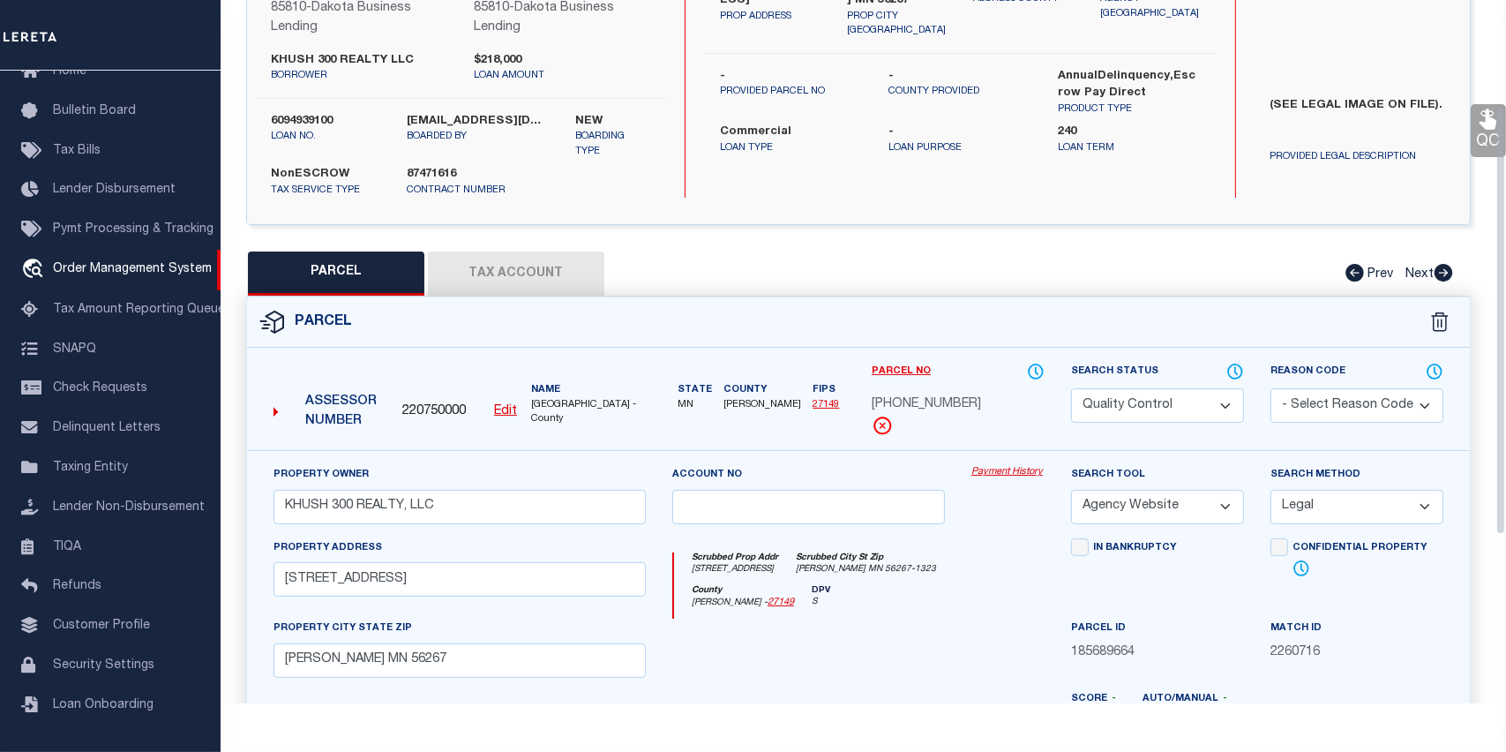
click at [1500, 450] on div "Parcel Data QC QC QC - Select Status - Ready to QC" at bounding box center [858, 351] width 1295 height 703
drag, startPoint x: 462, startPoint y: 586, endPoint x: 261, endPoint y: 585, distance: 201.2
click at [261, 585] on div "Property Address 316 ATLANTIC AVE 56267" at bounding box center [459, 578] width 399 height 81
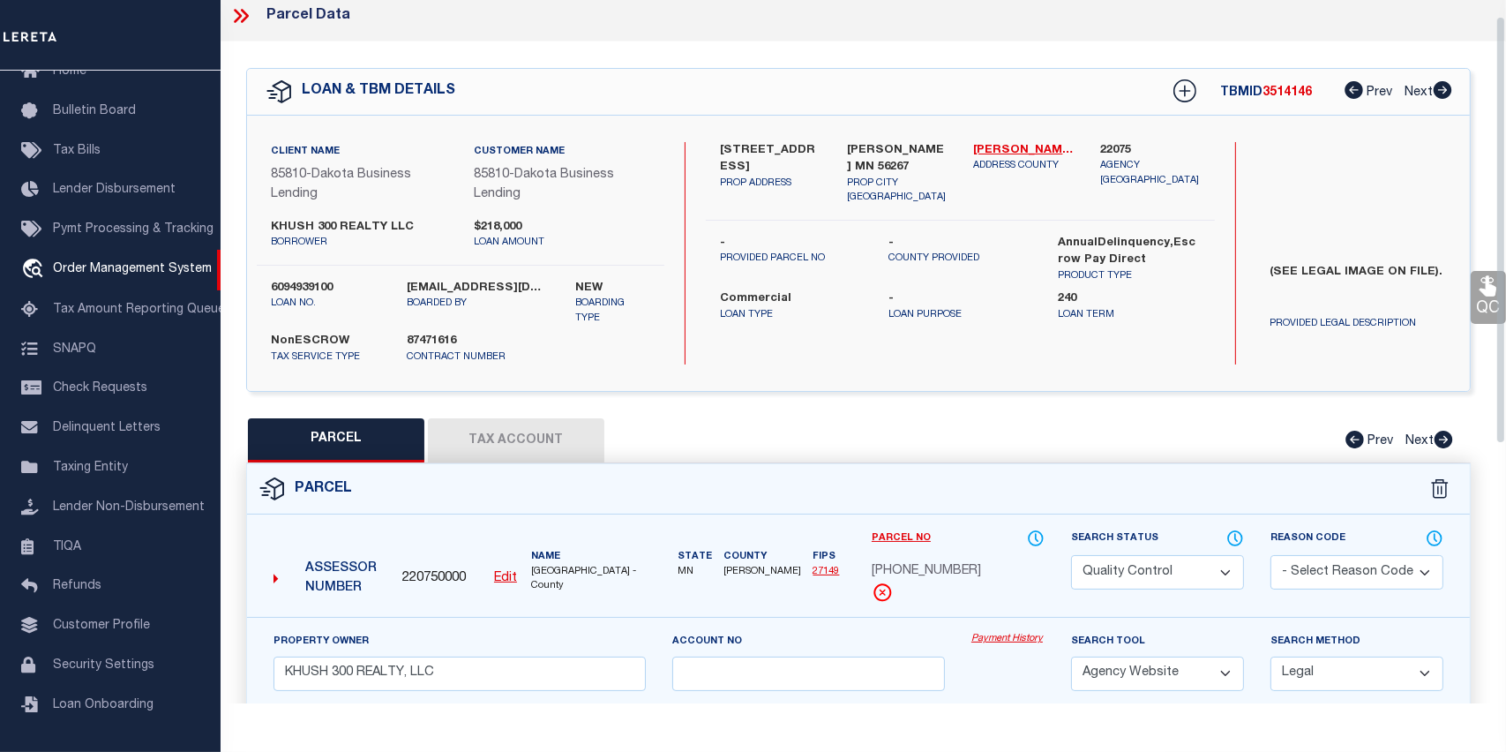
scroll to position [0, 0]
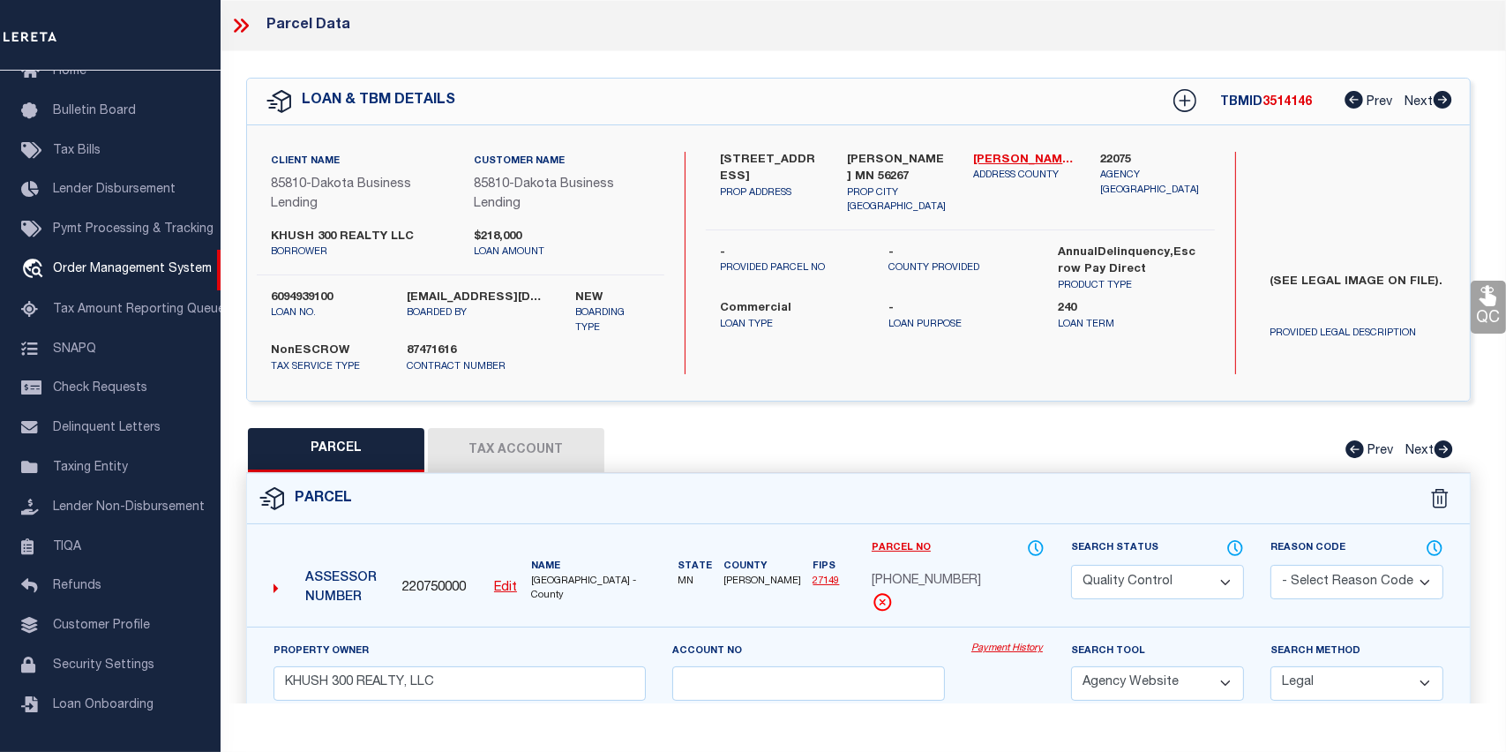
click at [499, 450] on button "Tax Account" at bounding box center [516, 450] width 176 height 44
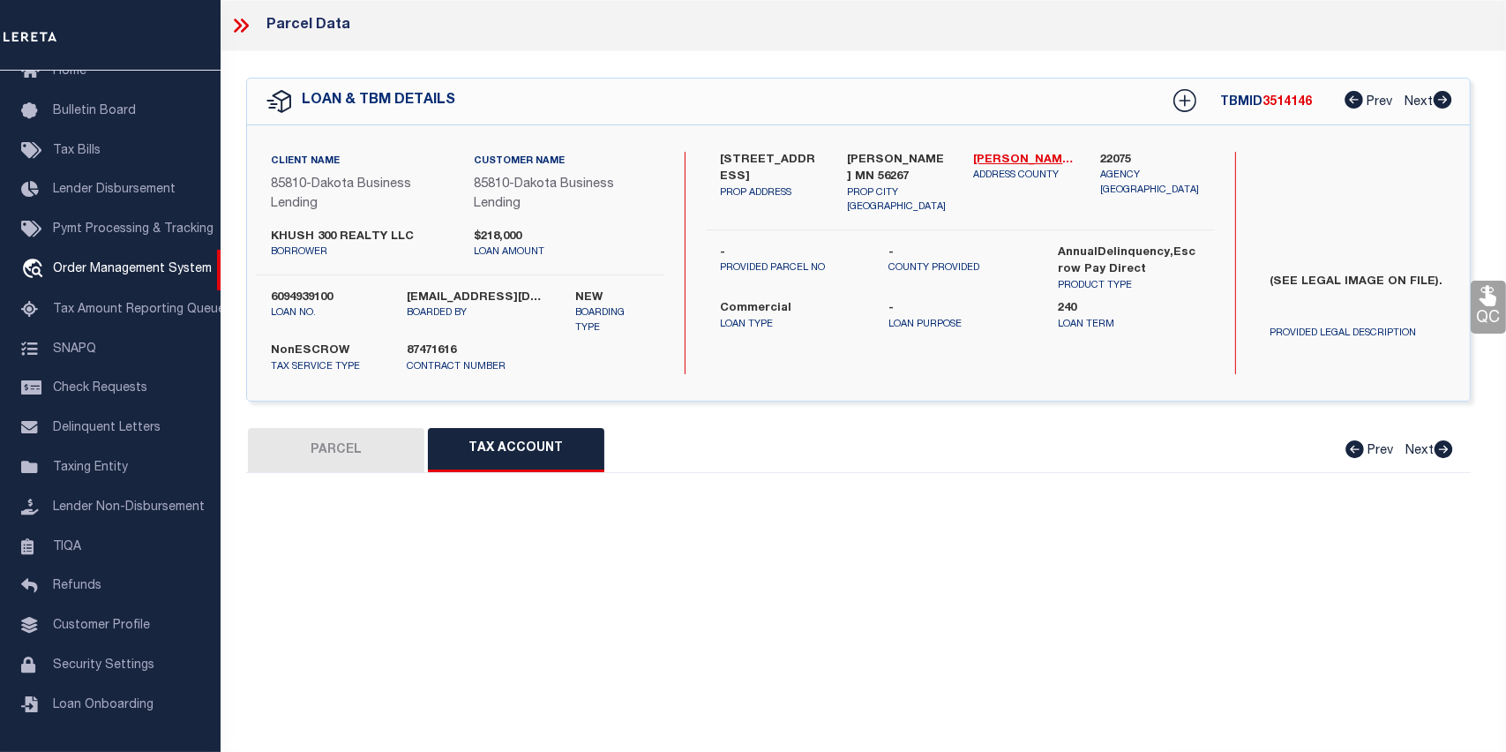
select select "100"
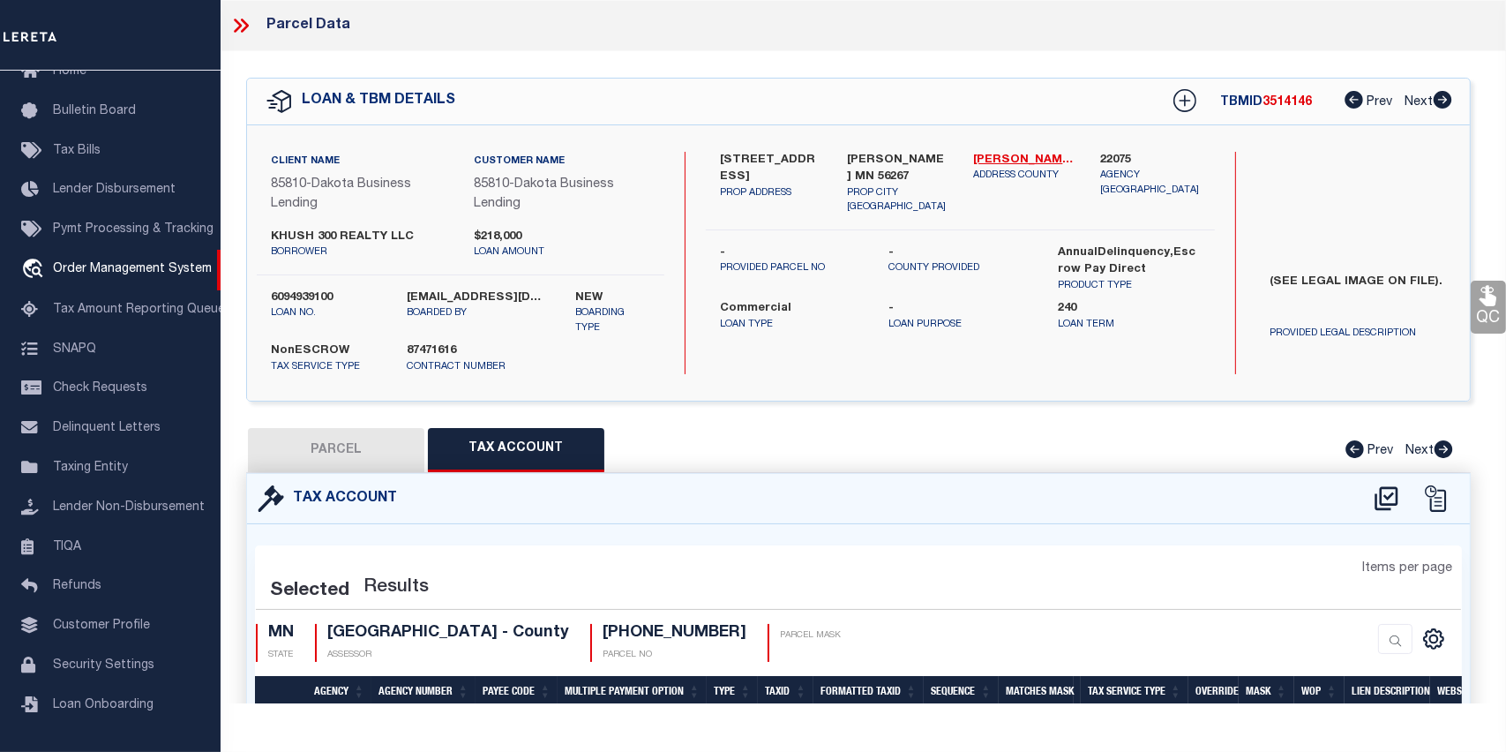
select select "100"
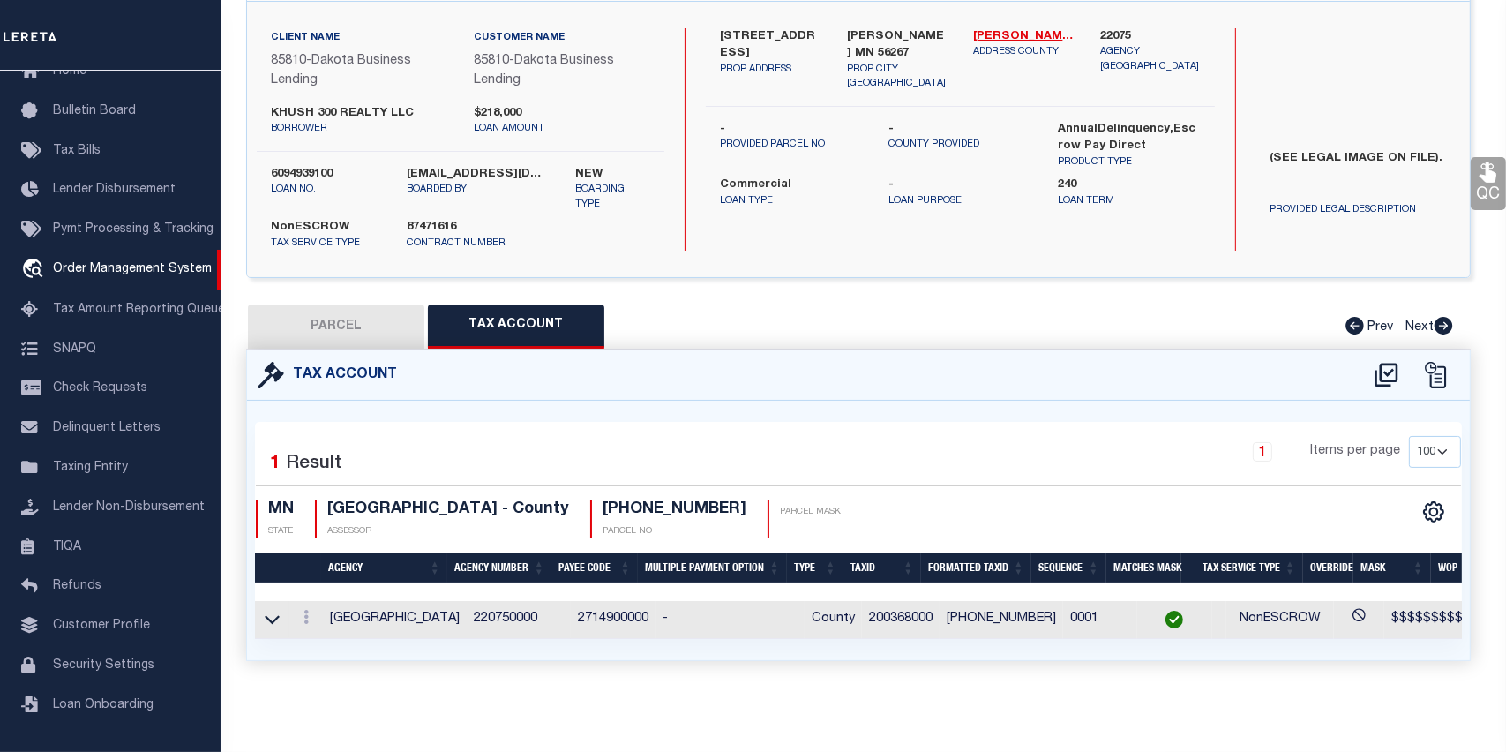
click at [363, 317] on button "PARCEL" at bounding box center [336, 326] width 176 height 44
select select "AS"
select select
checkbox input "false"
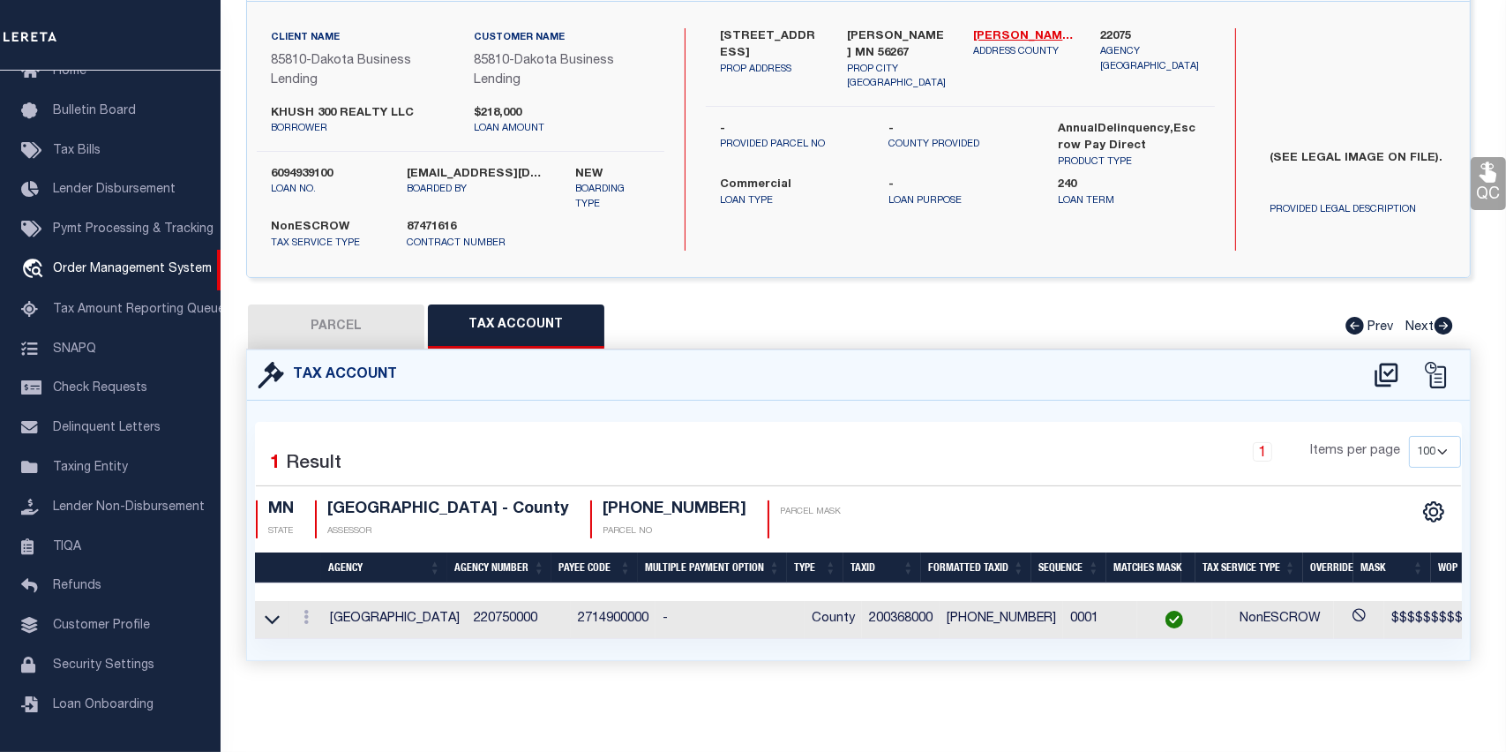
checkbox input "false"
select select "QC"
type input "KHUSH 300 REALTY, LLC"
select select "AGW"
select select "LEG"
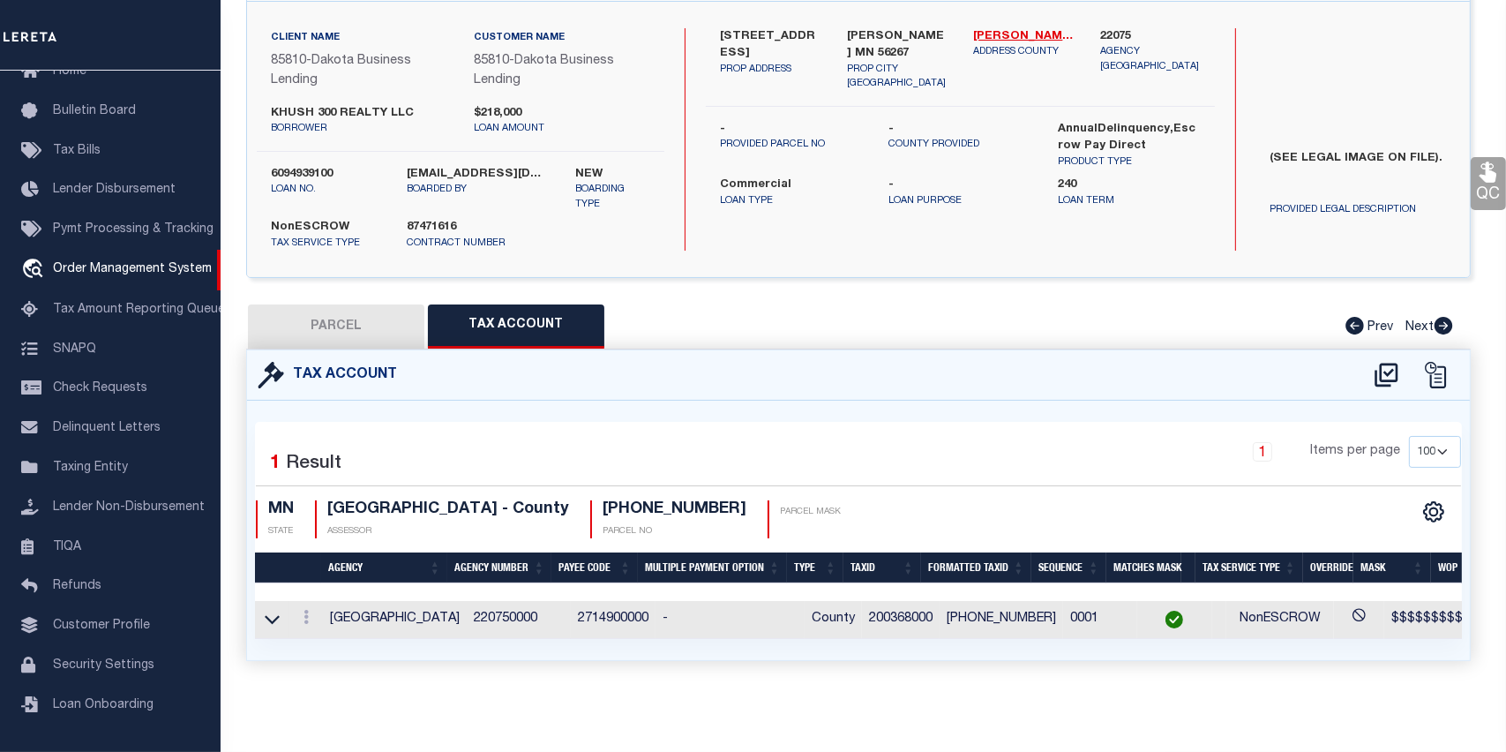
type input "[STREET_ADDRESS]"
type input "[PERSON_NAME] MN 56267"
type textarea "LTS 12-14 & SELY1/2 LT 15 OF BLK 29 1ST ADD'N & LTS 12-14 OF BLK 12 [PERSON_NAM…"
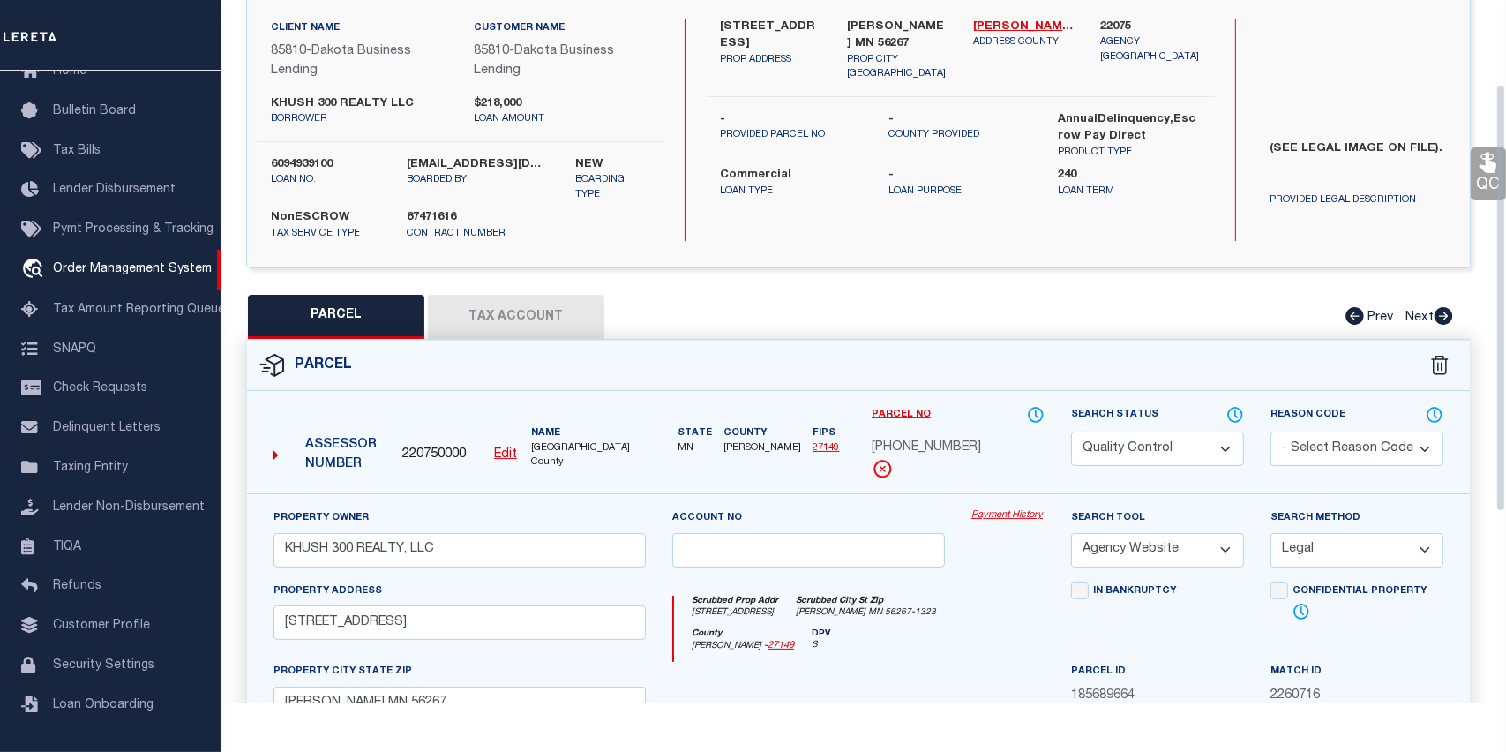
scroll to position [221, 0]
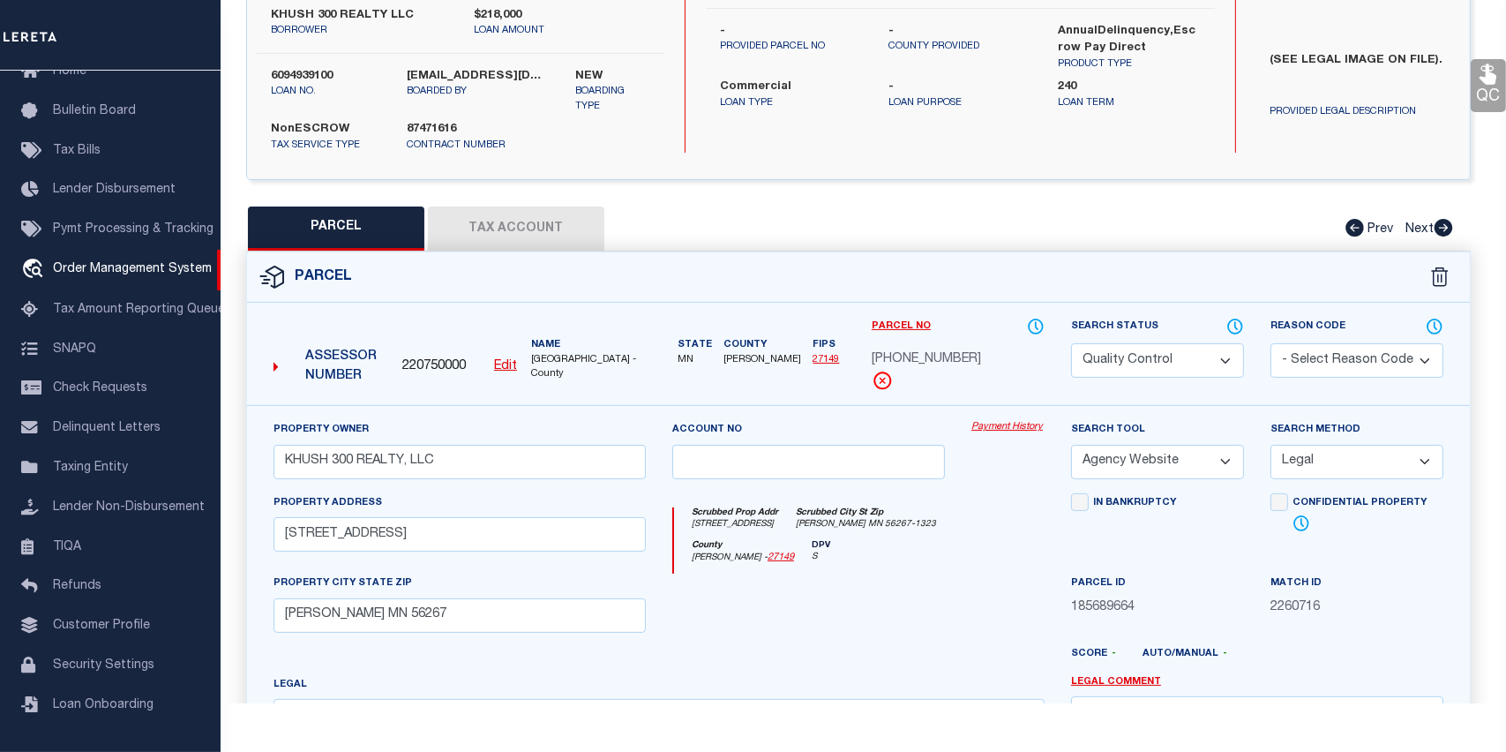
click at [320, 236] on button "PARCEL" at bounding box center [336, 228] width 176 height 44
select select "AS"
select select
checkbox input "false"
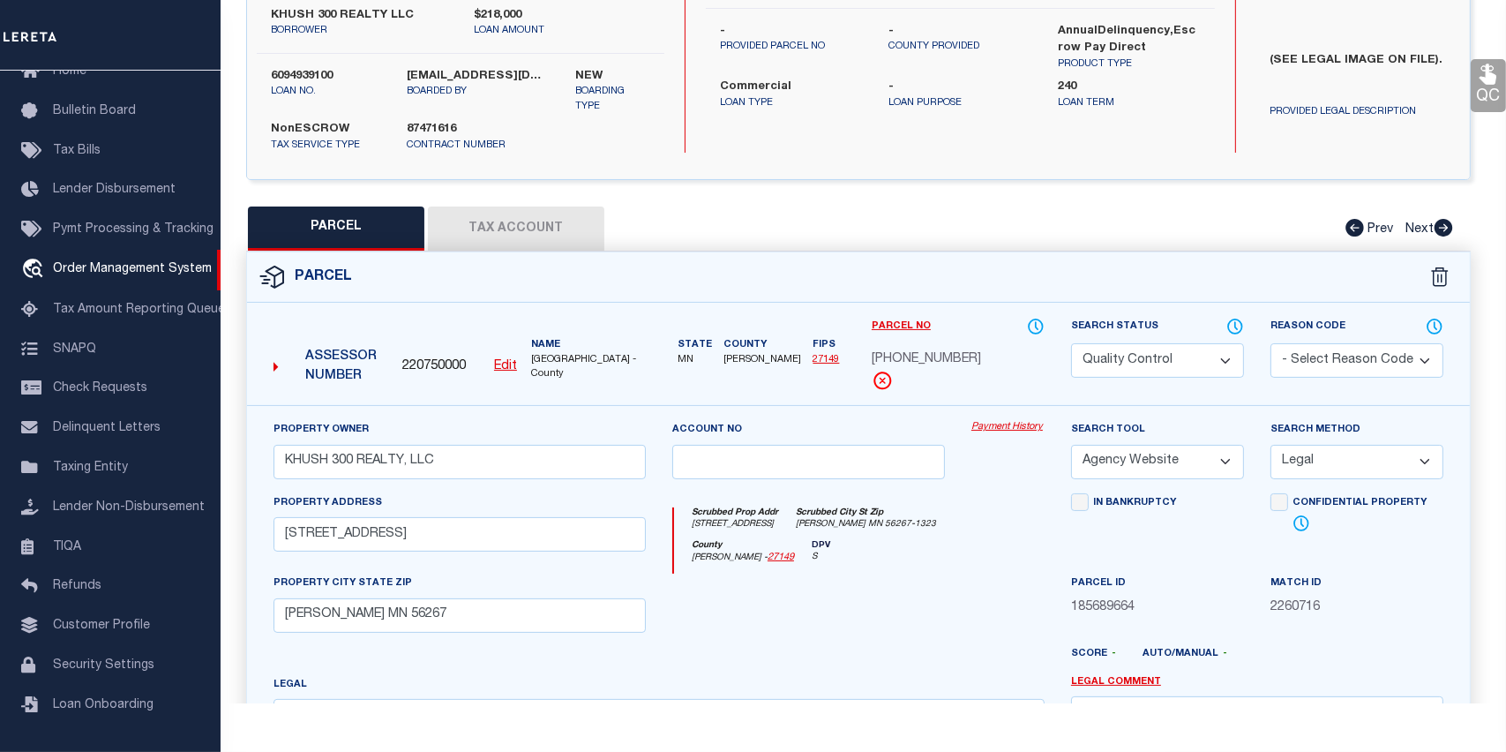
checkbox input "false"
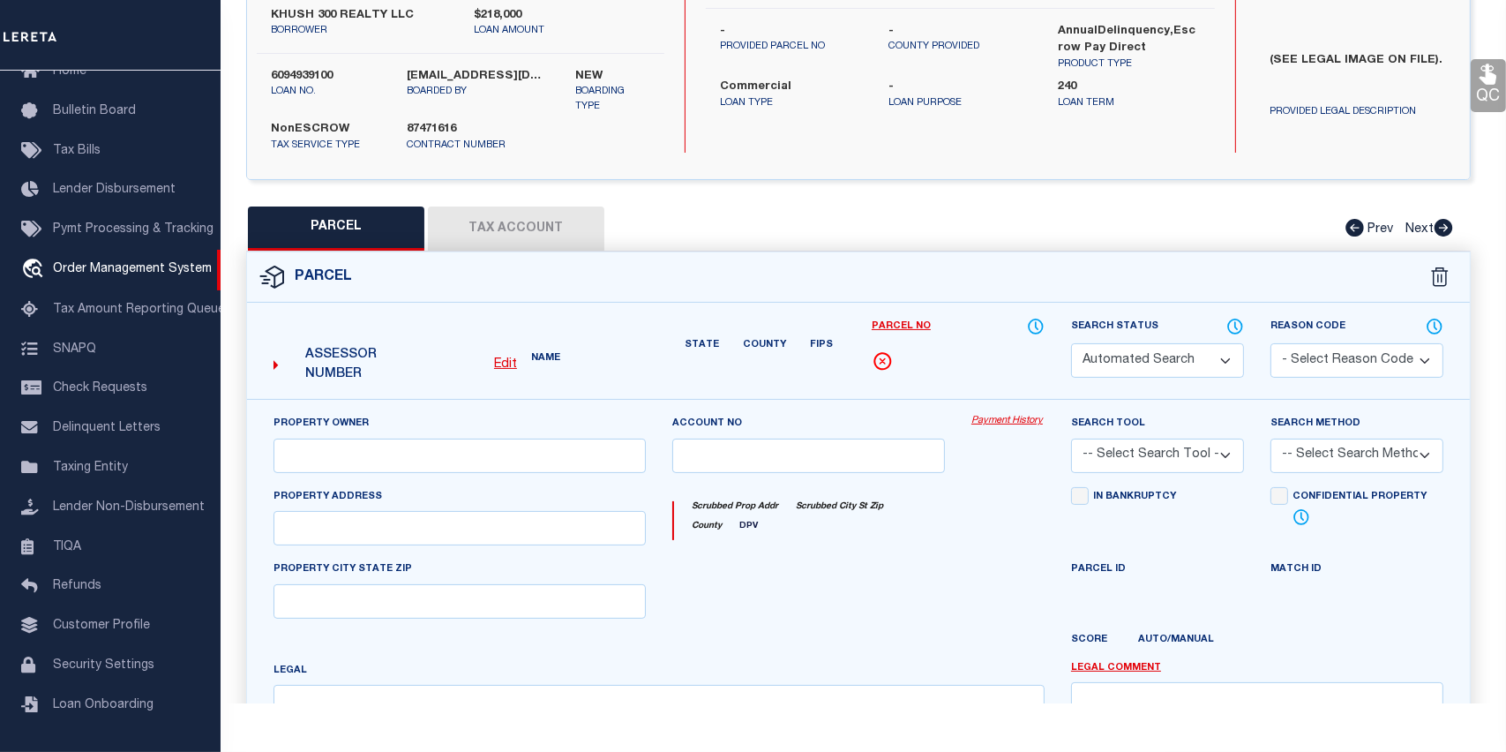
select select "QC"
type input "KHUSH 300 REALTY, LLC"
select select "AGW"
select select "LEG"
type input "[STREET_ADDRESS]"
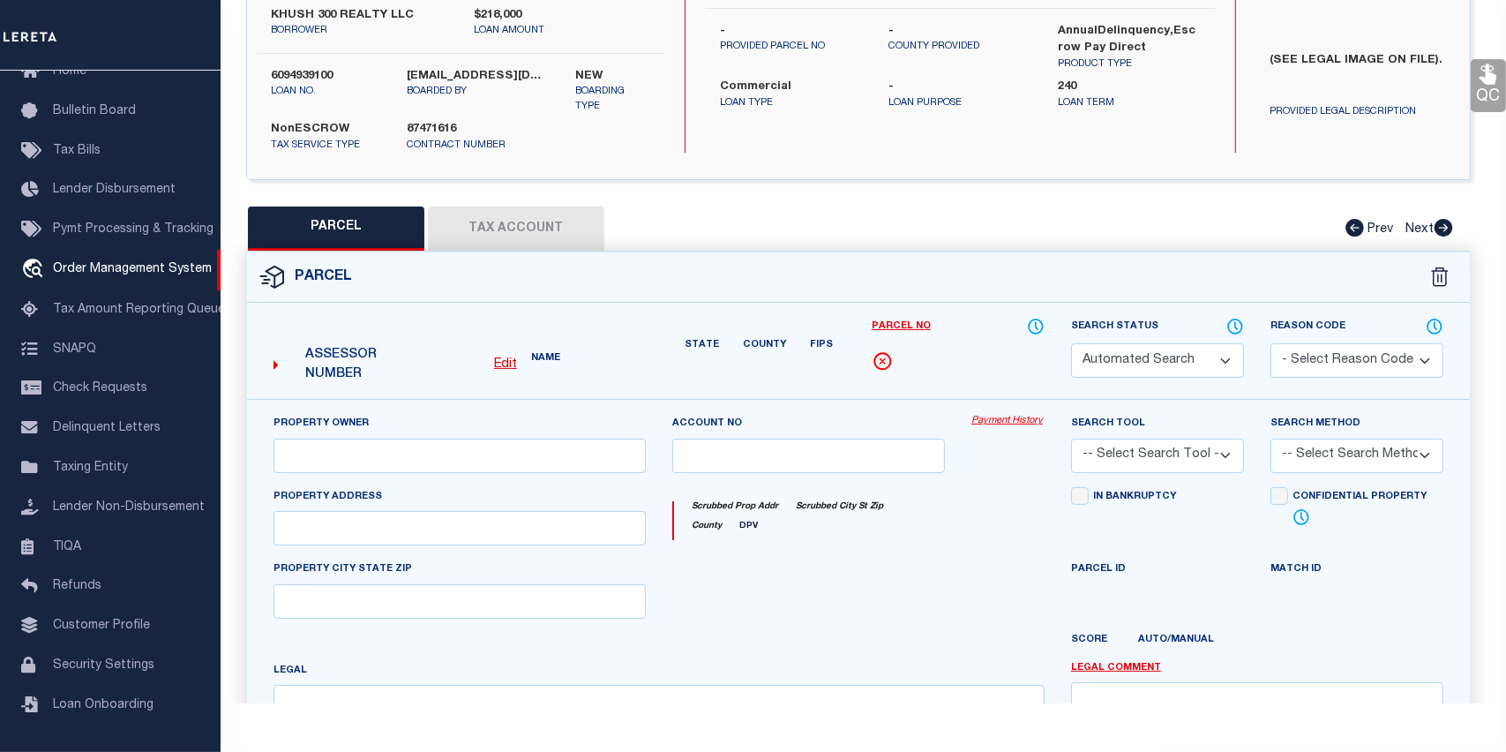
type input "[PERSON_NAME] MN 56267"
type textarea "LTS 12-14 & SELY1/2 LT 15 OF BLK 29 1ST ADD'N & LTS 12-14 OF BLK 12 [PERSON_NAM…"
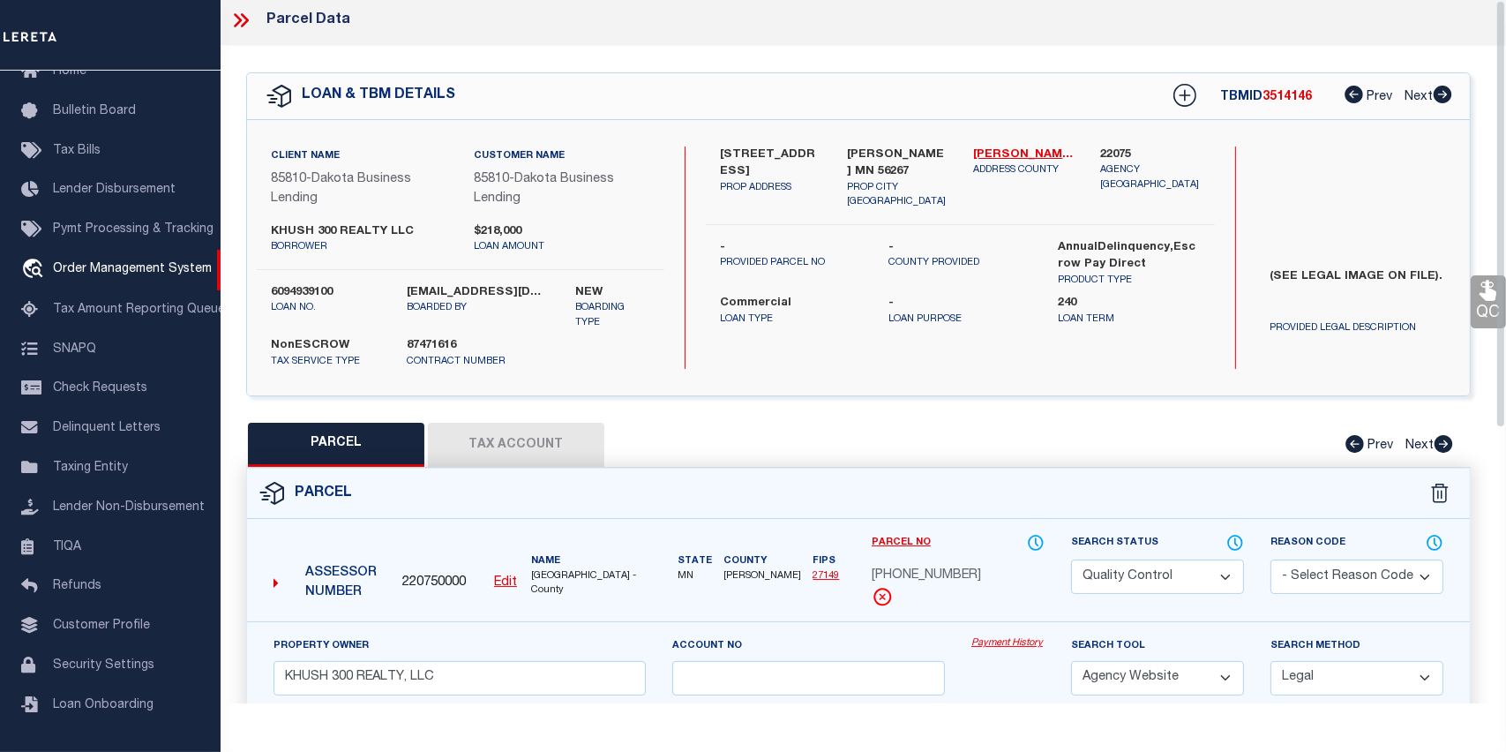
scroll to position [0, 0]
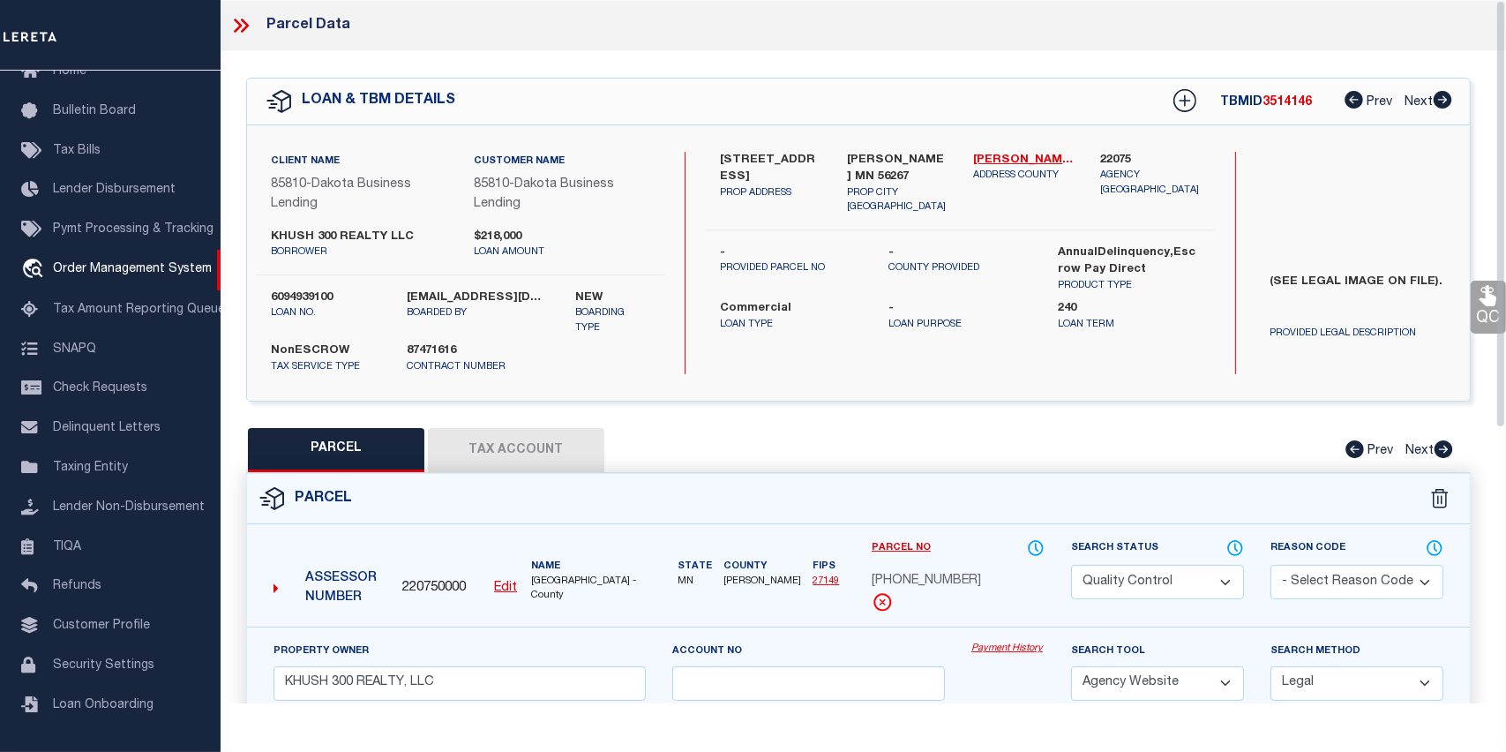
click at [236, 27] on icon at bounding box center [238, 26] width 8 height 14
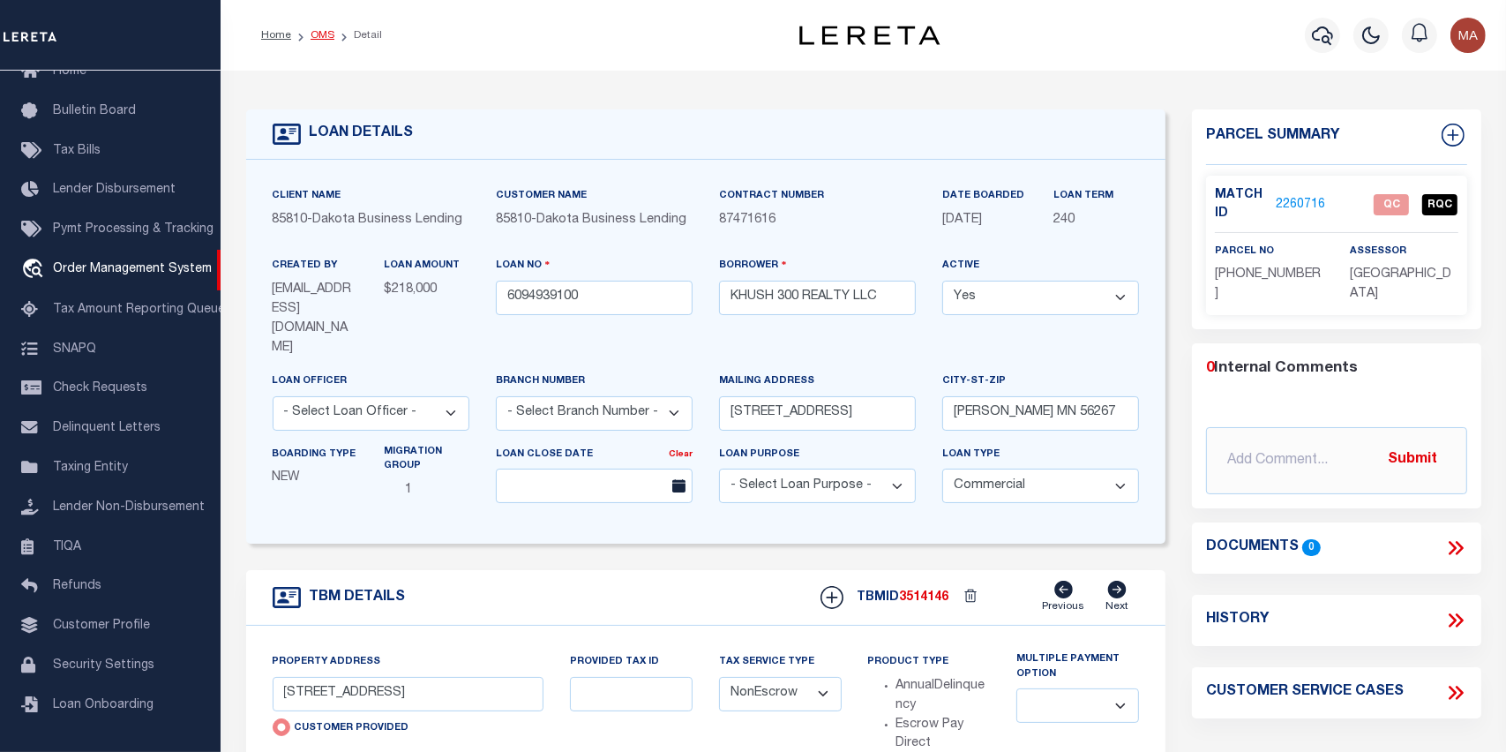
click at [317, 35] on link "OMS" at bounding box center [323, 35] width 24 height 11
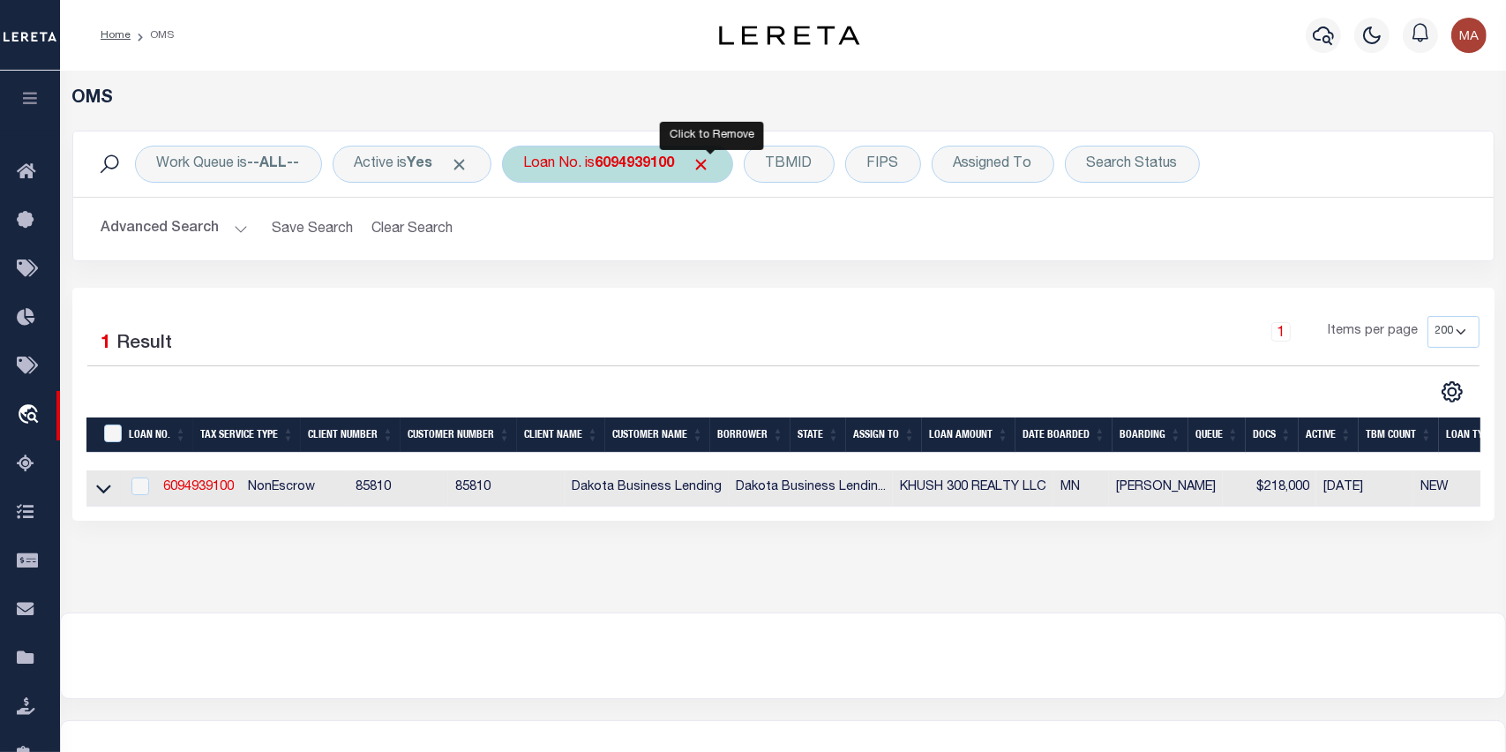
click at [706, 169] on span "Click to Remove" at bounding box center [702, 164] width 19 height 19
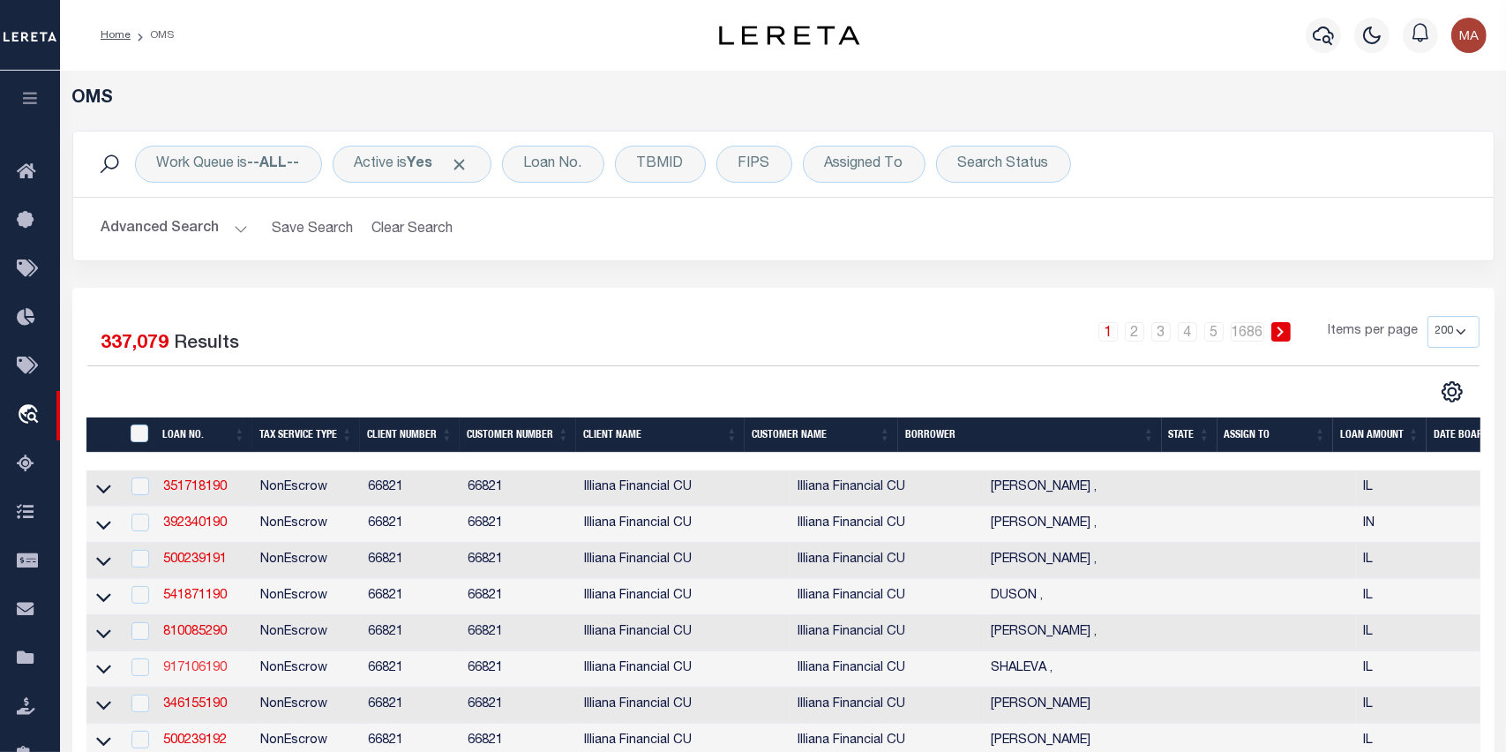
click at [200, 671] on link "917106190" at bounding box center [195, 668] width 64 height 12
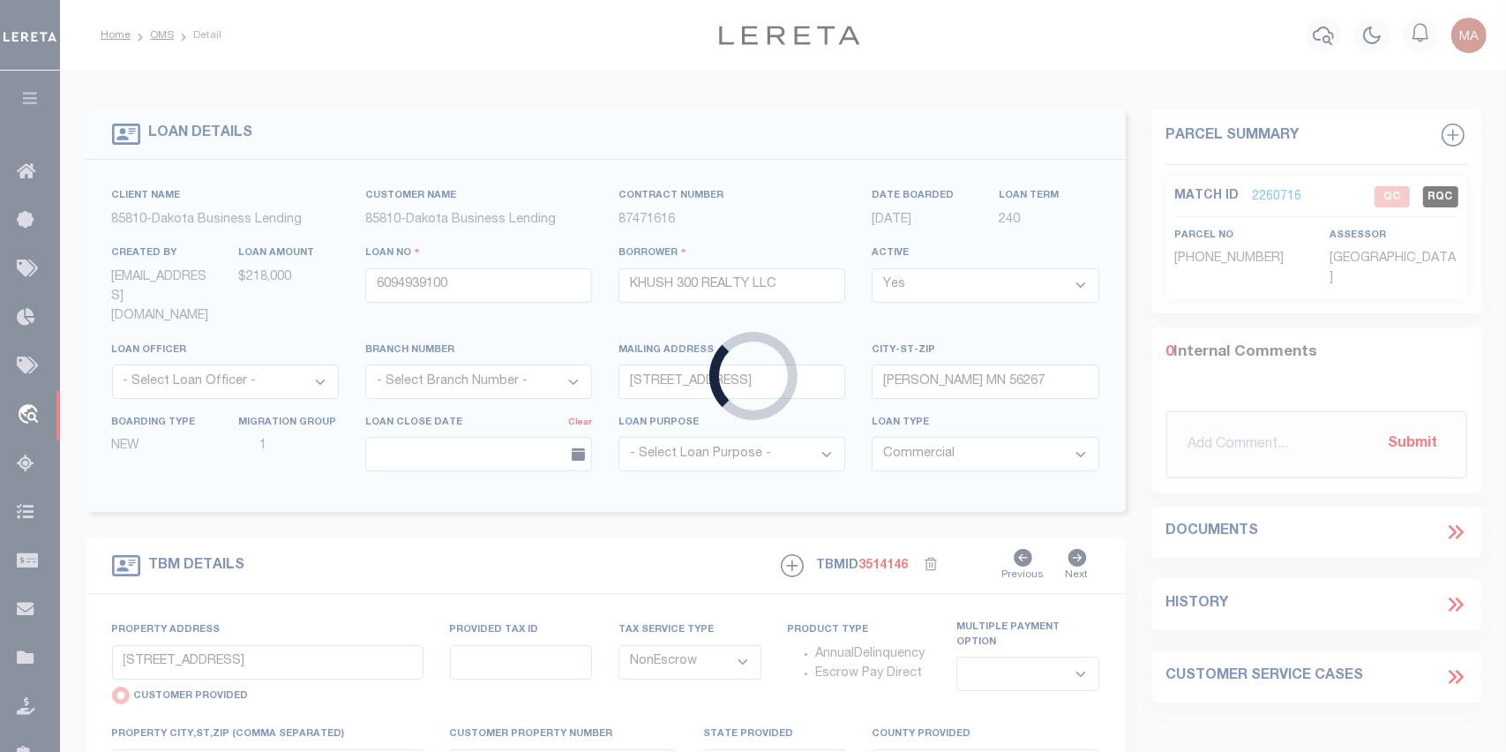
type input "917106190"
type input "SHALEVA ,"
type input "907 N LEAVITT ST"
type input "CHICAGO IL 60622"
select select
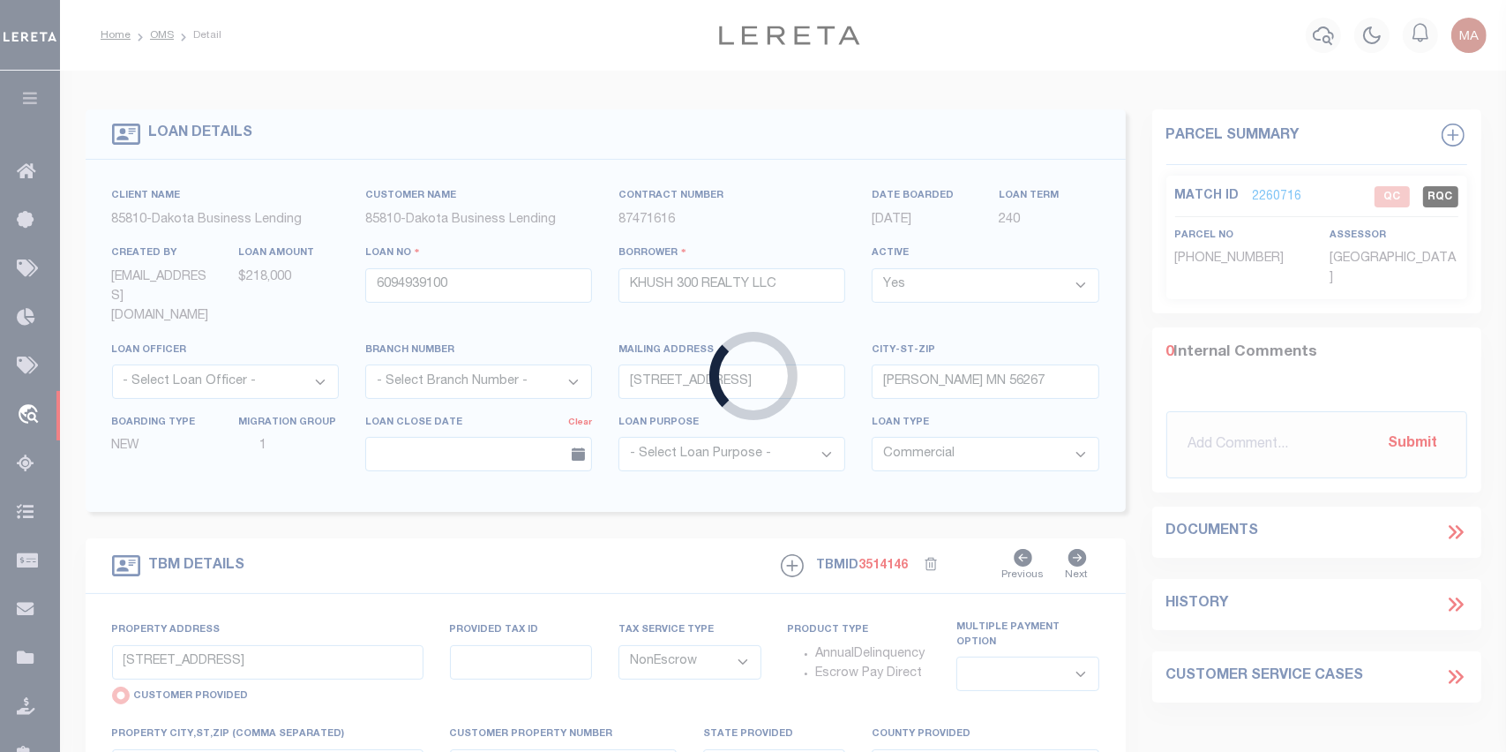
select select
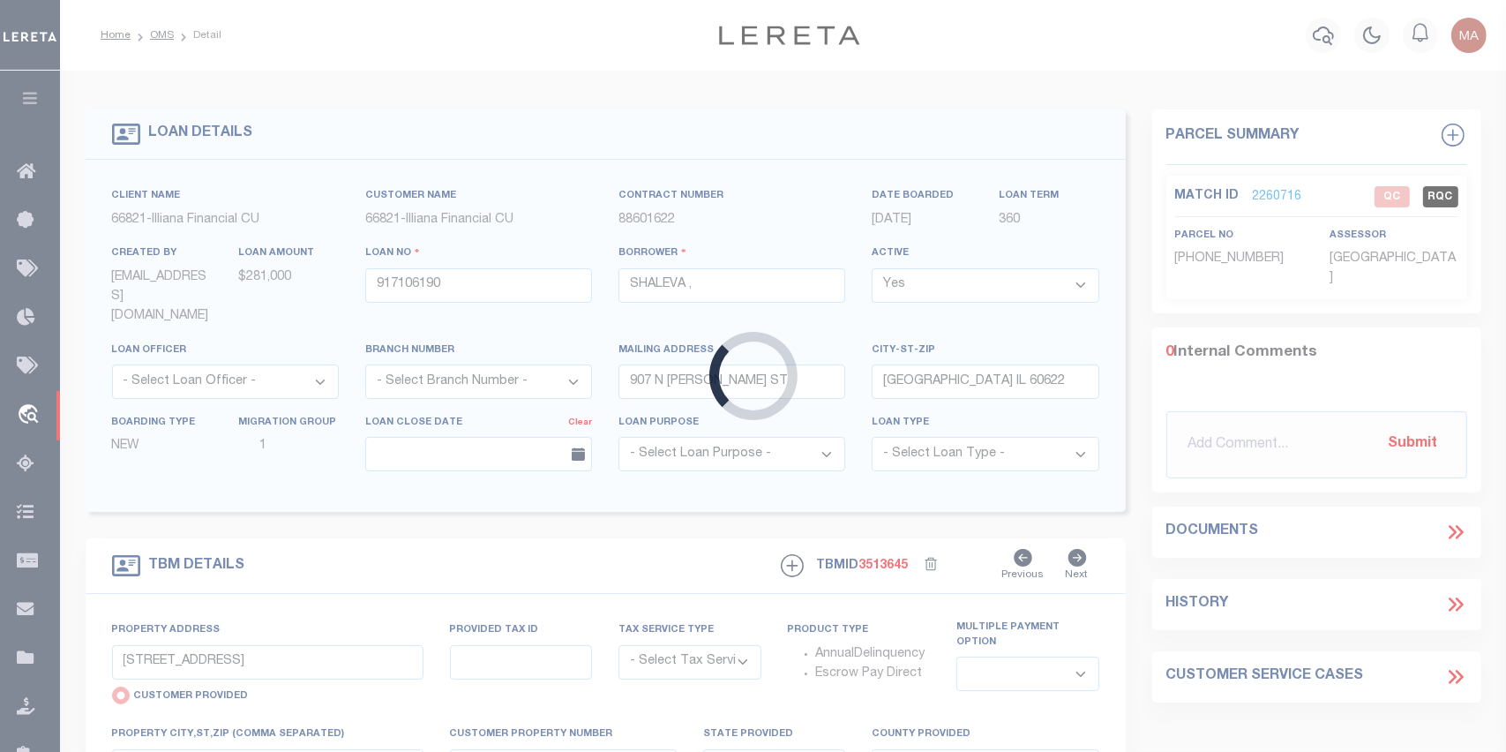
type input "907 N LEAVITT ST"
select select "NonEscrow"
select select
type input "CHICAGO IL 606224808"
type input "917106190"
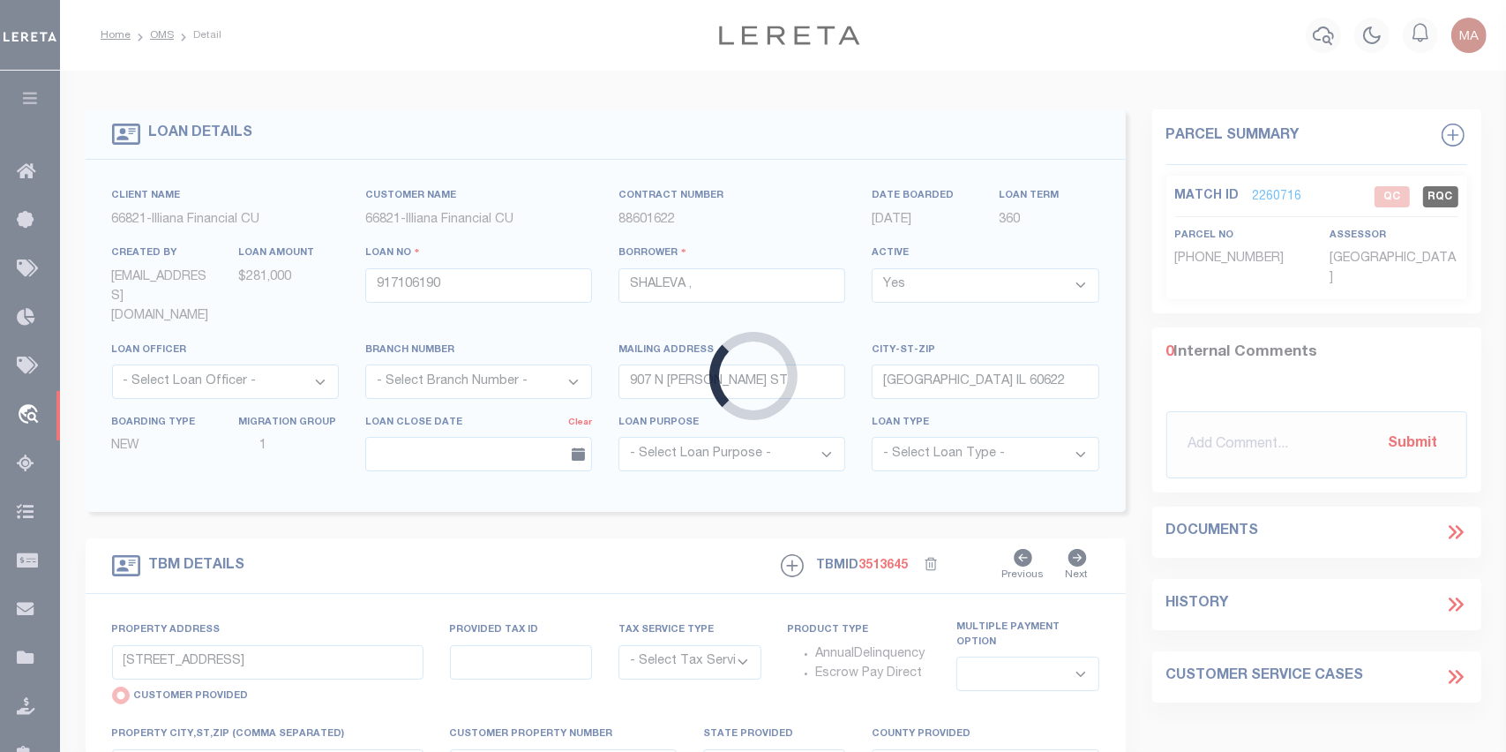
type input "IL"
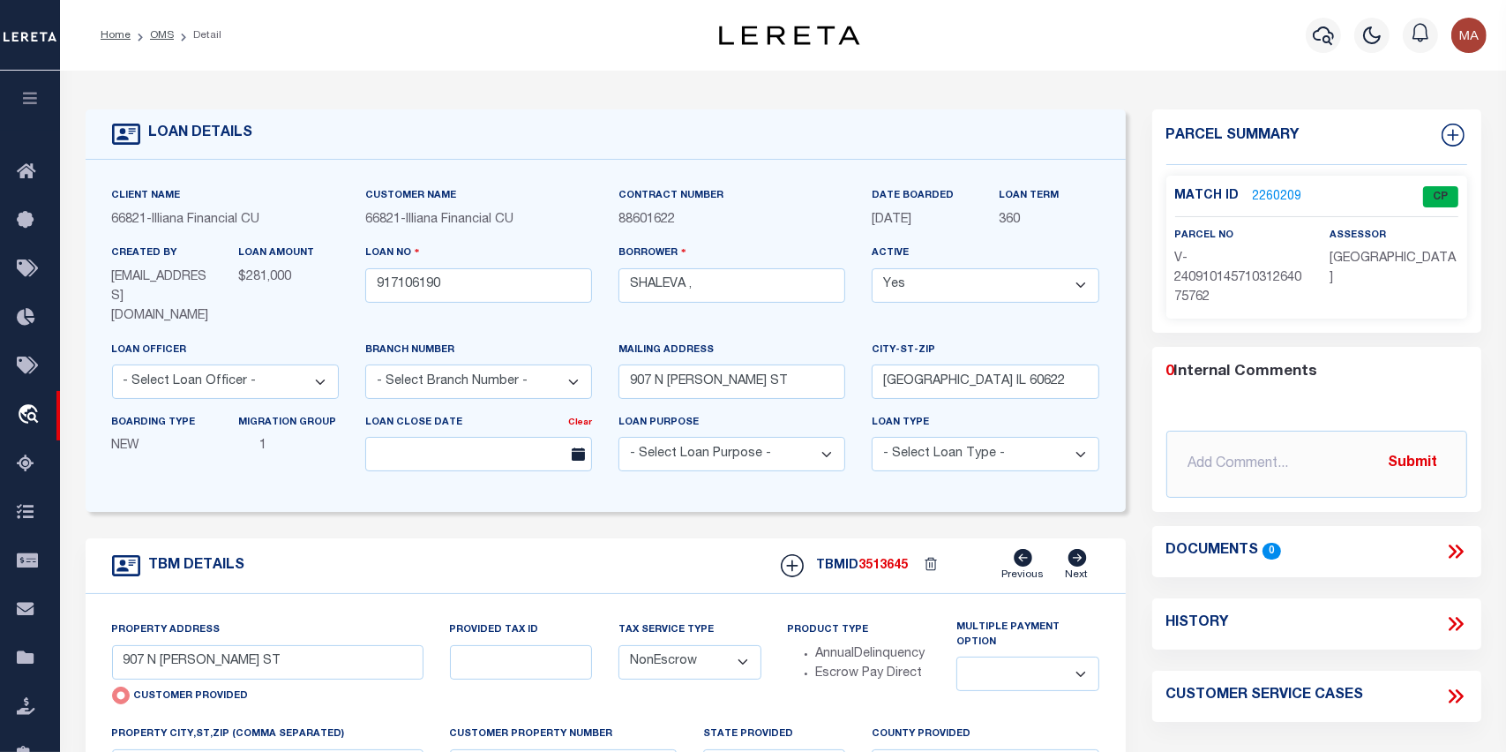
click at [1264, 192] on link "2260209" at bounding box center [1277, 197] width 49 height 19
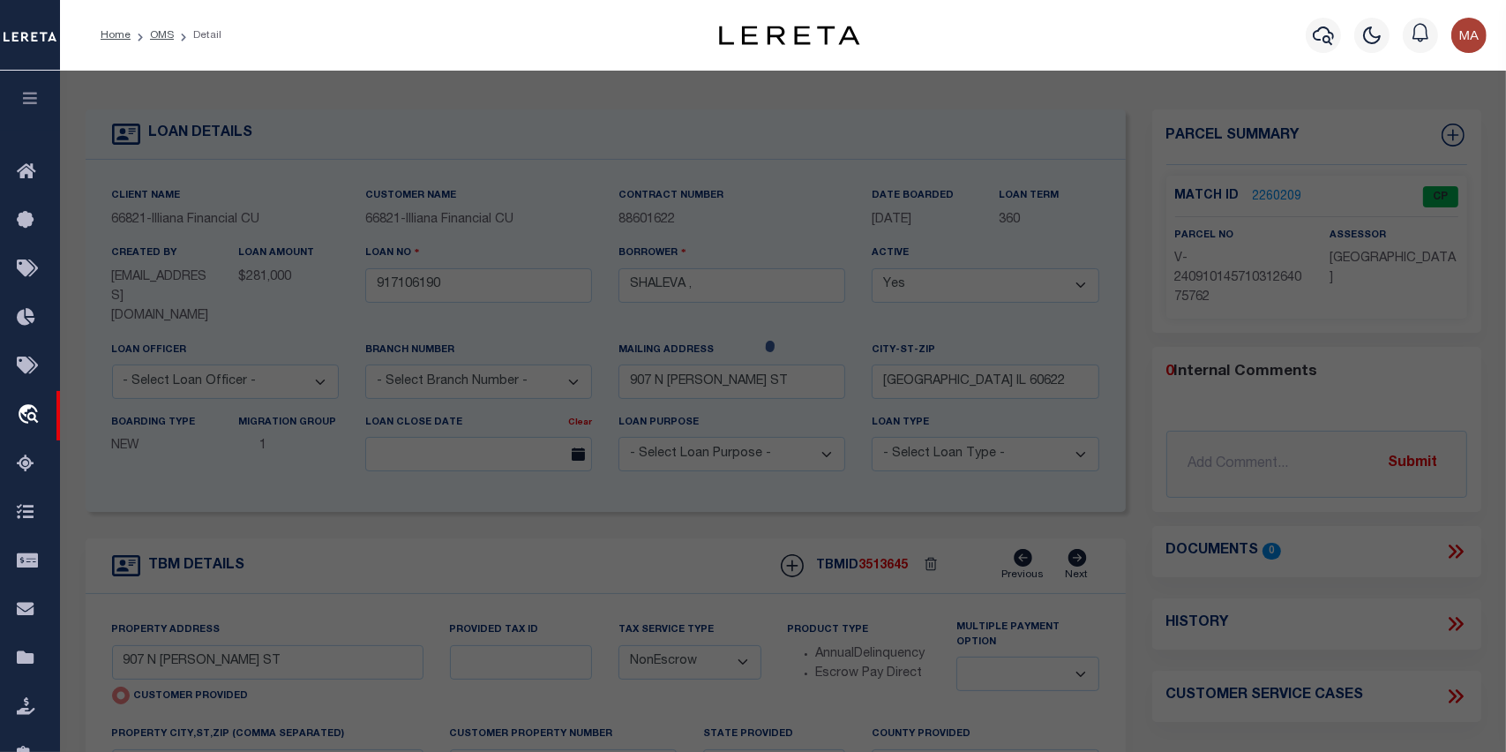
select select "AS"
select select
checkbox input "false"
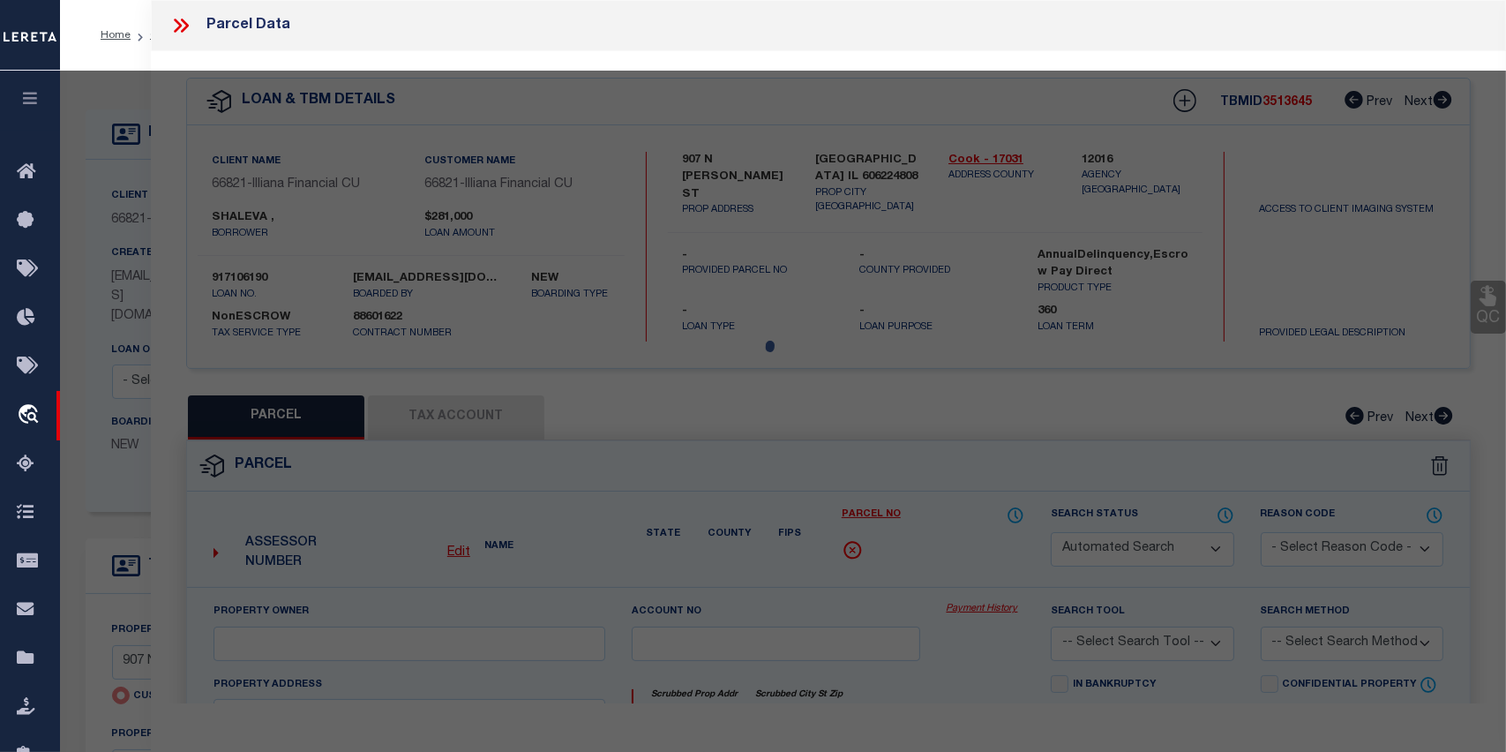
select select "CP"
select select "AGW"
select select
type input "907 N LEAVITT ST"
checkbox input "false"
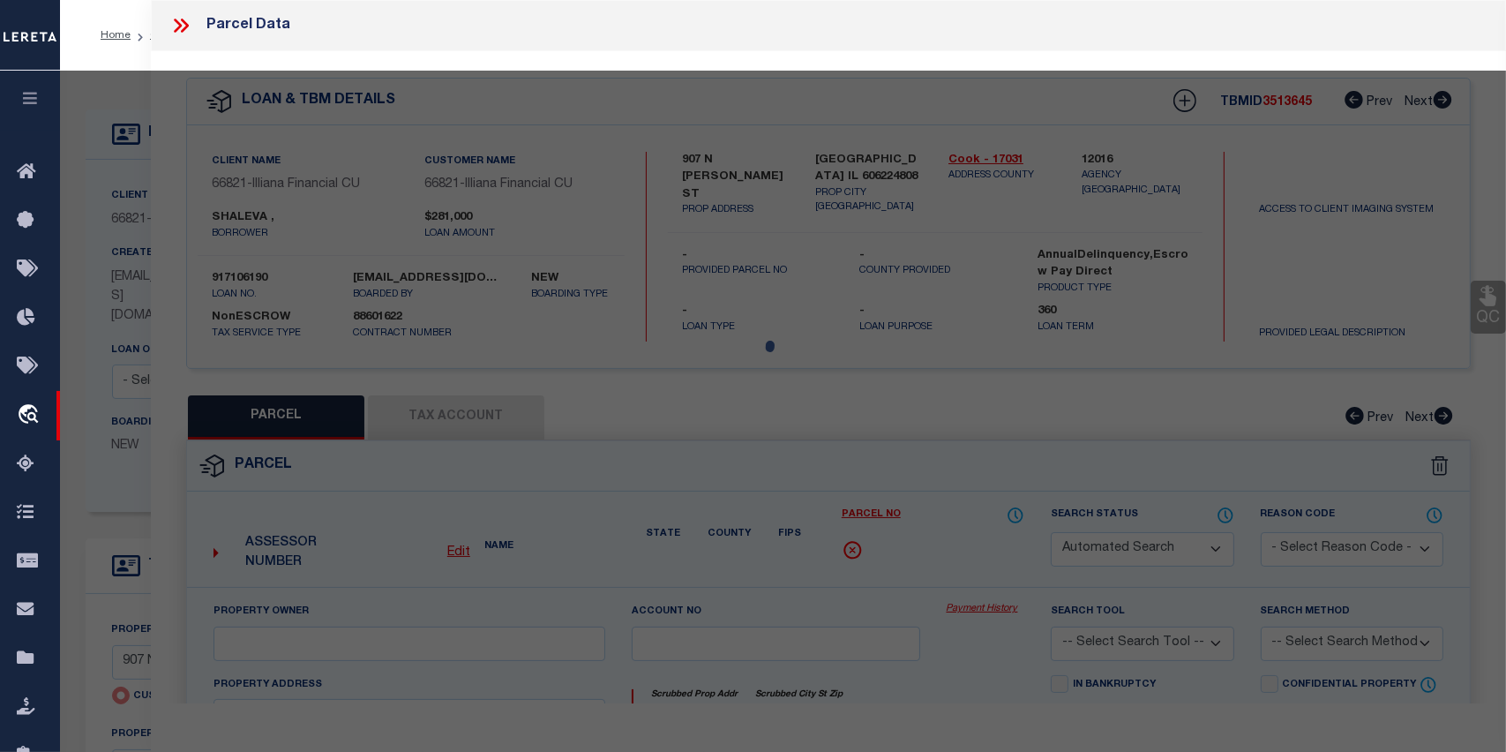
type input "CHICAGO IL 606224808"
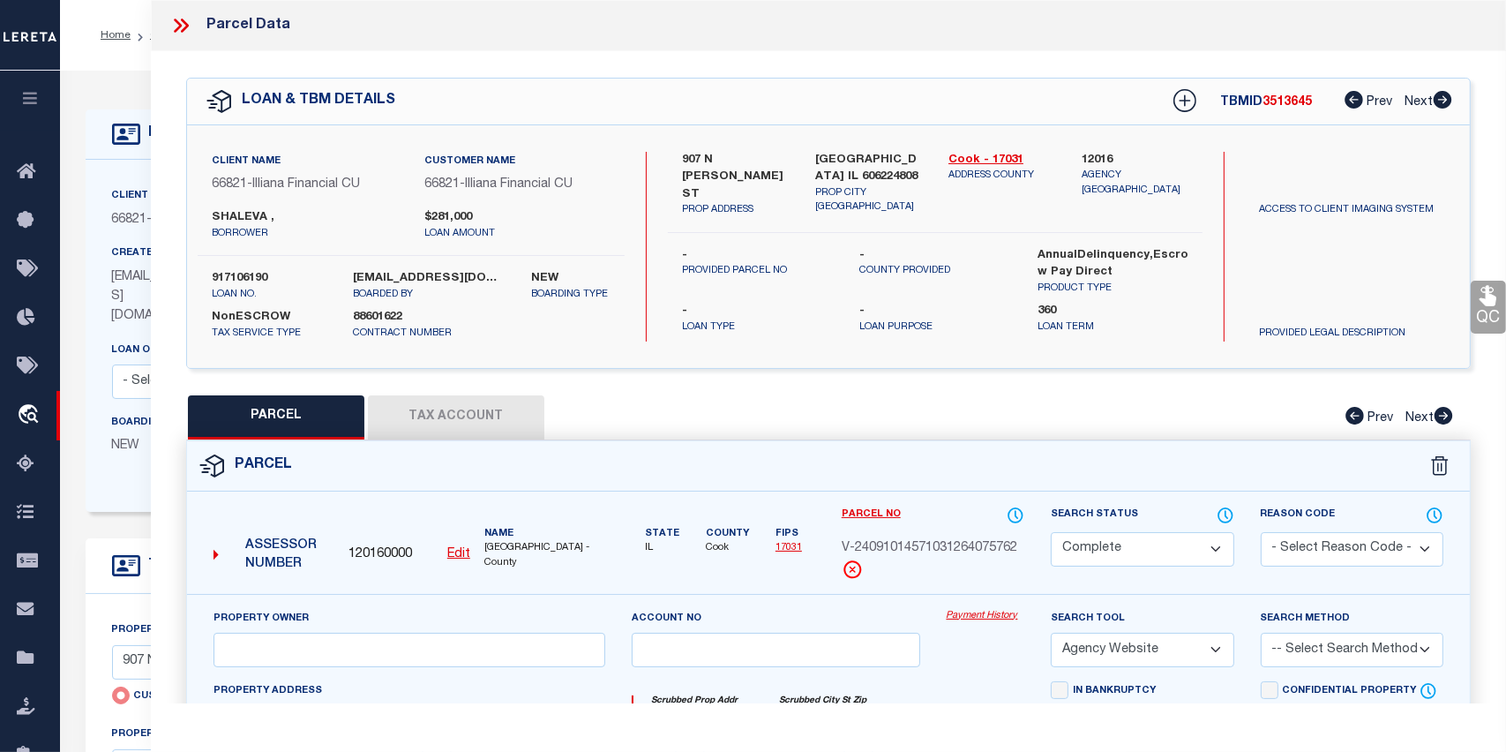
click at [181, 24] on icon at bounding box center [178, 26] width 8 height 14
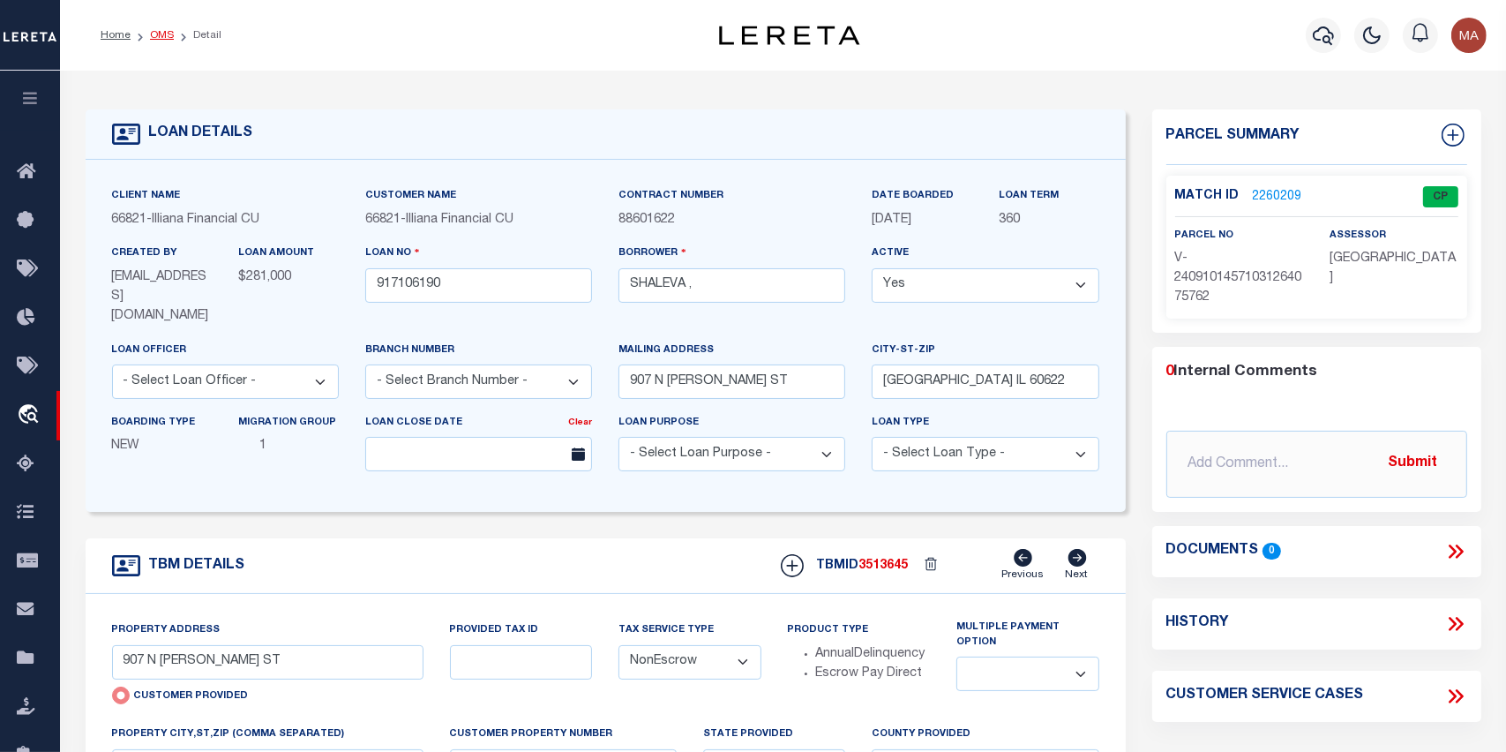
click at [164, 31] on link "OMS" at bounding box center [162, 35] width 24 height 11
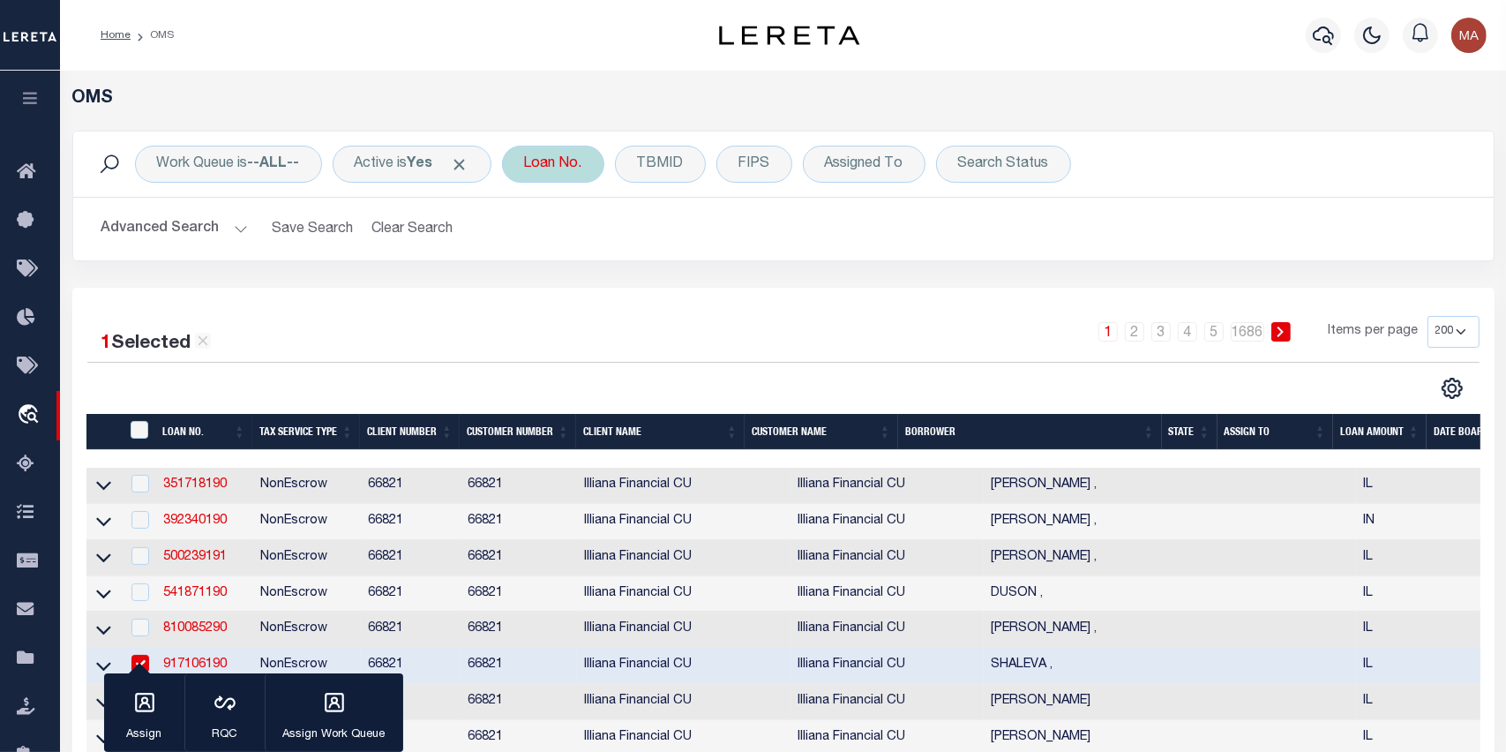
click at [533, 173] on div "Loan No." at bounding box center [553, 164] width 102 height 37
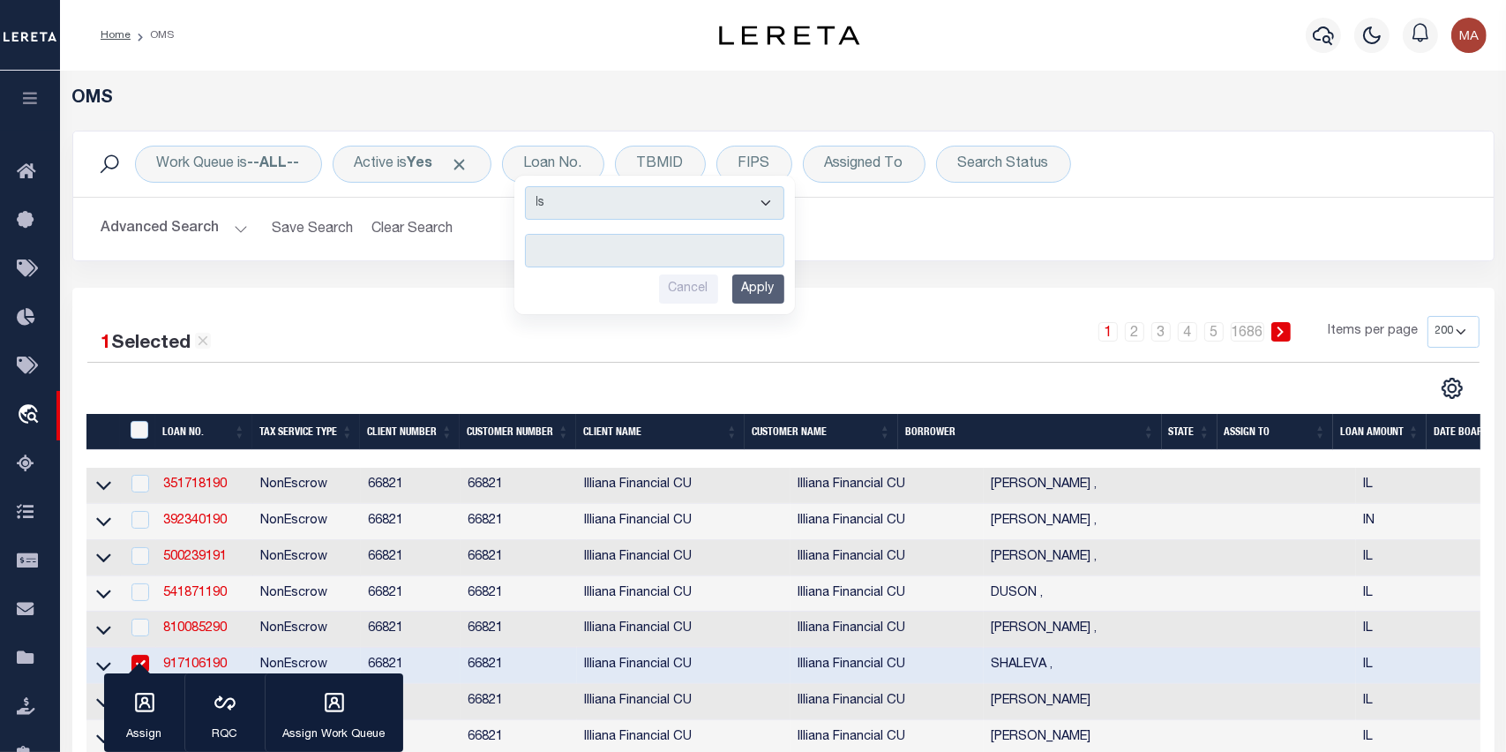
click at [1081, 326] on div "1 2 3 4 5 … 1686" at bounding box center [1195, 331] width 242 height 19
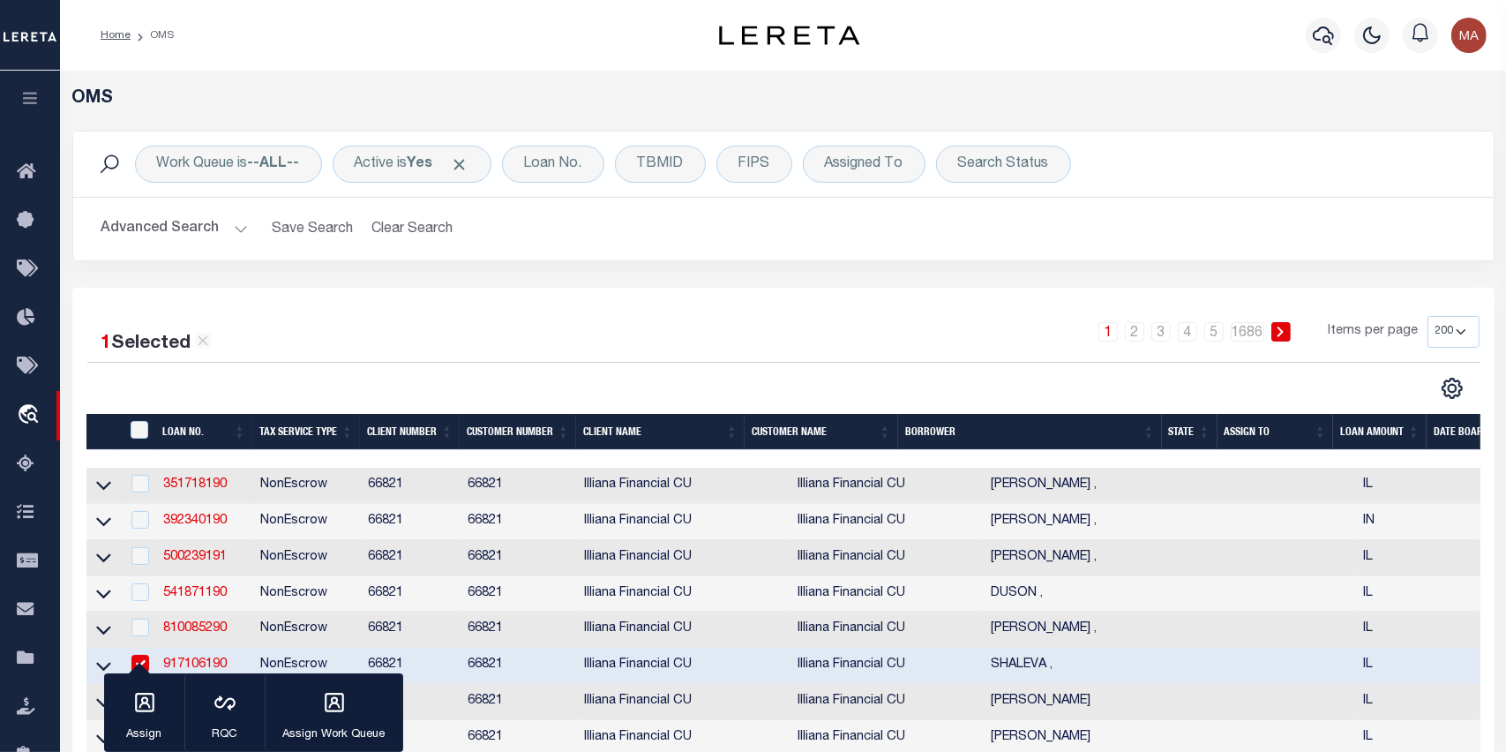
click at [1136, 242] on h2 "Advanced Search Save Search Clear Search tblSearchTopScreen_dynamictable_____De…" at bounding box center [783, 229] width 1392 height 34
click at [1164, 215] on h2 "Advanced Search Save Search Clear Search tblSearchTopScreen_dynamictable_____De…" at bounding box center [783, 229] width 1392 height 34
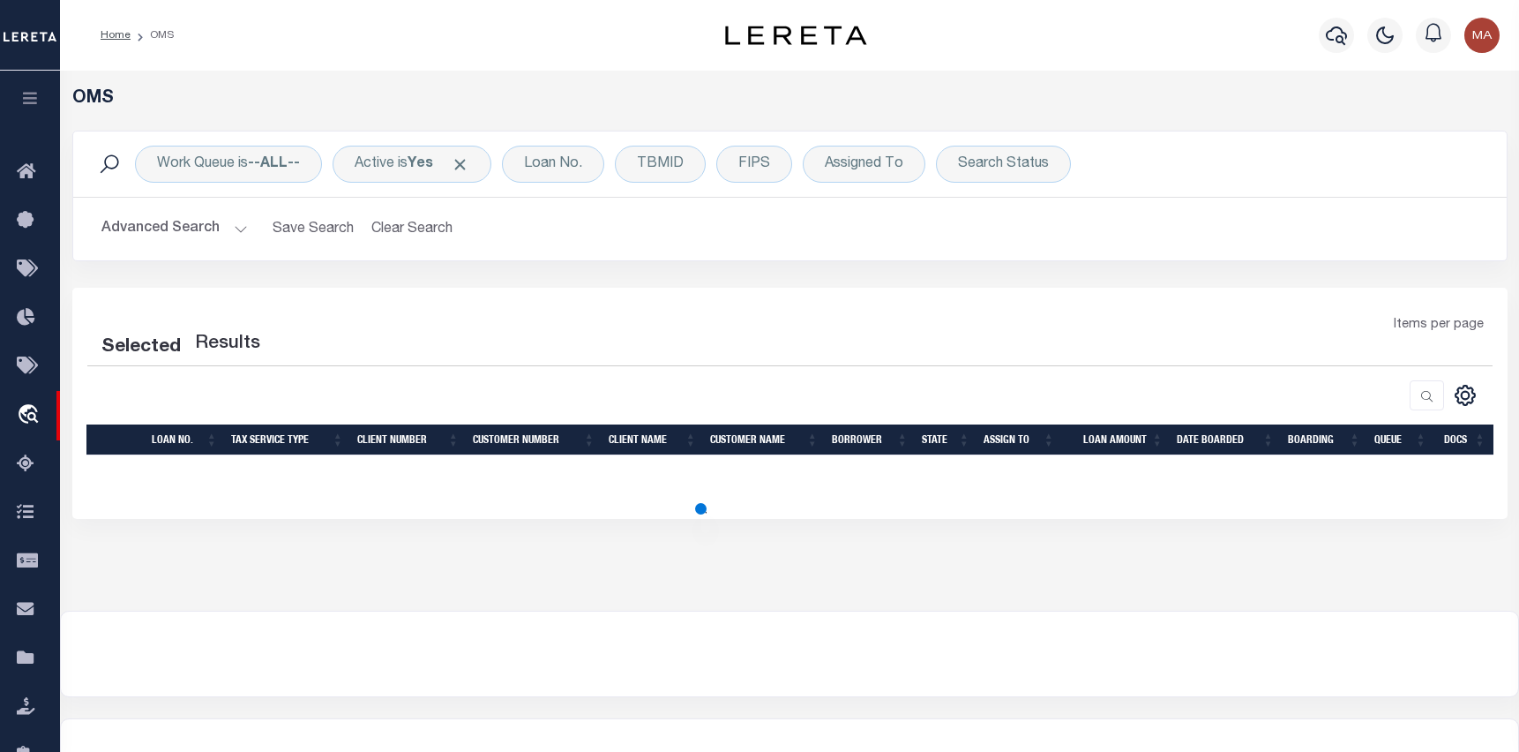
select select "200"
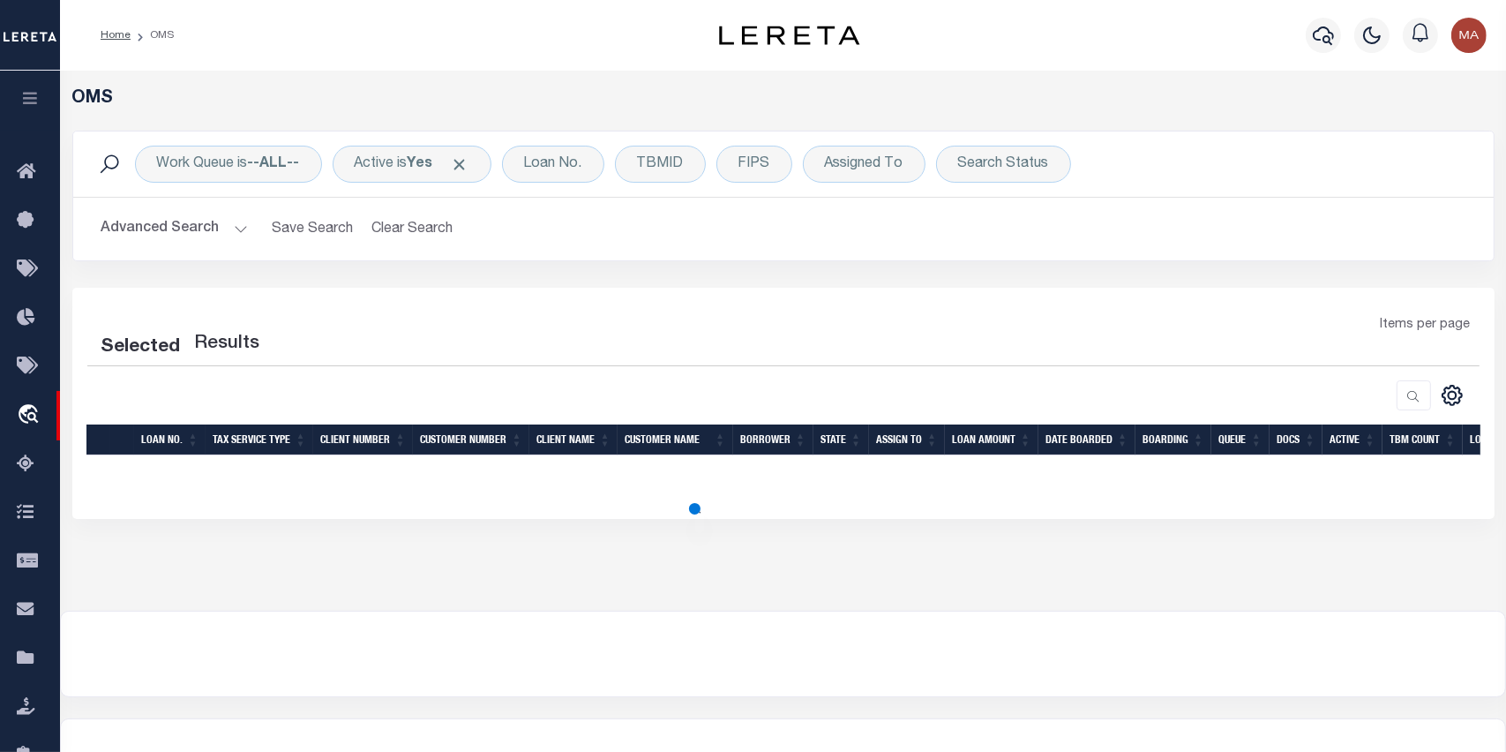
select select "200"
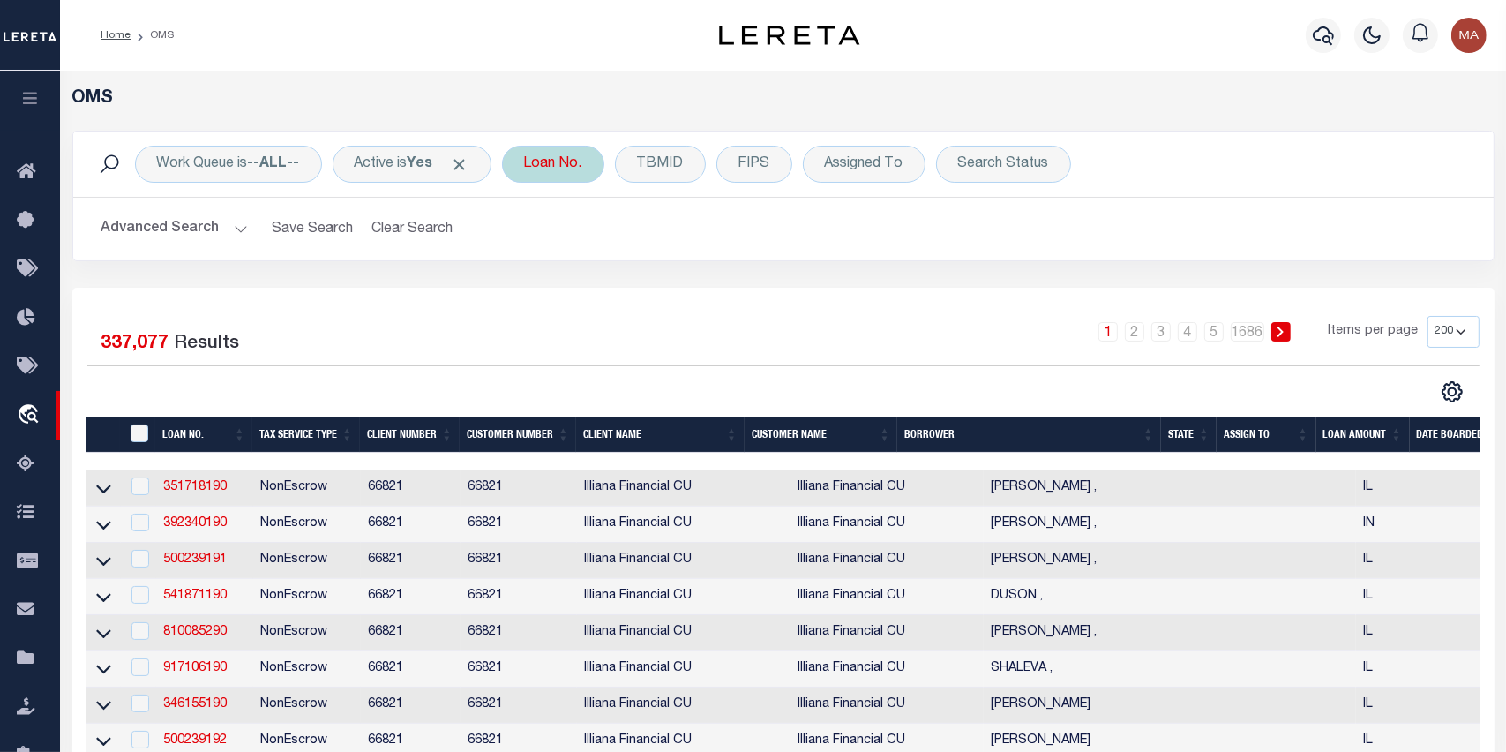
click at [580, 160] on div "Loan No." at bounding box center [553, 164] width 102 height 37
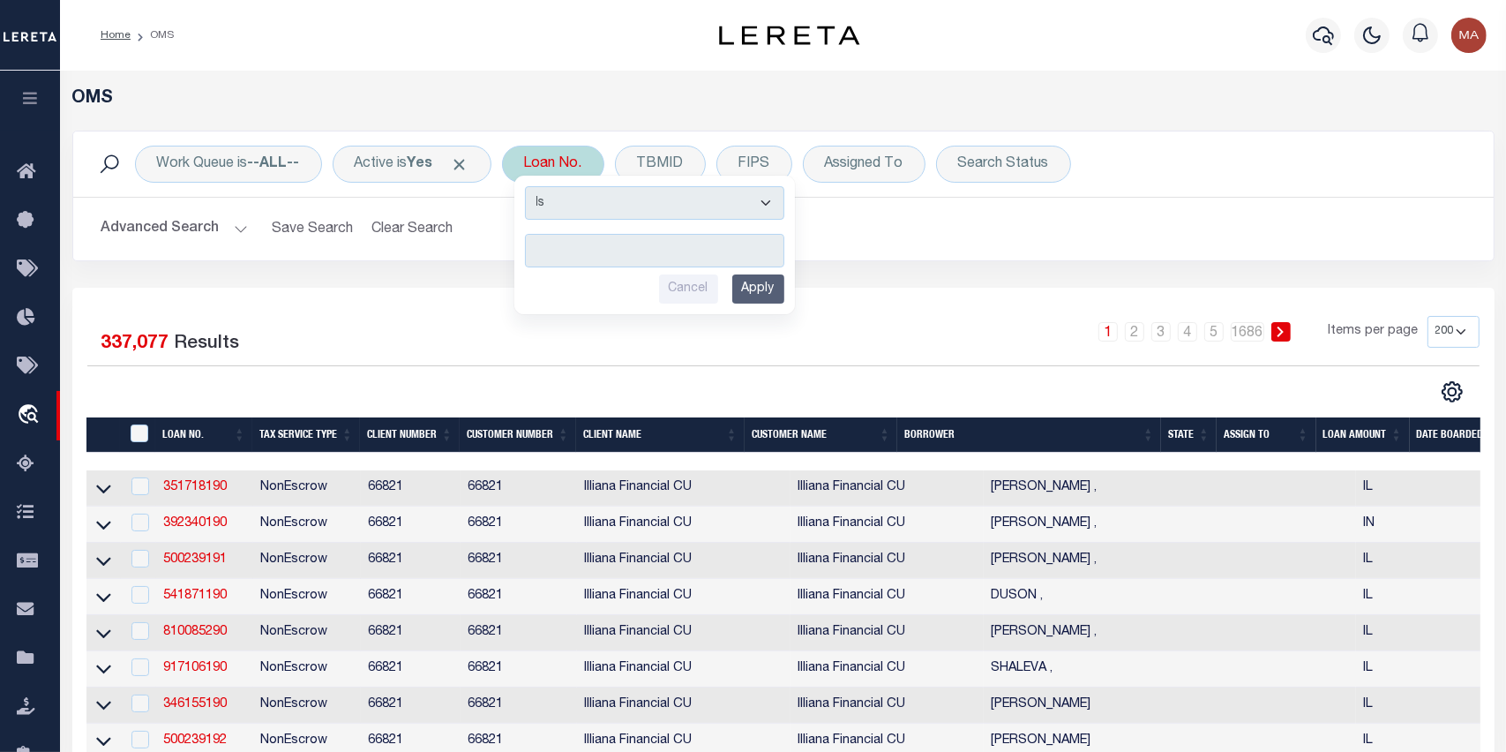
click at [632, 249] on input "text" at bounding box center [654, 251] width 259 height 34
type input "6094939100"
click at [760, 288] on input "Apply" at bounding box center [758, 288] width 52 height 29
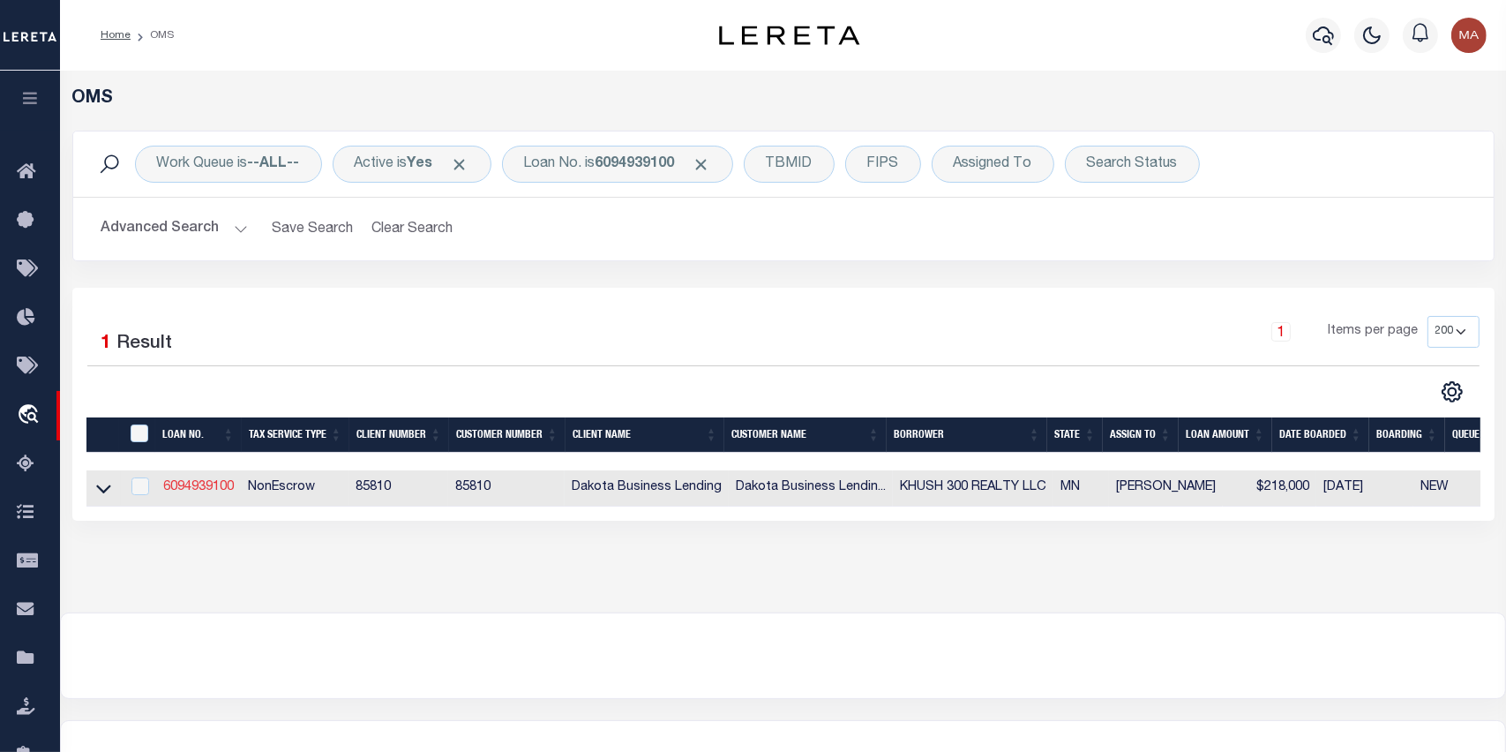
click at [203, 489] on link "6094939100" at bounding box center [198, 487] width 71 height 12
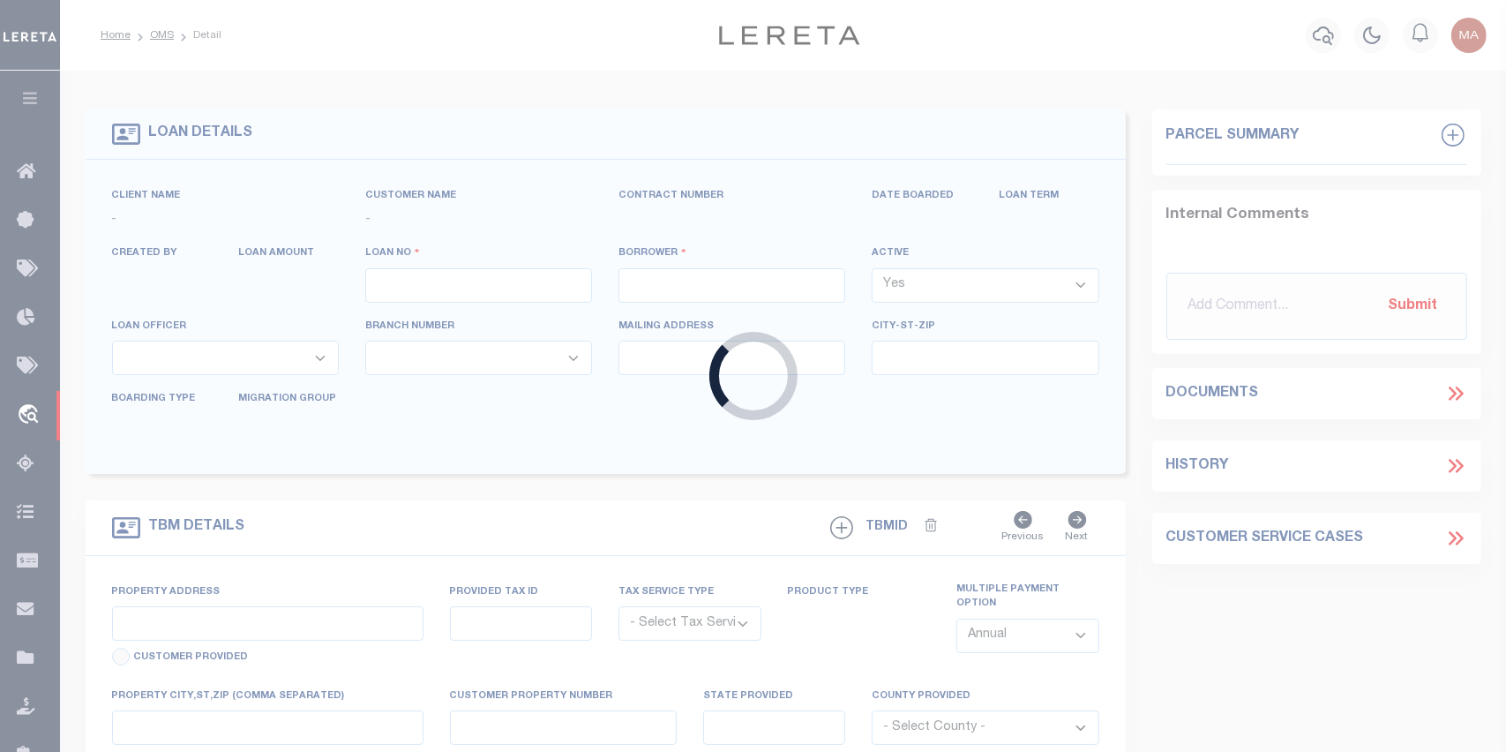
type input "6094939100"
type input "KHUSH 300 REALTY LLC"
select select
type input "[STREET_ADDRESS]"
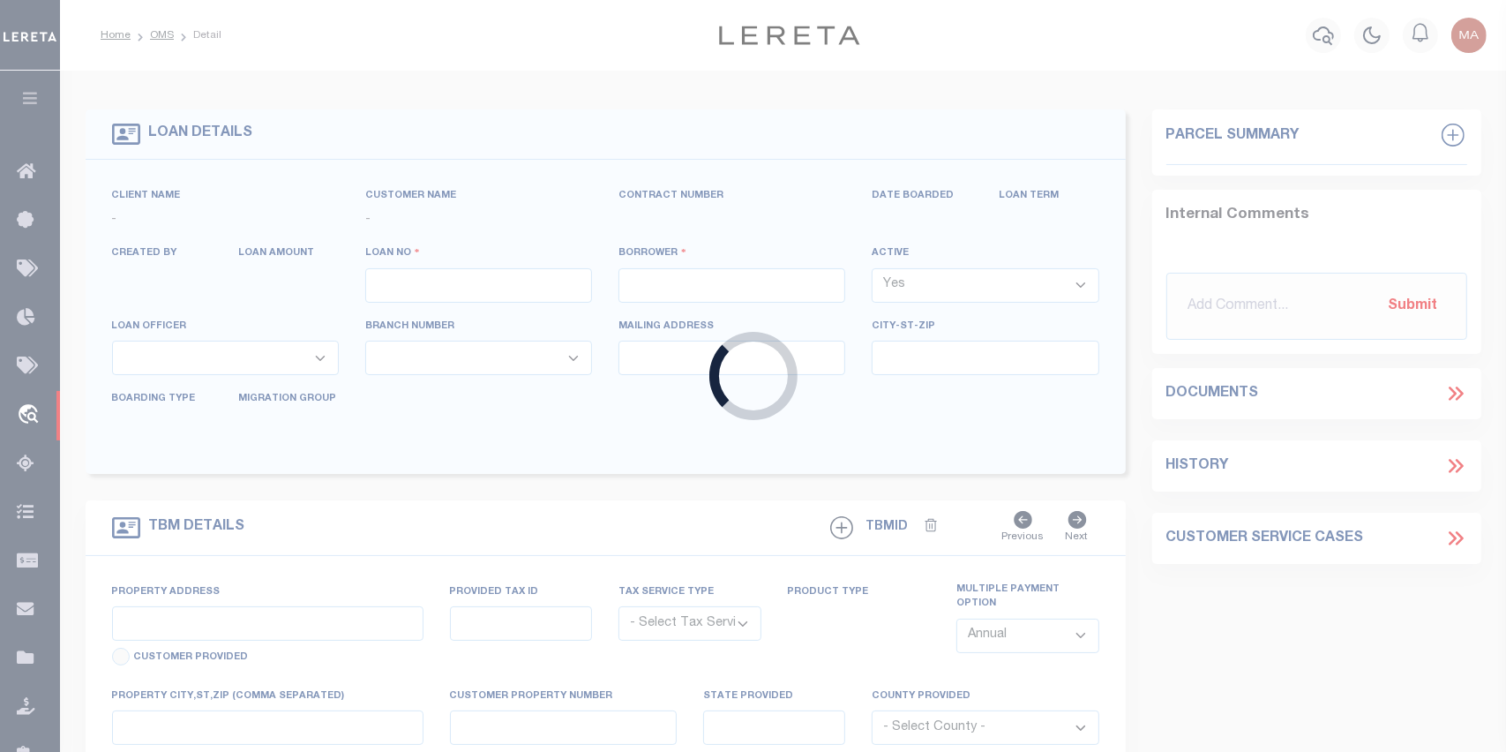
type input "[PERSON_NAME] MN 56267"
select select
select select "20"
select select
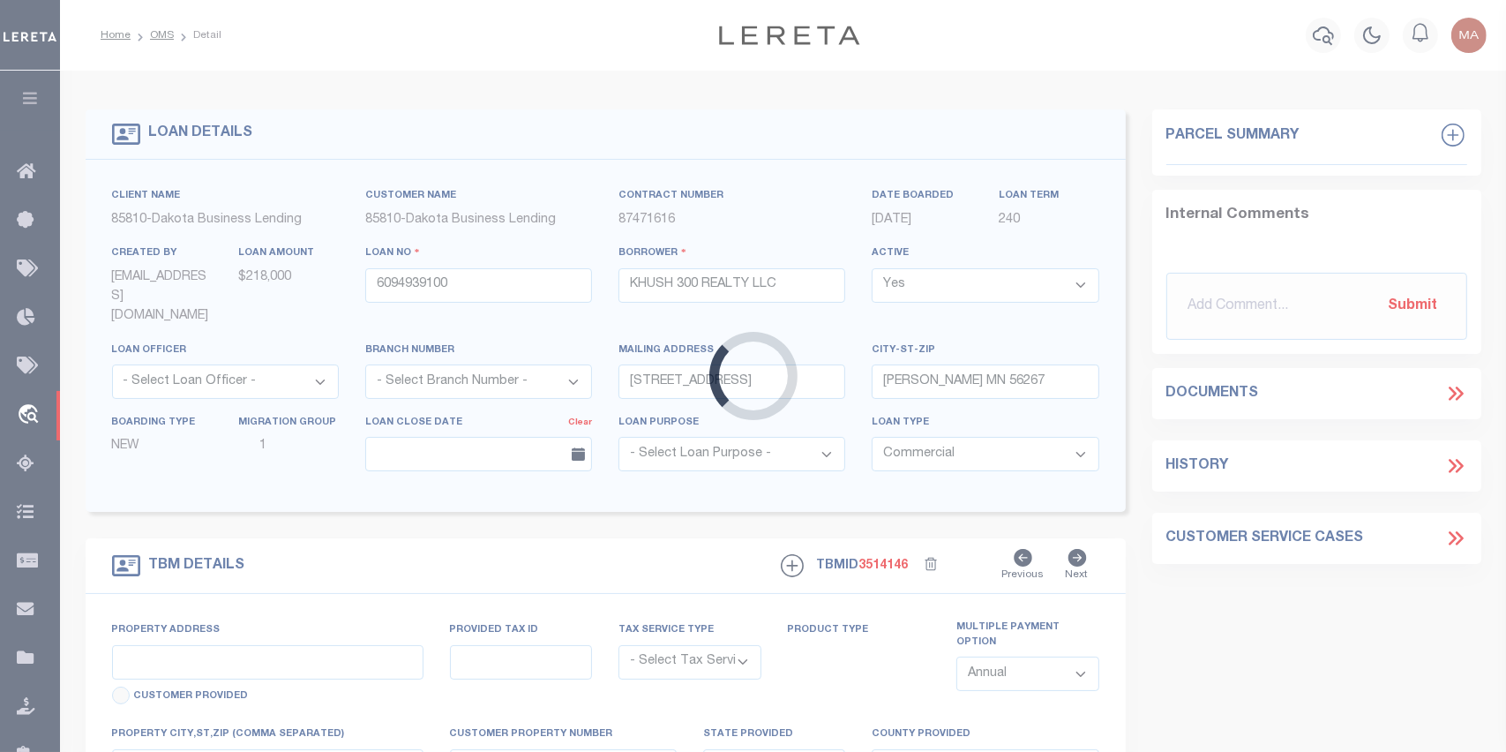
type input "[STREET_ADDRESS]"
radio input "true"
select select "NonEscrow"
select select
type input "[PERSON_NAME] MN 56267"
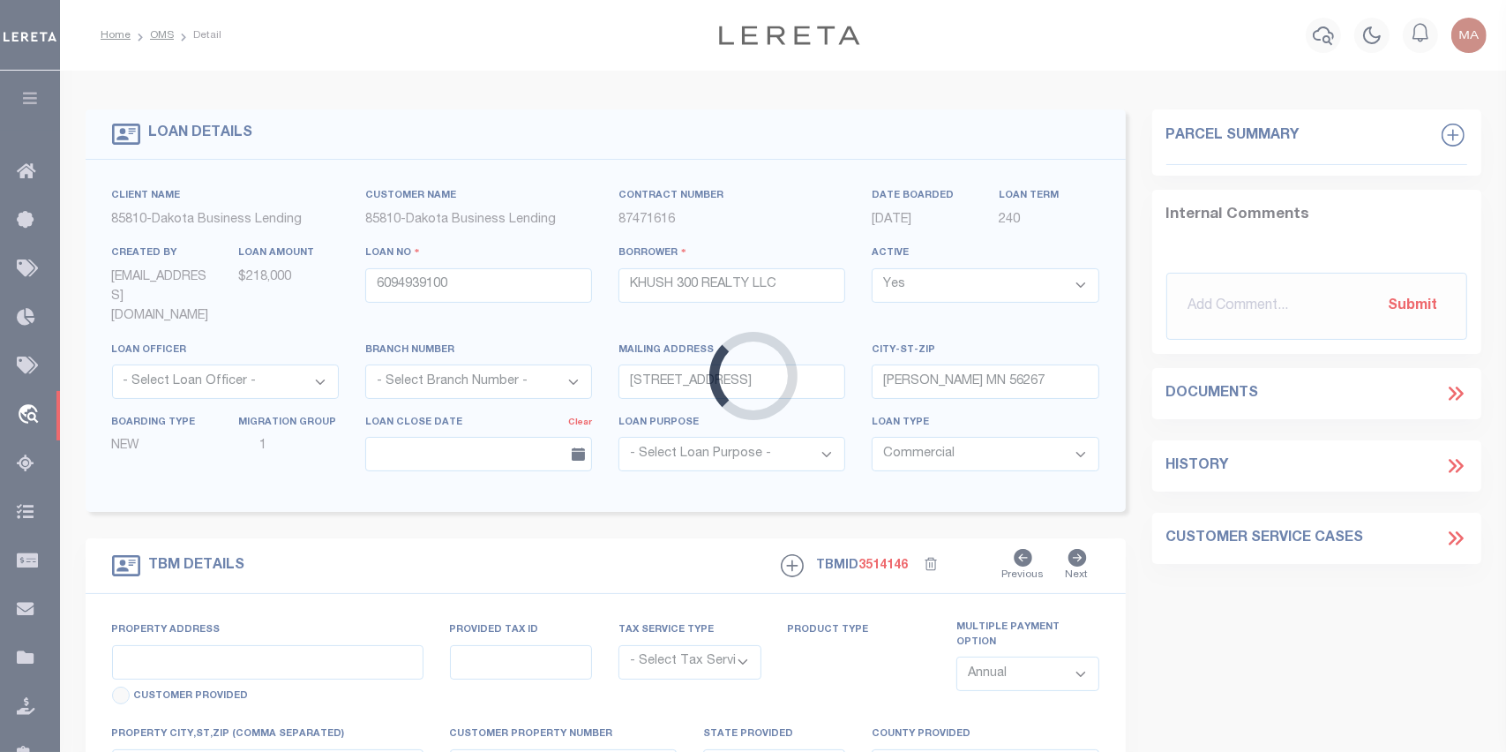
type input "6094939100"
type input "MN"
type textarea "(SEE LEGAL IMAGE ON FILE)."
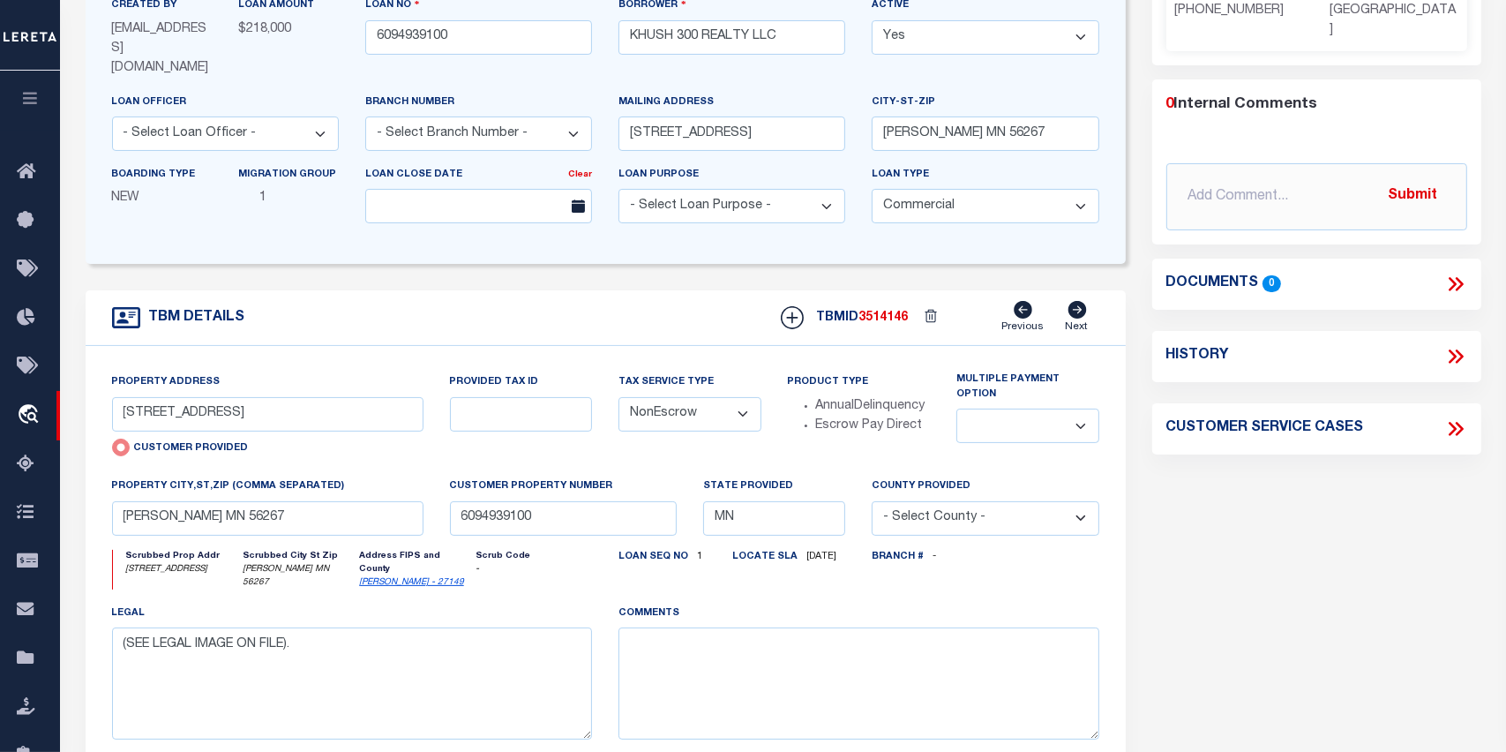
scroll to position [265, 0]
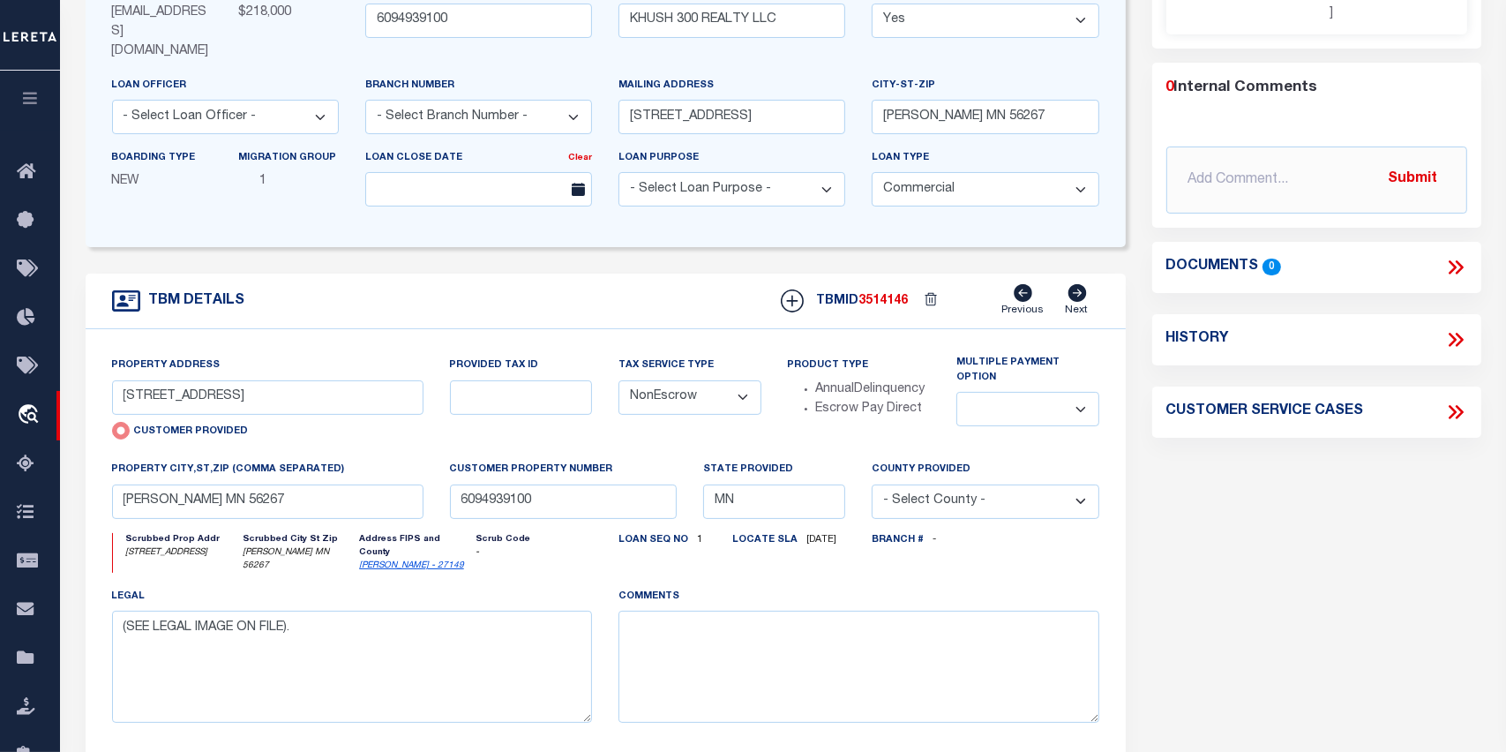
click at [781, 76] on div "Mailing address [STREET_ADDRESS]" at bounding box center [732, 105] width 227 height 58
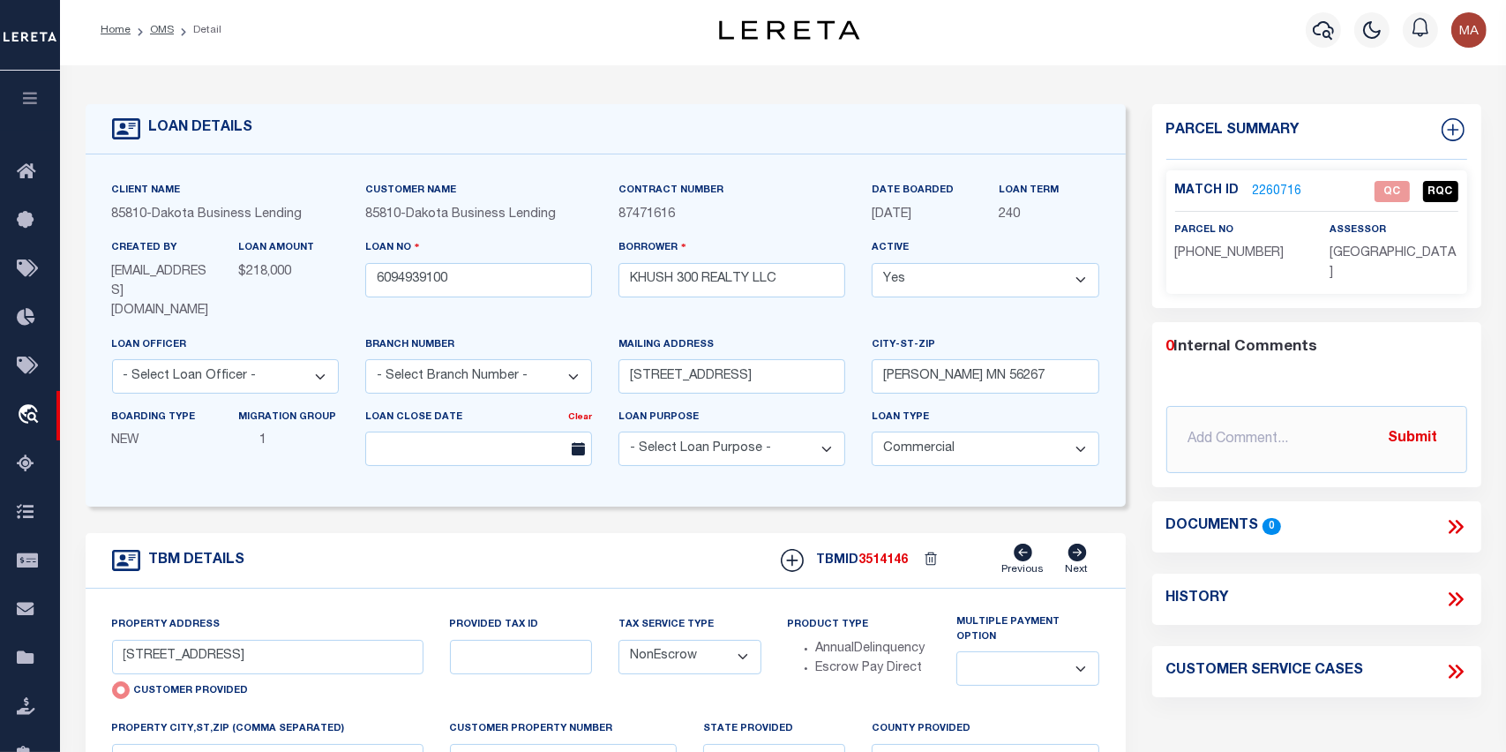
scroll to position [0, 0]
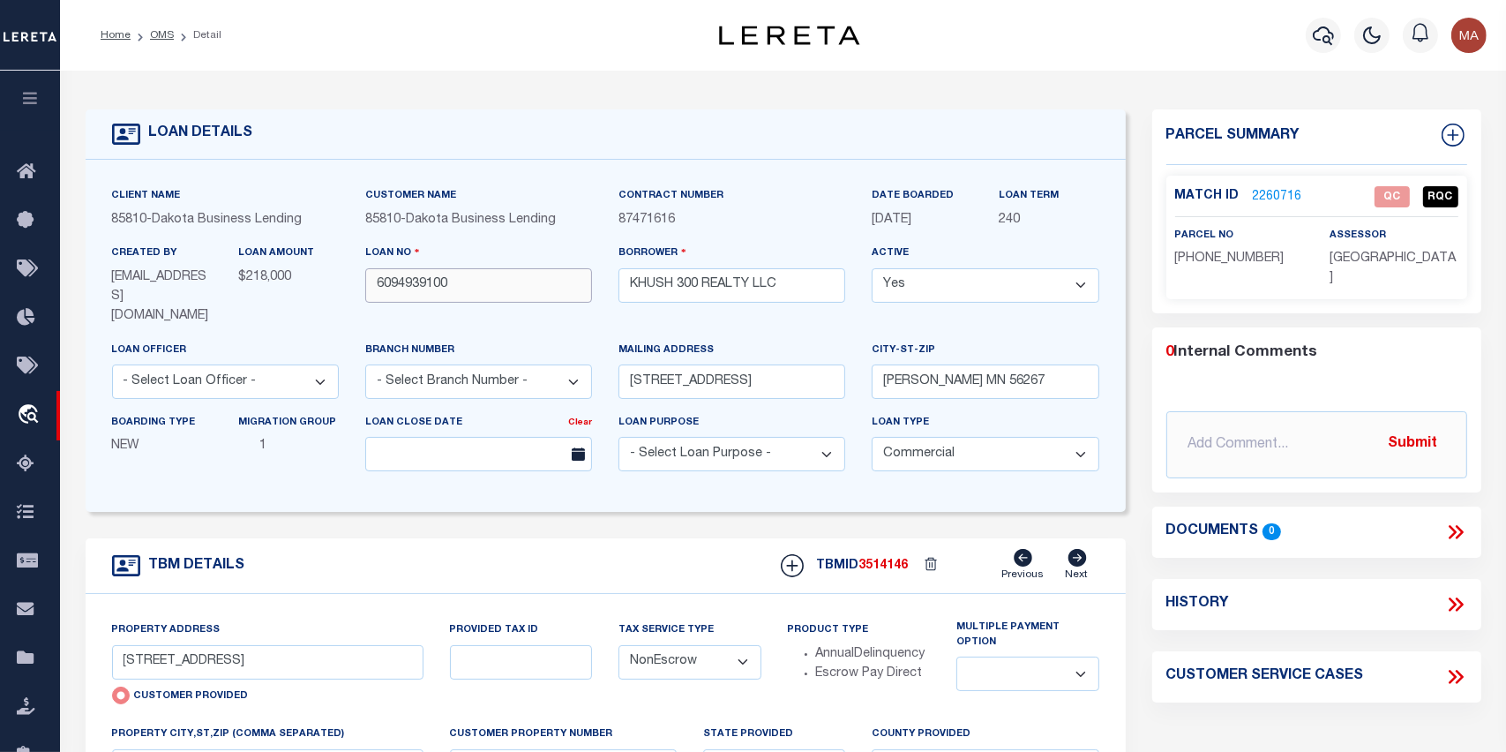
drag, startPoint x: 490, startPoint y: 282, endPoint x: 357, endPoint y: 281, distance: 132.4
click at [357, 281] on div "Loan No 6094939100" at bounding box center [478, 292] width 253 height 96
click at [1264, 191] on link "2260716" at bounding box center [1277, 197] width 49 height 19
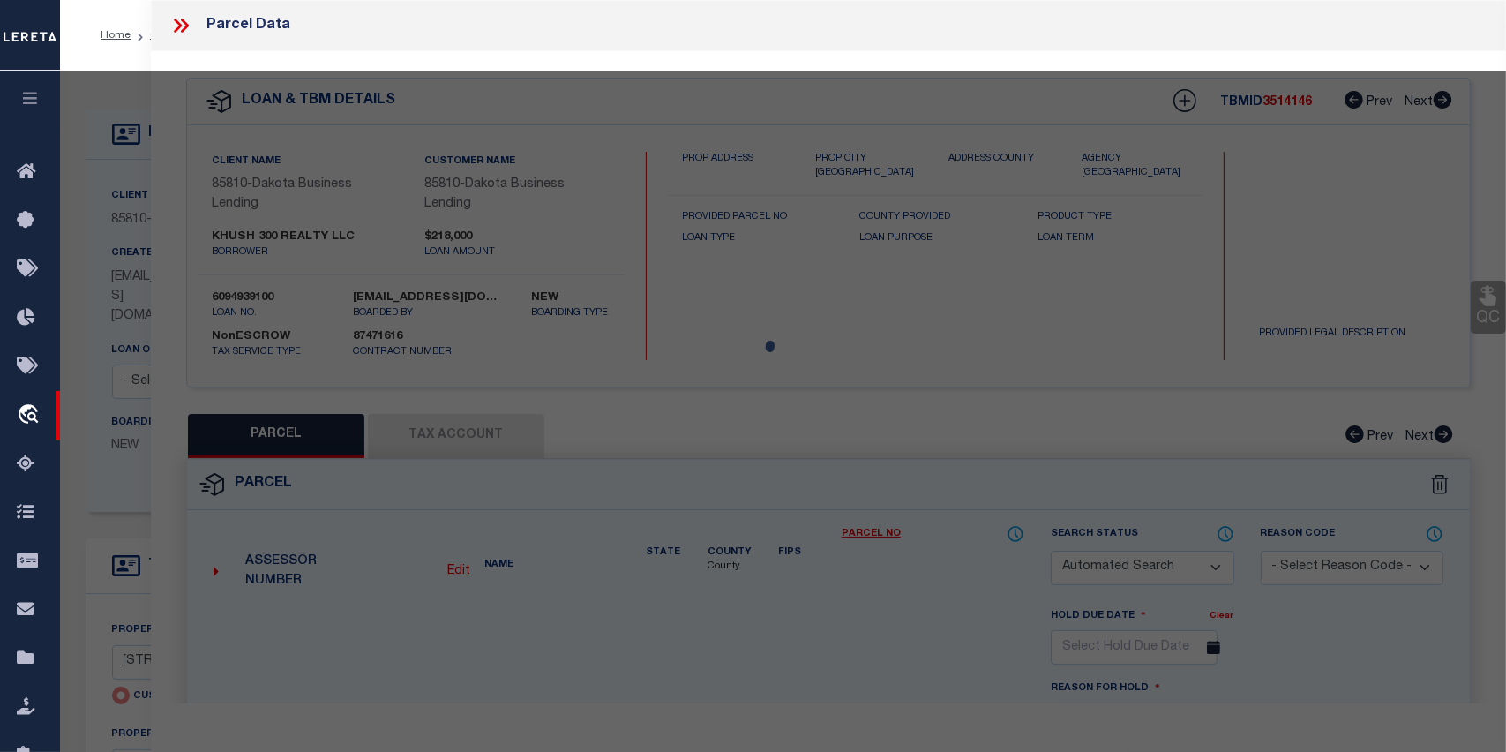
checkbox input "false"
select select "QC"
type input "KHUSH 300 REALTY, LLC"
select select "AGW"
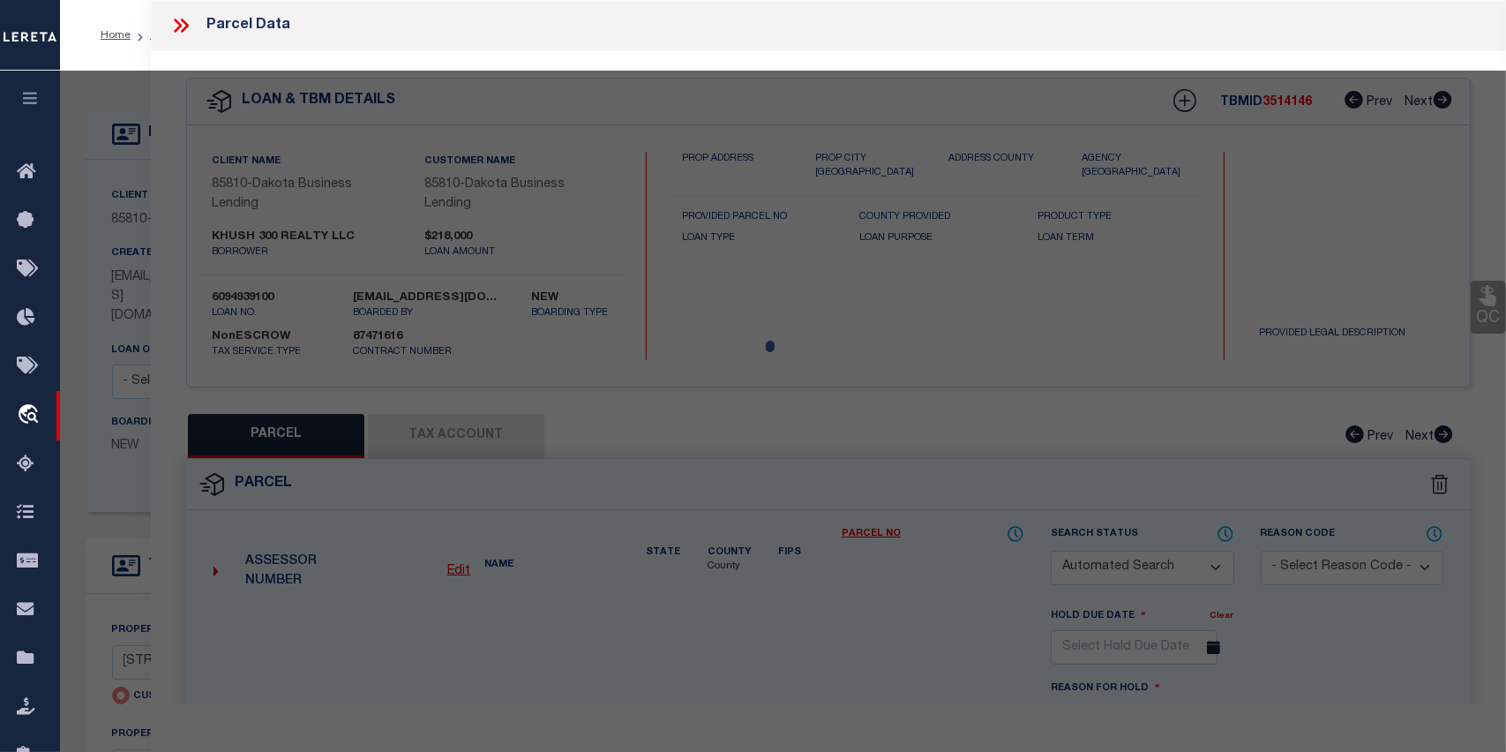
select select "LEG"
type input "[STREET_ADDRESS]"
type input "[PERSON_NAME] MN 56267"
type textarea "LTS 12-14 & SELY1/2 LT 15 OF BLK 29 1ST ADD'N & LTS 12-14 OF BLK 12 [PERSON_NAM…"
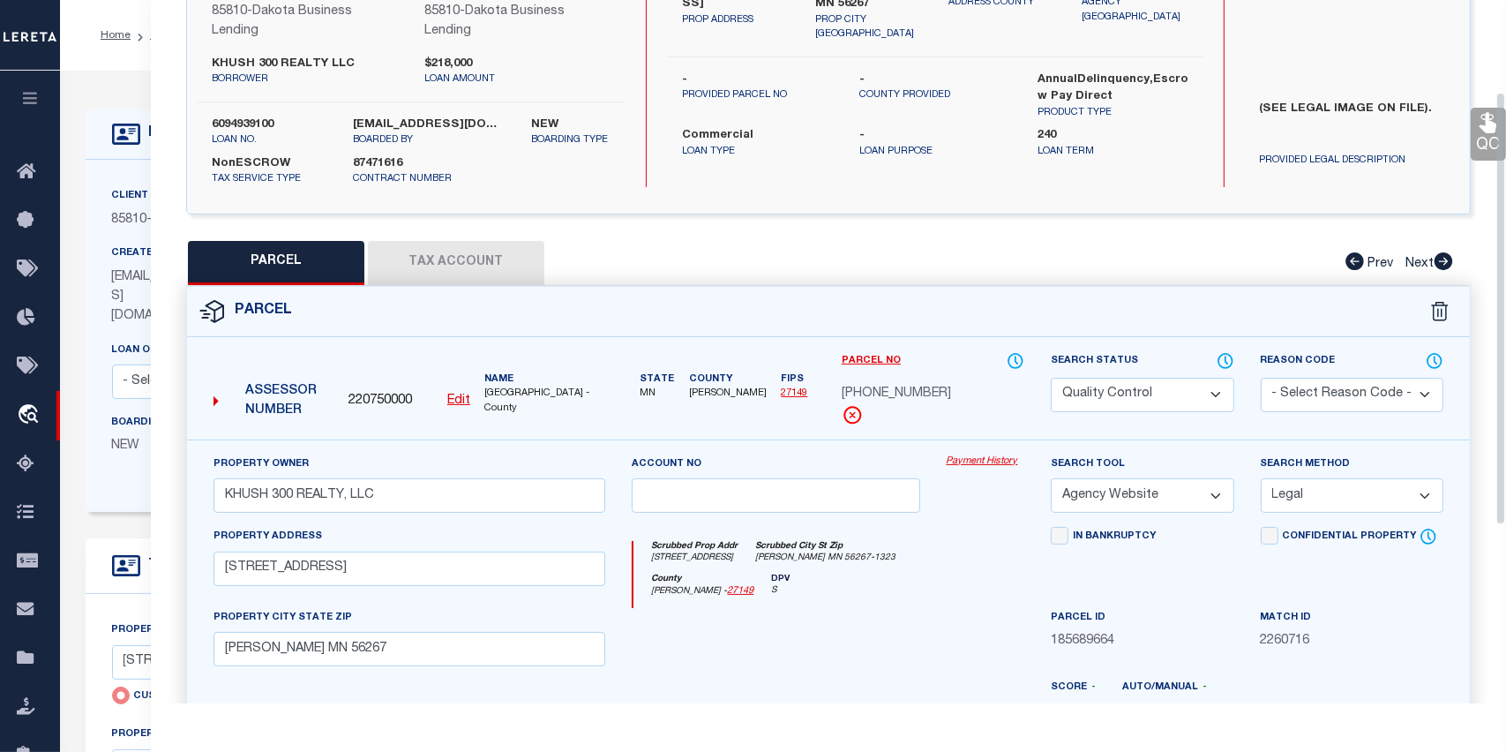
scroll to position [176, 0]
